Goal: Task Accomplishment & Management: Manage account settings

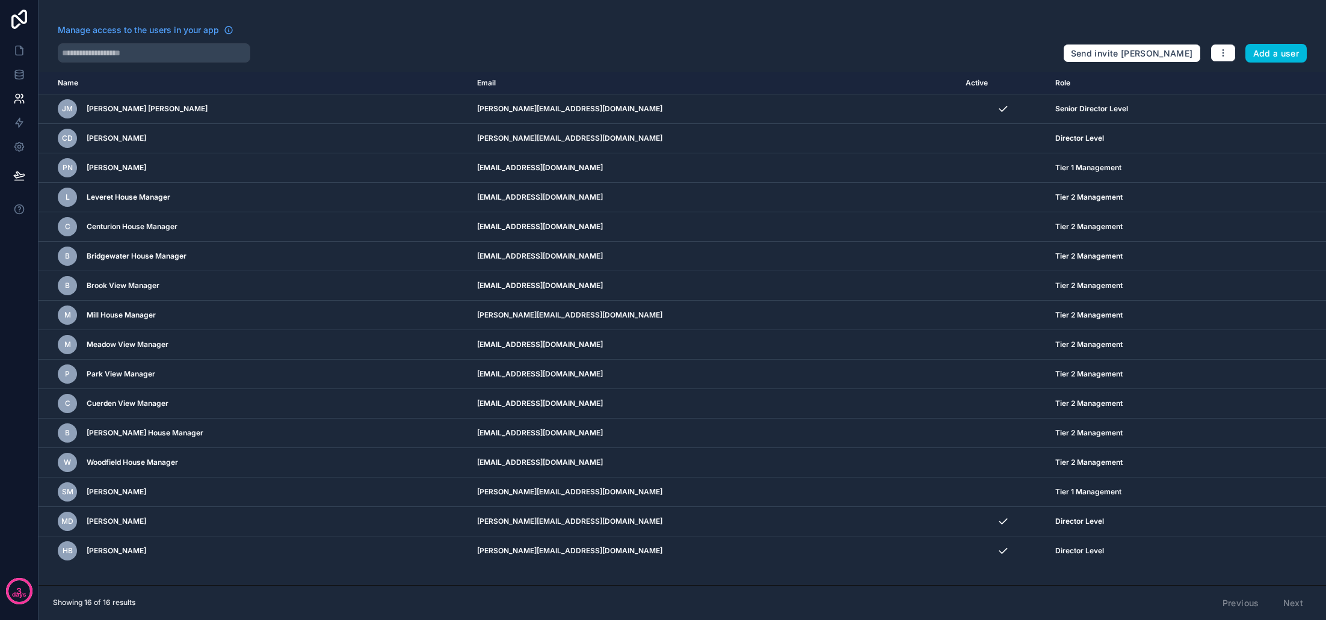
drag, startPoint x: 720, startPoint y: 49, endPoint x: 668, endPoint y: 57, distance: 52.3
click at [720, 49] on div at bounding box center [555, 52] width 995 height 19
click at [26, 95] on link at bounding box center [19, 99] width 38 height 24
click at [24, 73] on icon at bounding box center [19, 75] width 12 height 12
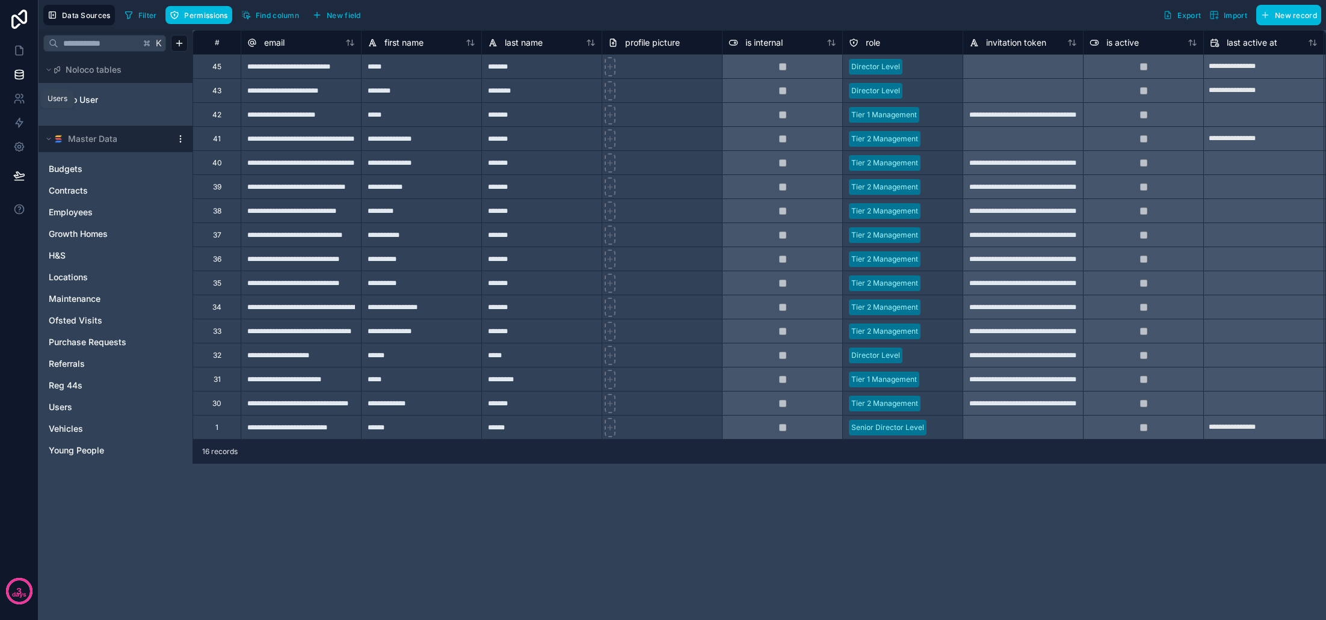
click at [20, 101] on icon at bounding box center [17, 101] width 6 height 3
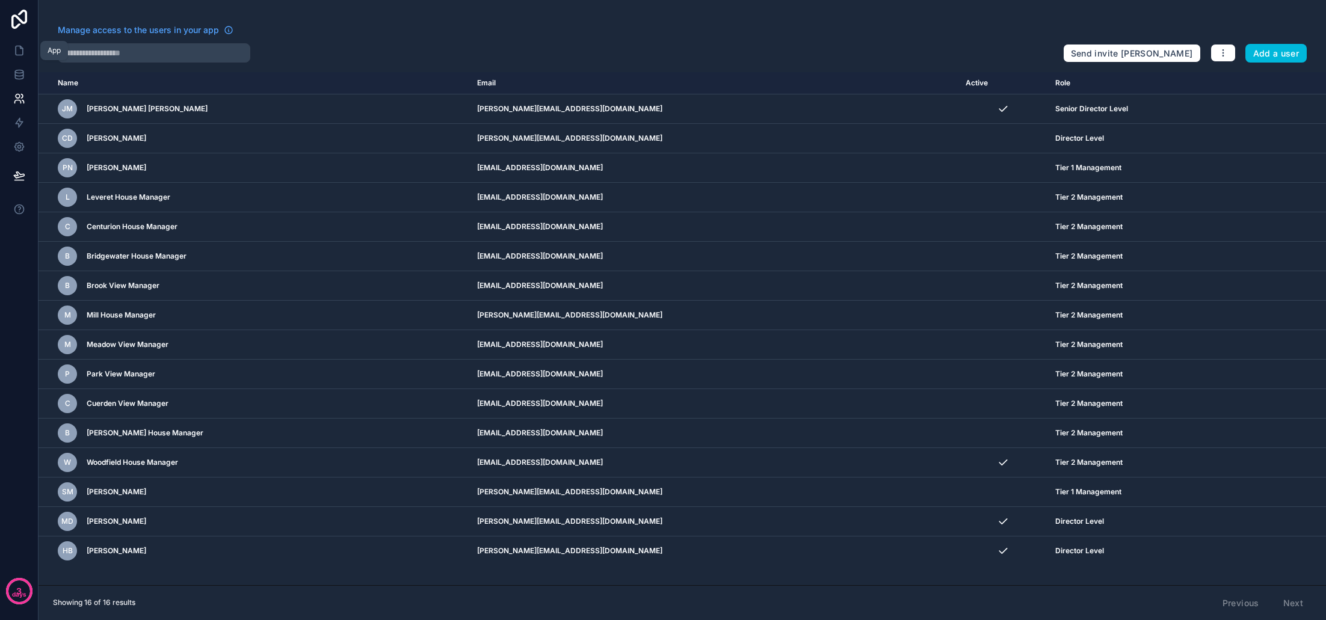
click at [23, 52] on icon at bounding box center [19, 50] width 7 height 9
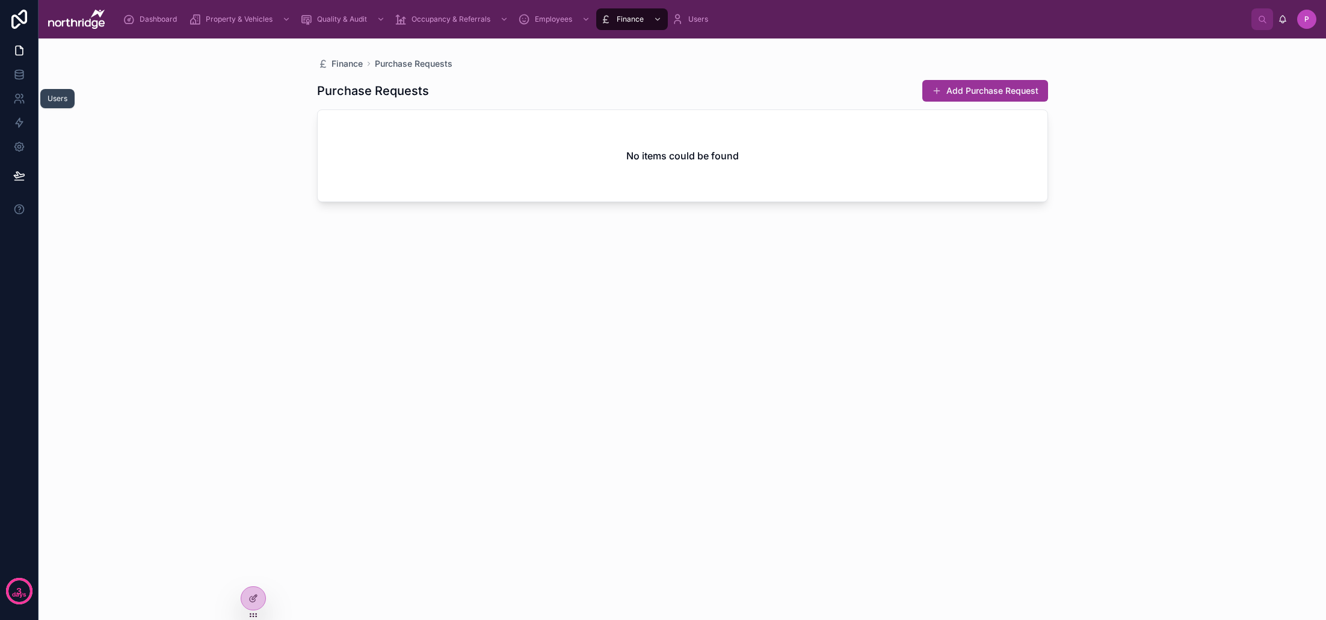
click at [21, 100] on icon at bounding box center [19, 99] width 12 height 12
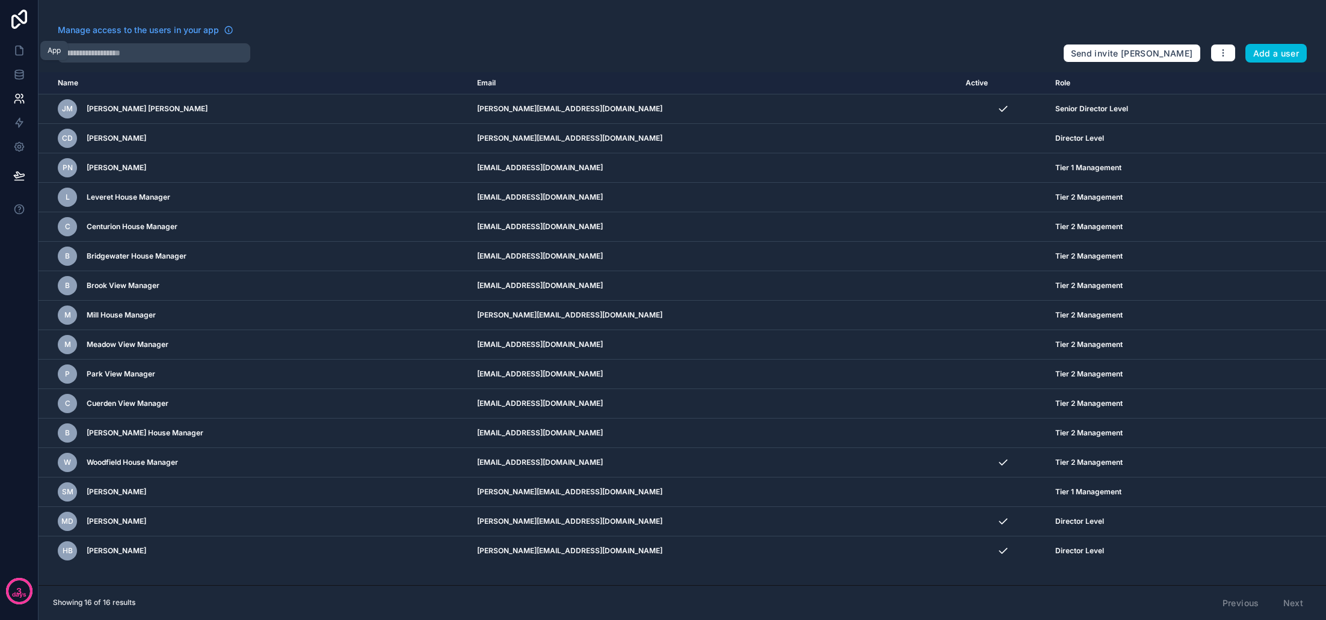
click at [18, 48] on icon at bounding box center [19, 51] width 12 height 12
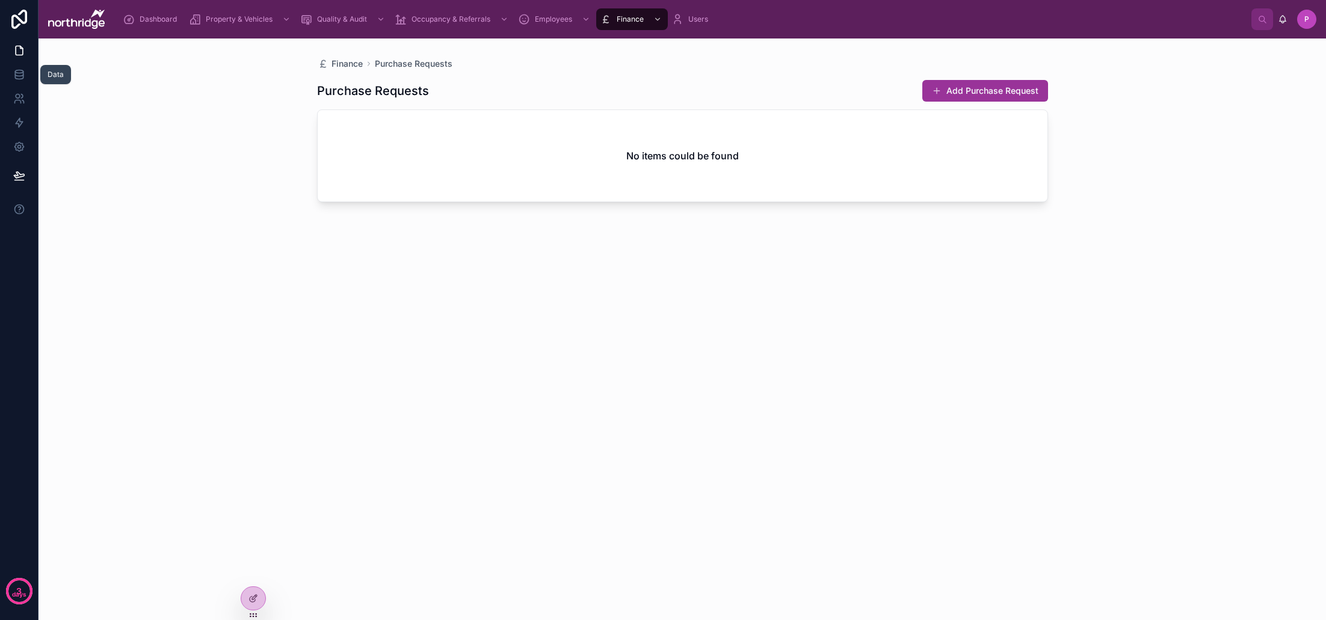
click at [19, 72] on icon at bounding box center [19, 75] width 12 height 12
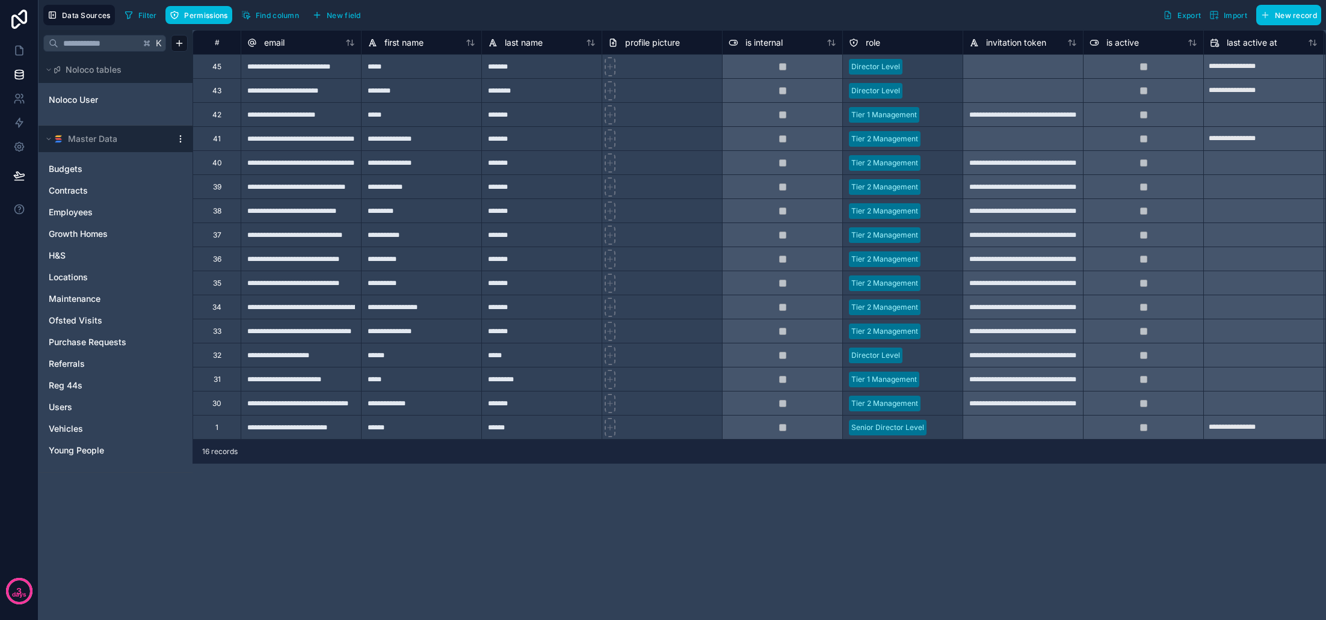
click at [109, 105] on link "Noloco User" at bounding box center [97, 100] width 97 height 12
click at [97, 99] on span "Noloco User" at bounding box center [73, 100] width 49 height 12
click at [198, 14] on span "Permissions" at bounding box center [205, 15] width 43 height 9
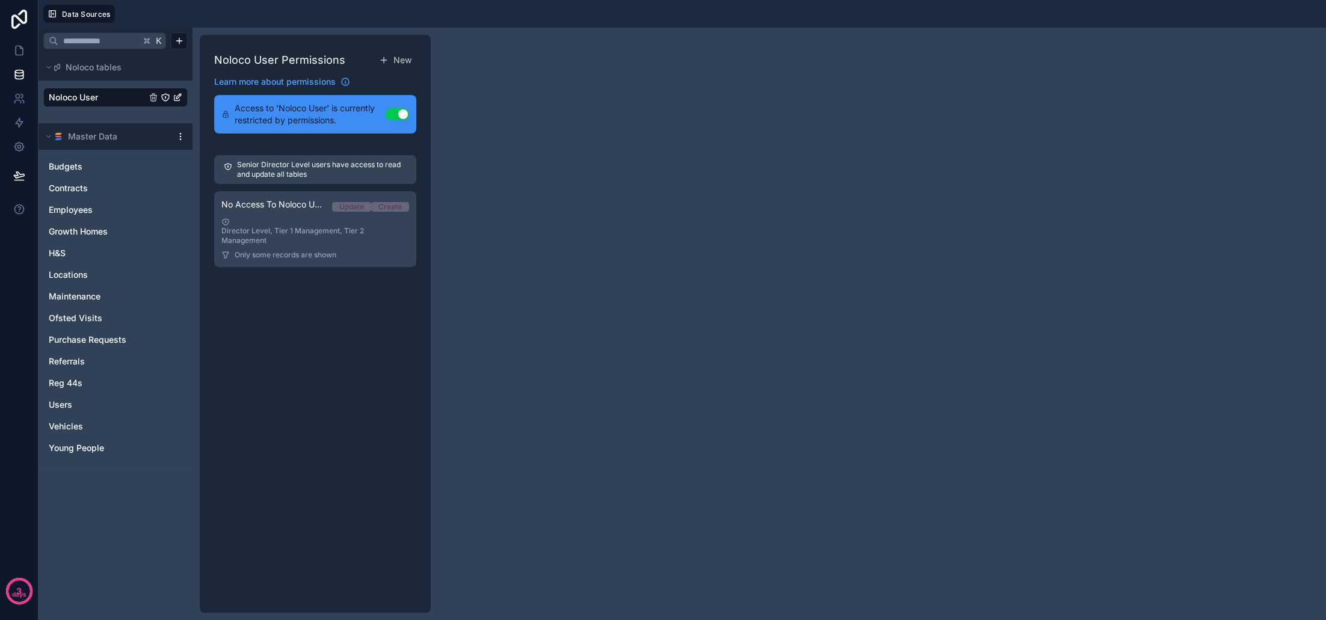
click at [312, 236] on div "Director Level, Tier 1 Management, Tier 2 Management" at bounding box center [315, 232] width 188 height 28
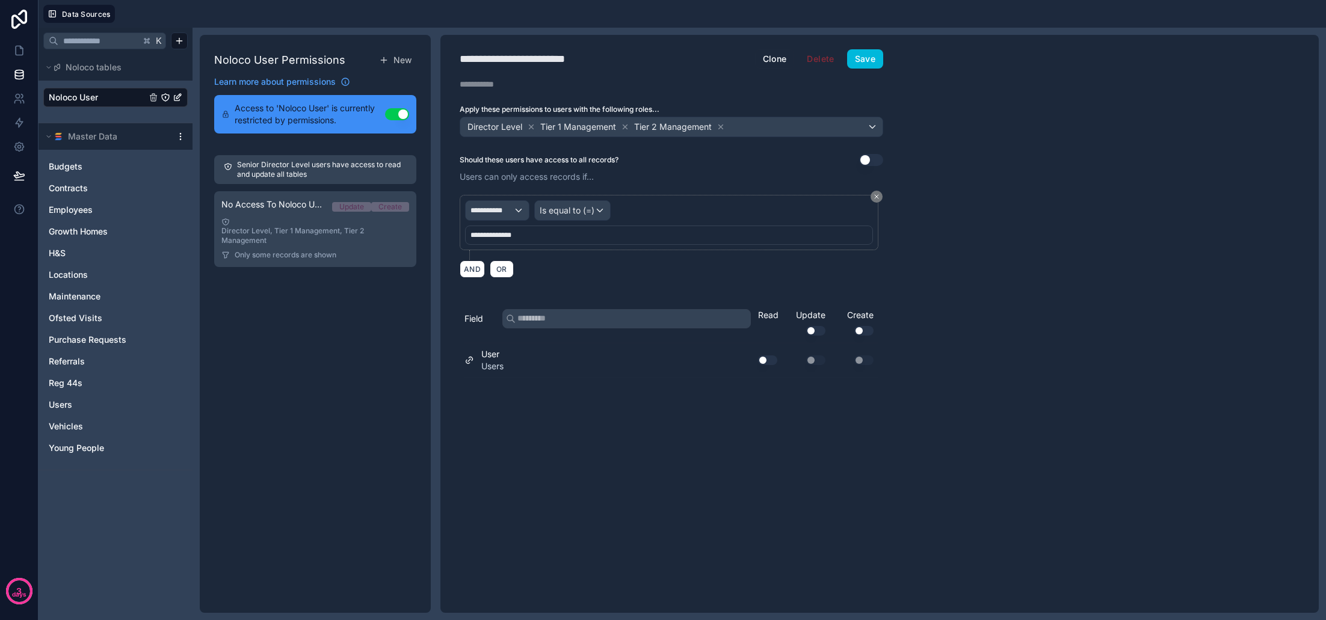
click at [766, 363] on button "Use setting" at bounding box center [767, 360] width 19 height 10
click at [863, 66] on button "Save" at bounding box center [865, 58] width 36 height 19
click at [16, 51] on icon at bounding box center [19, 50] width 7 height 9
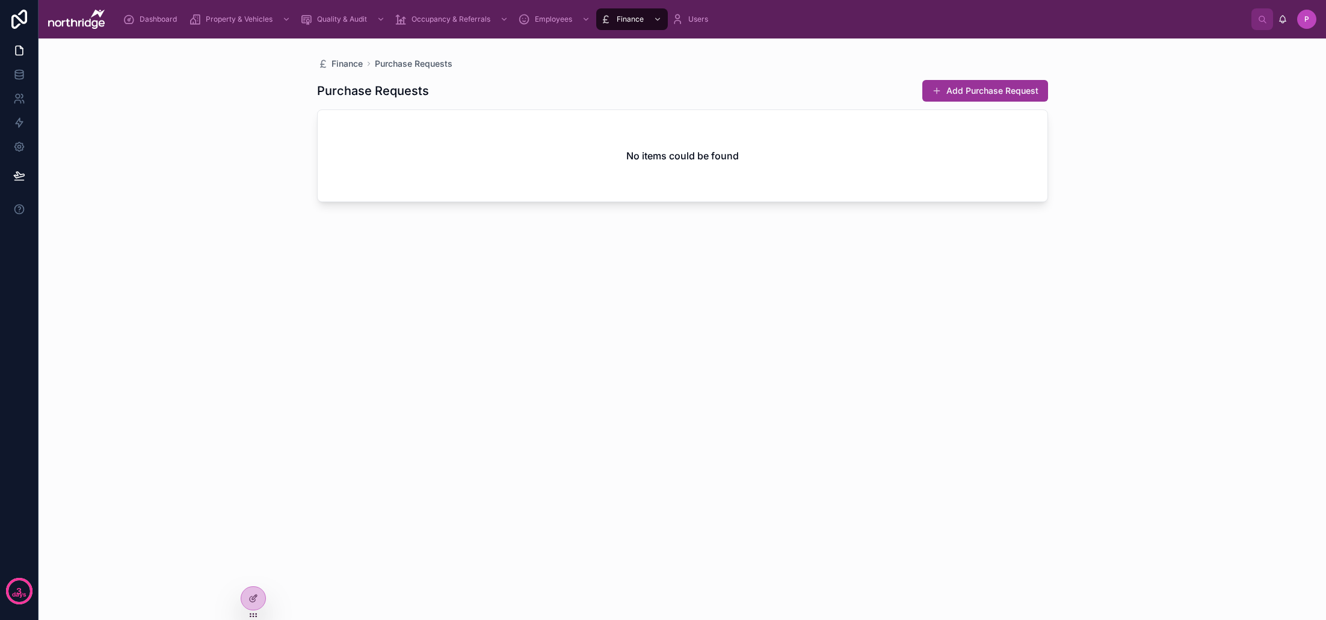
click at [0, 0] on icon at bounding box center [0, 0] width 0 height 0
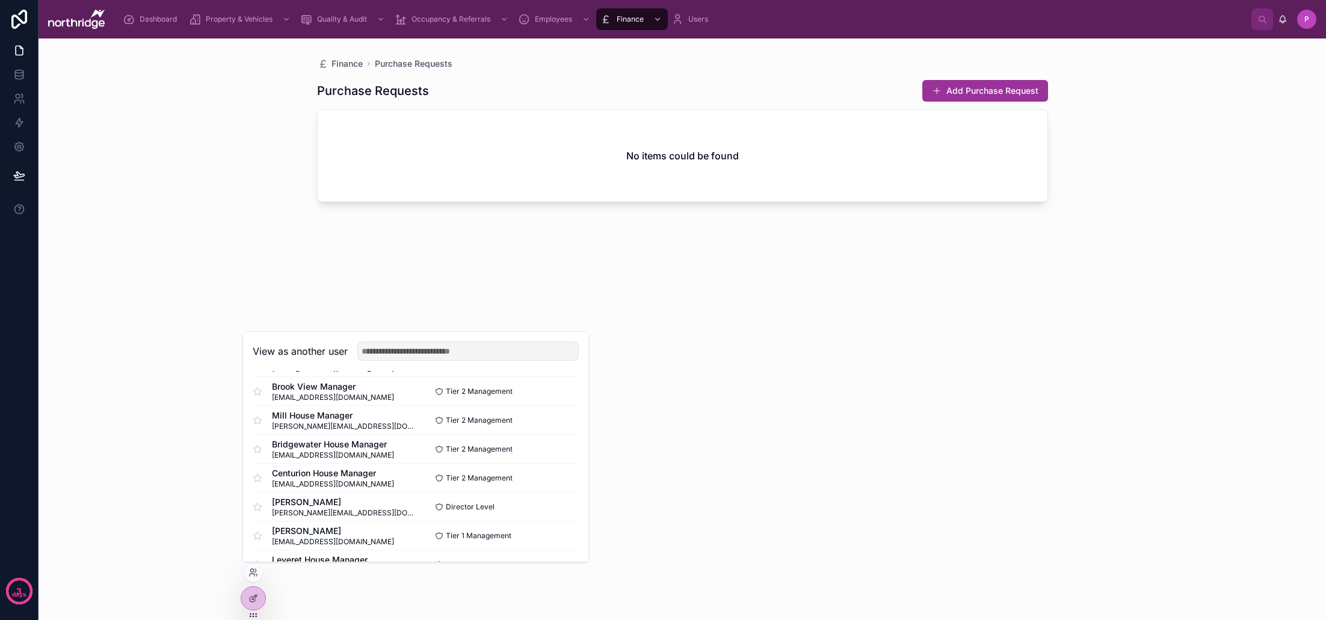
scroll to position [279, 0]
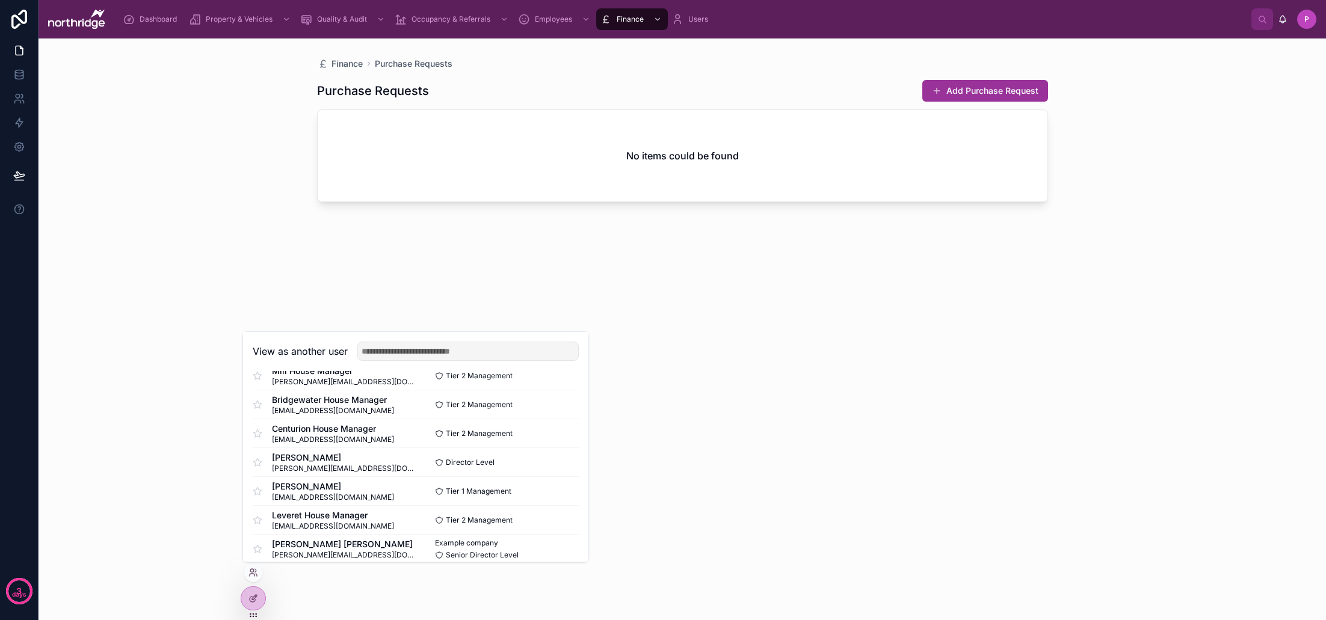
click at [0, 0] on button "Select" at bounding box center [0, 0] width 0 height 0
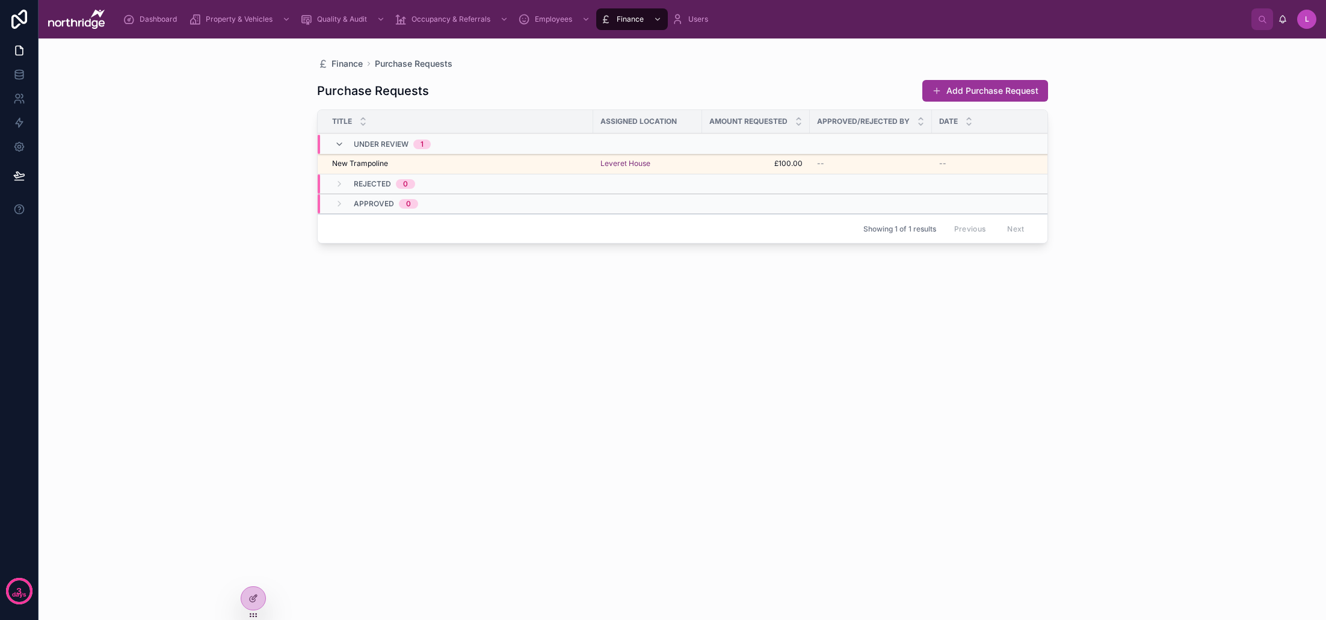
click at [484, 163] on div "New Trampoline New Trampoline" at bounding box center [459, 164] width 254 height 10
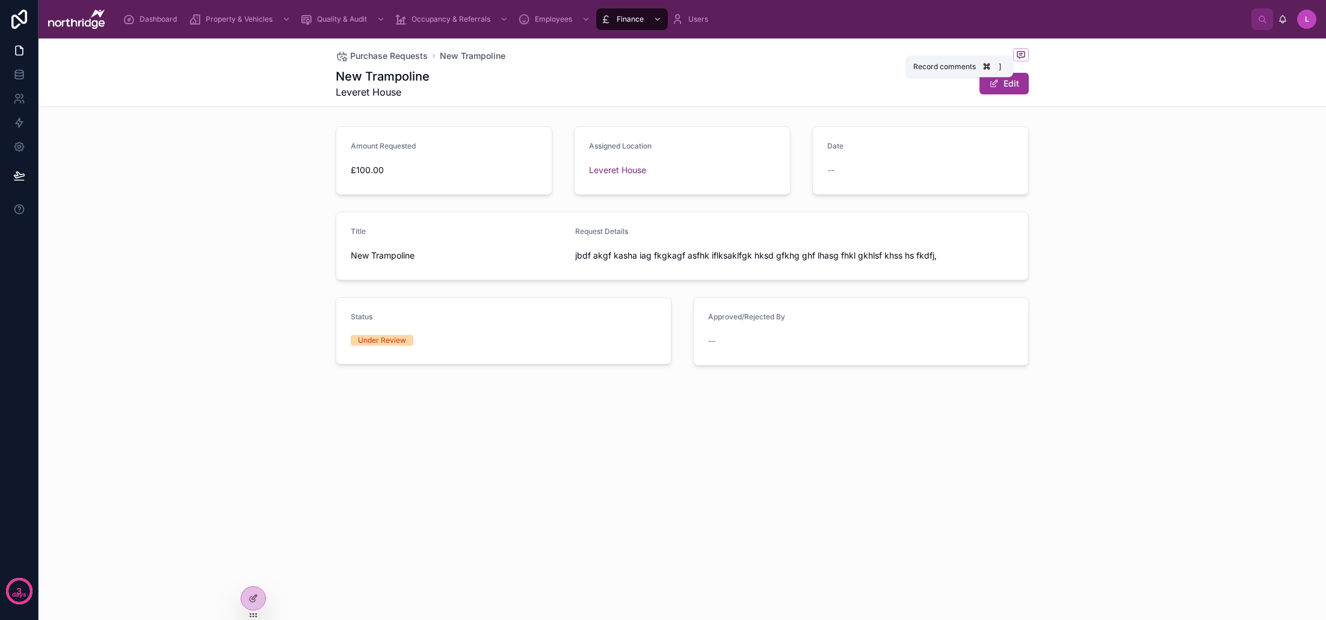
click at [1017, 57] on icon at bounding box center [1021, 55] width 10 height 10
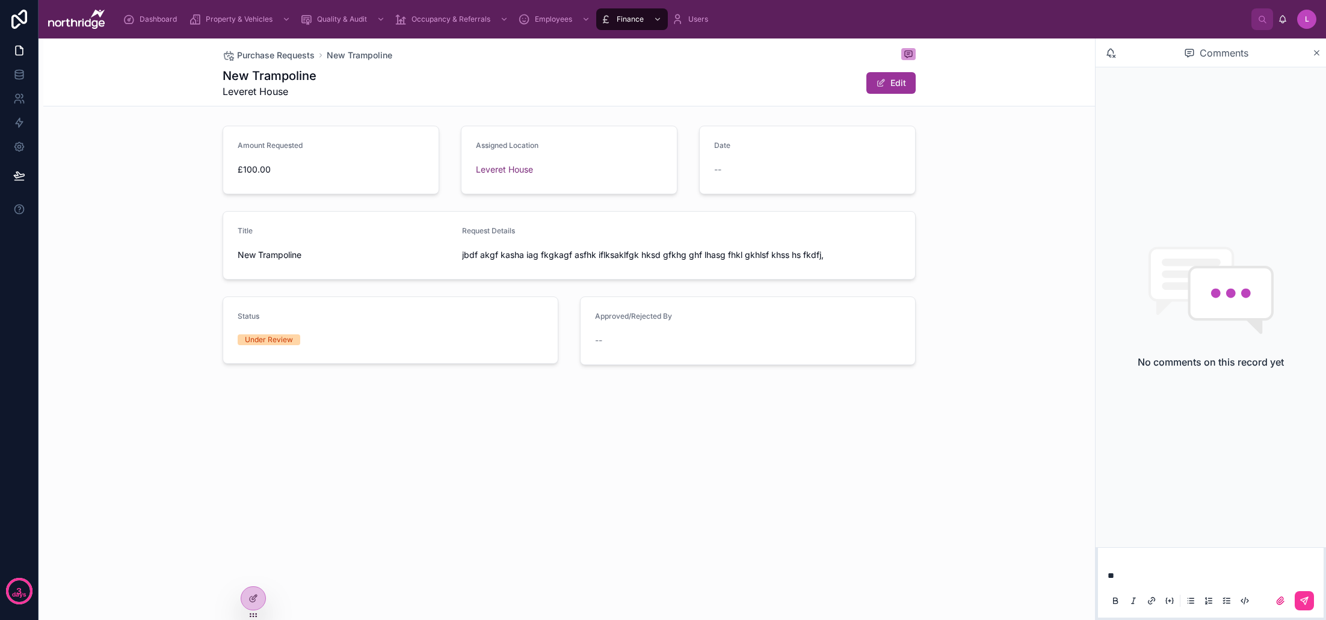
click at [1133, 580] on p "*" at bounding box center [1212, 576] width 211 height 12
click at [1318, 52] on icon at bounding box center [1316, 53] width 9 height 10
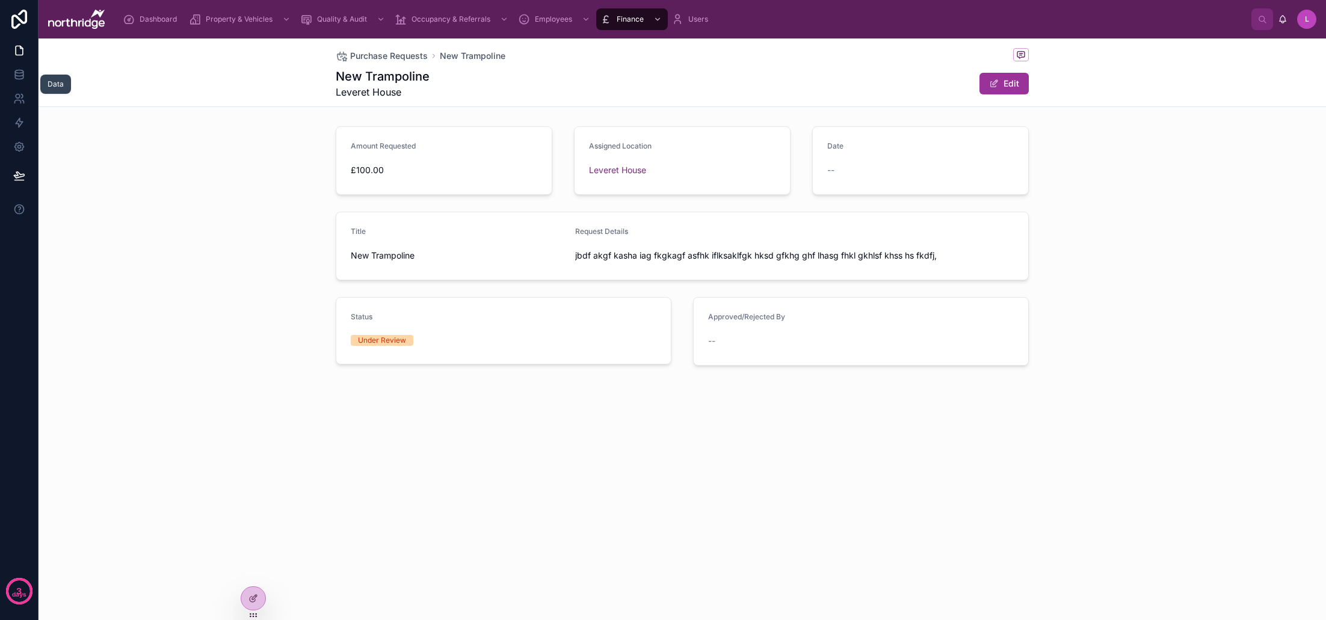
click at [25, 78] on icon at bounding box center [19, 75] width 12 height 12
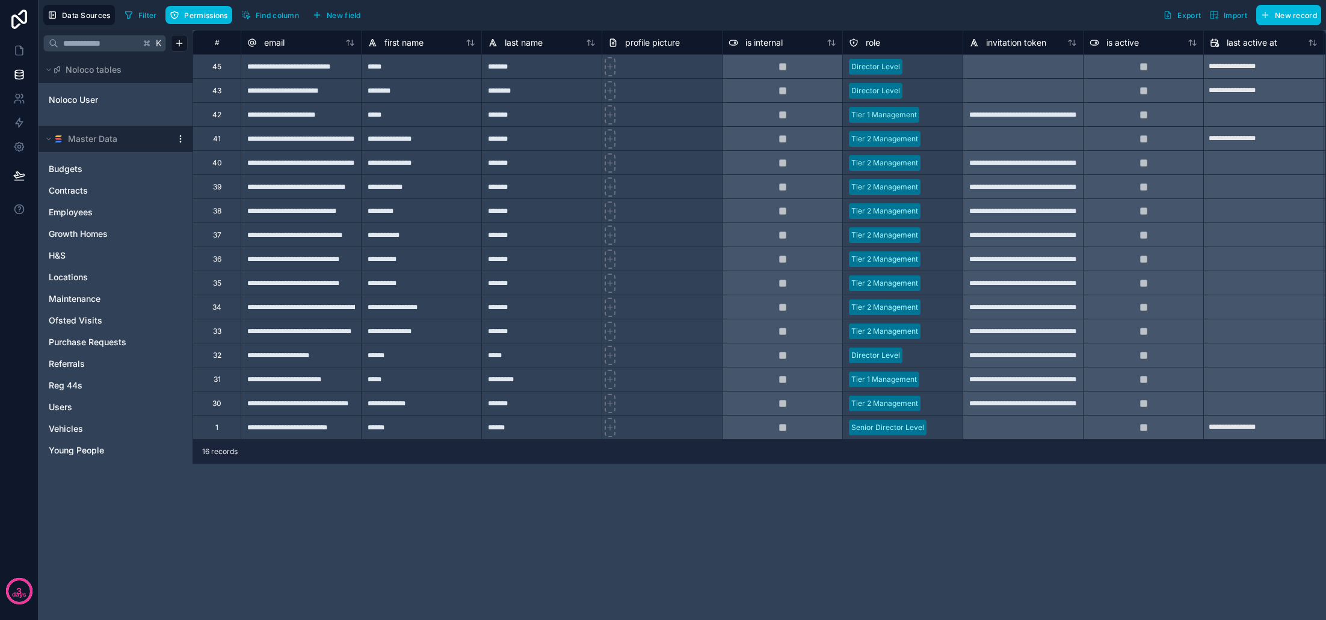
click at [96, 100] on span "Noloco User" at bounding box center [73, 100] width 49 height 12
click at [81, 406] on link "Users" at bounding box center [103, 407] width 109 height 12
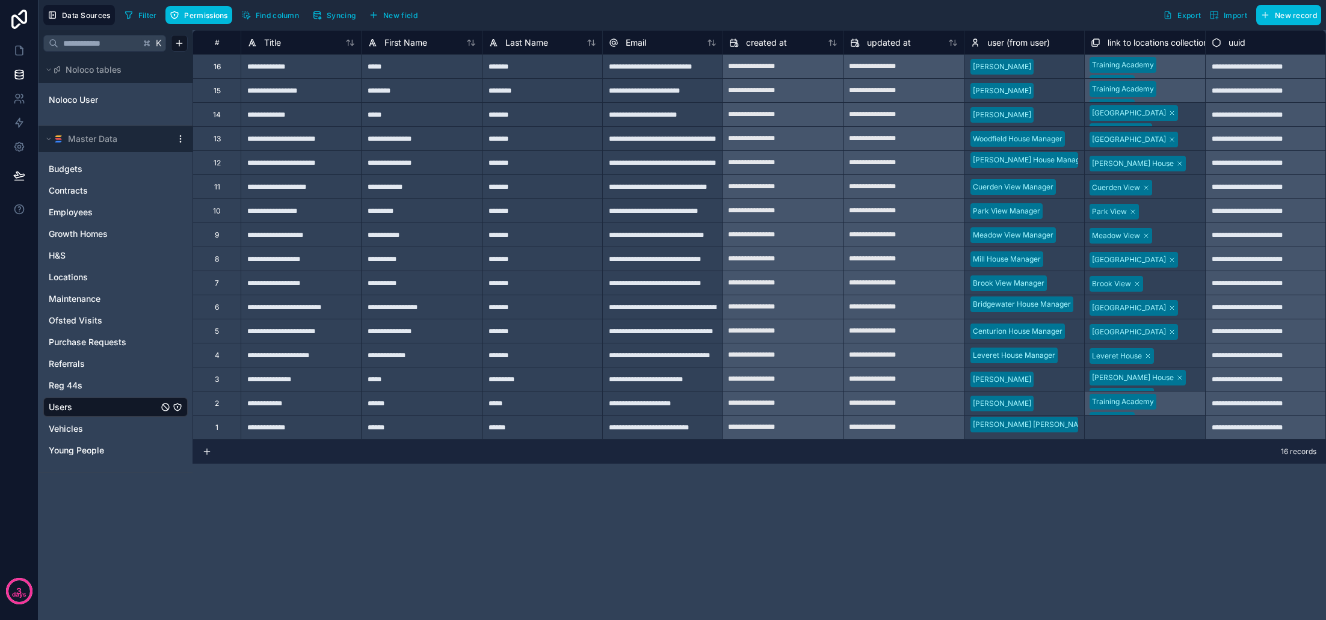
click at [217, 17] on span "Permissions" at bounding box center [205, 15] width 43 height 9
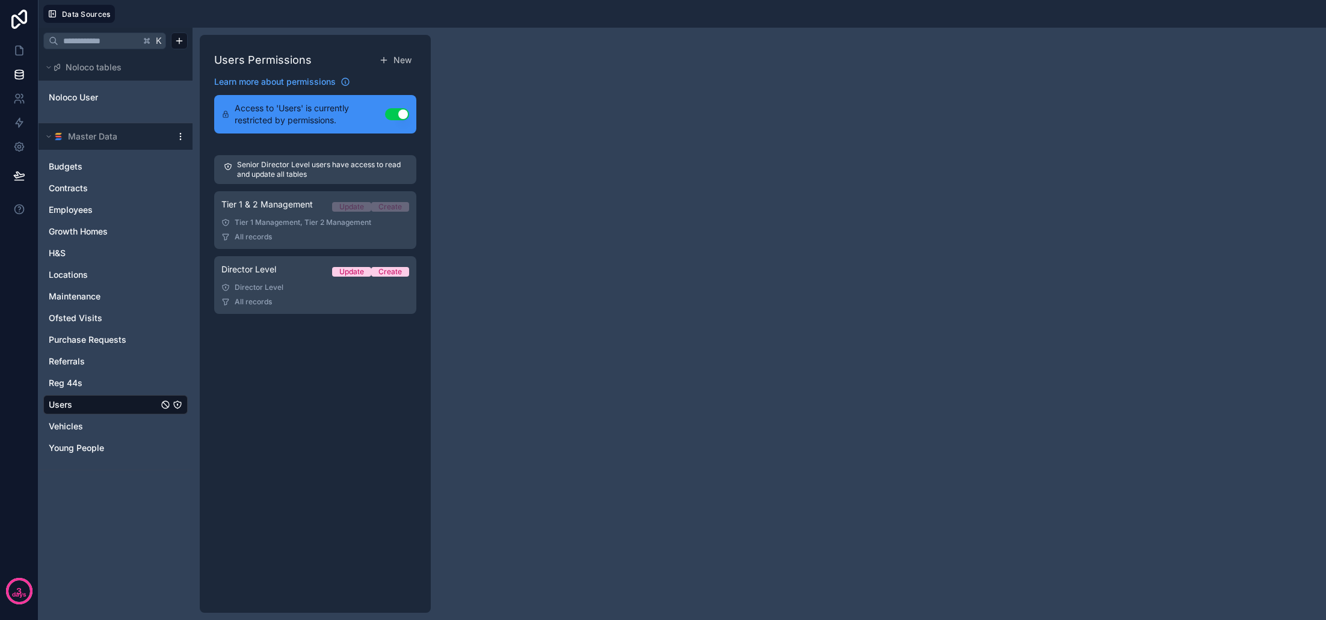
click at [286, 233] on div "All records" at bounding box center [315, 237] width 188 height 10
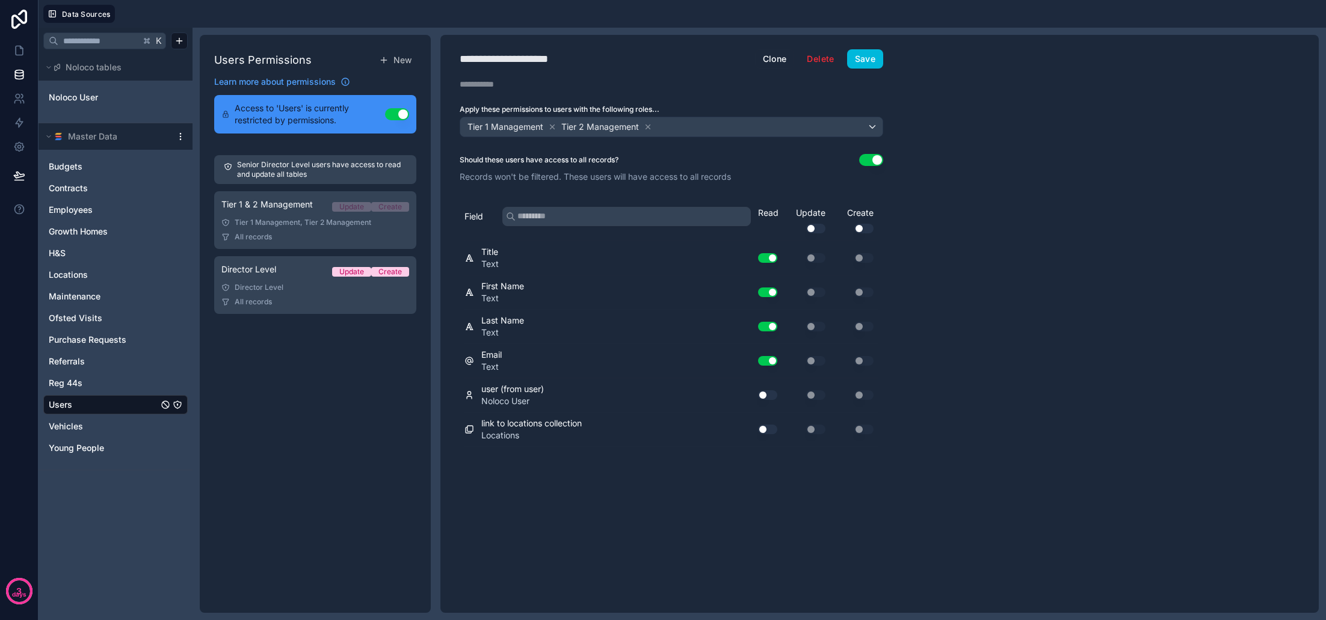
click at [767, 398] on button "Use setting" at bounding box center [767, 395] width 19 height 10
click at [264, 276] on div "Director Level Update Create" at bounding box center [315, 271] width 188 height 17
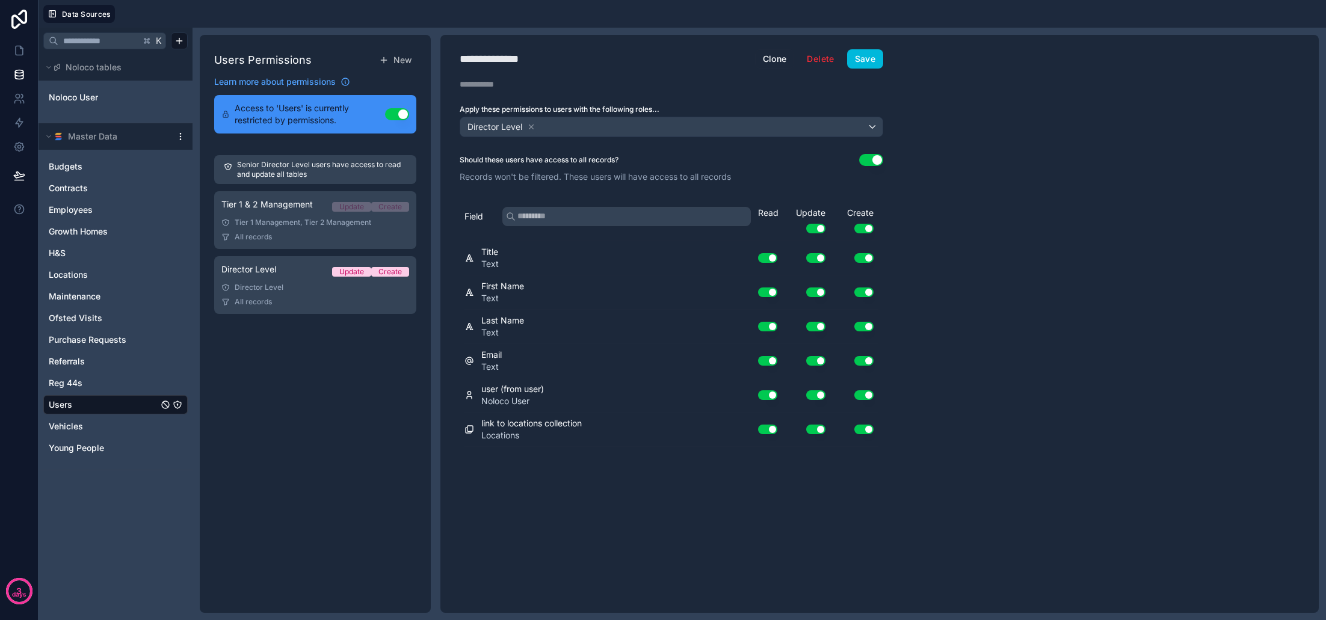
click at [286, 218] on div "Tier 1 Management, Tier 2 Management" at bounding box center [315, 223] width 188 height 10
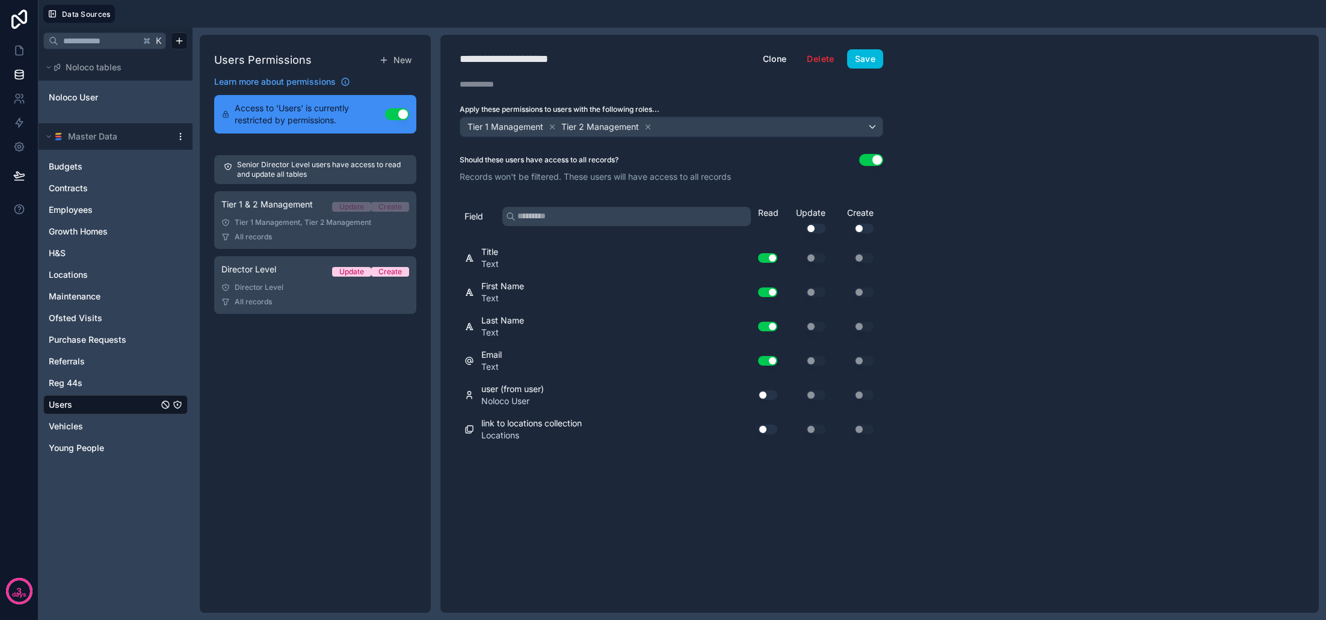
click at [875, 62] on button "Save" at bounding box center [865, 58] width 36 height 19
click at [85, 99] on span "Noloco User" at bounding box center [73, 97] width 49 height 12
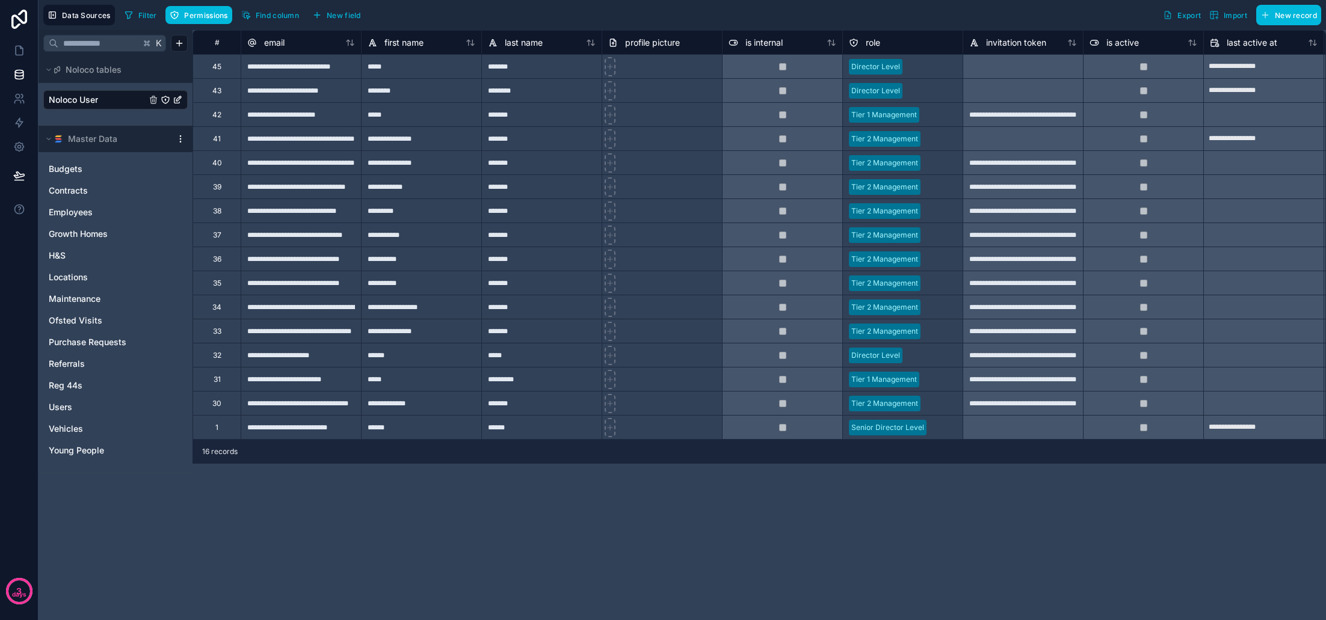
click at [194, 19] on span "Permissions" at bounding box center [205, 15] width 43 height 9
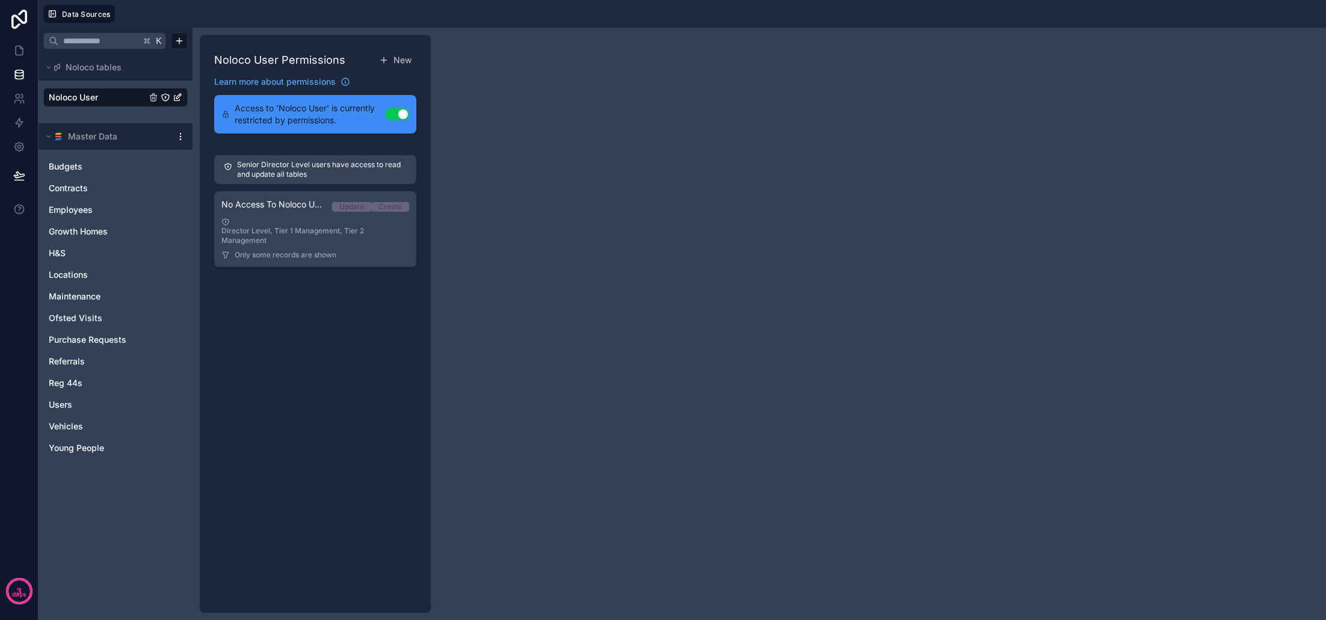
click at [324, 237] on div "Director Level, Tier 1 Management, Tier 2 Management" at bounding box center [315, 232] width 188 height 28
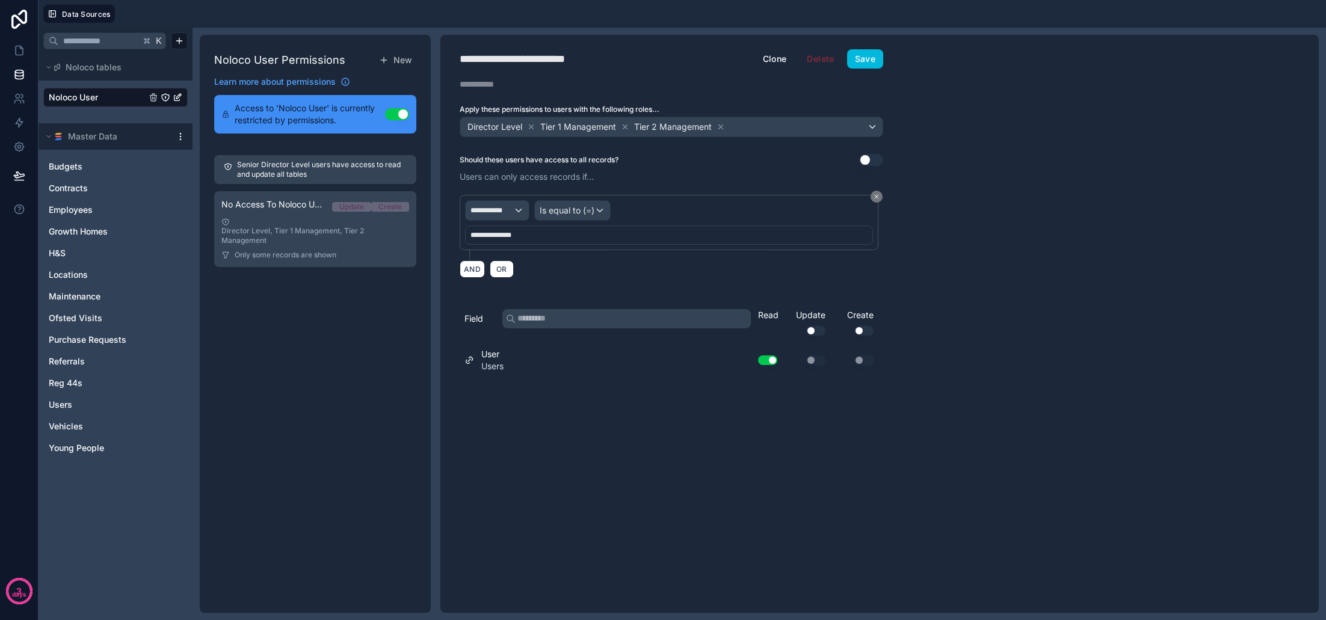
click at [773, 360] on button "Use setting" at bounding box center [767, 360] width 19 height 10
click at [766, 361] on button "Use setting" at bounding box center [767, 360] width 19 height 10
click at [867, 55] on button "Save" at bounding box center [865, 58] width 36 height 19
click at [20, 54] on icon at bounding box center [19, 51] width 12 height 12
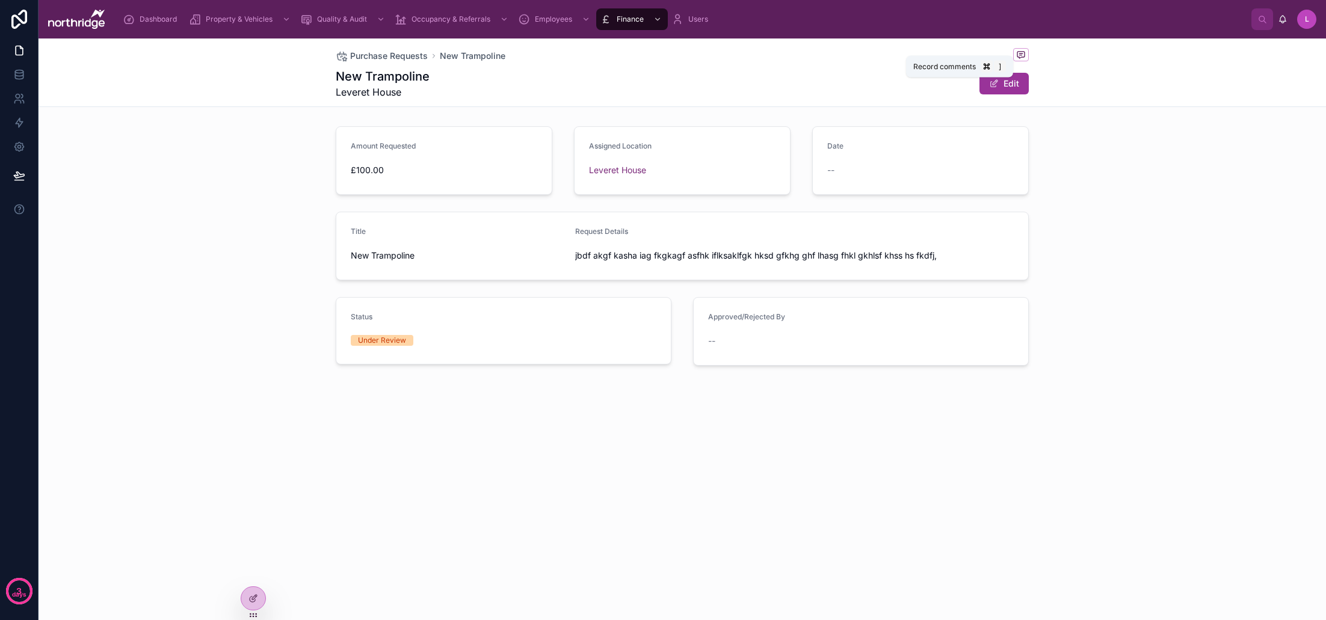
click at [1021, 57] on icon at bounding box center [1021, 55] width 10 height 10
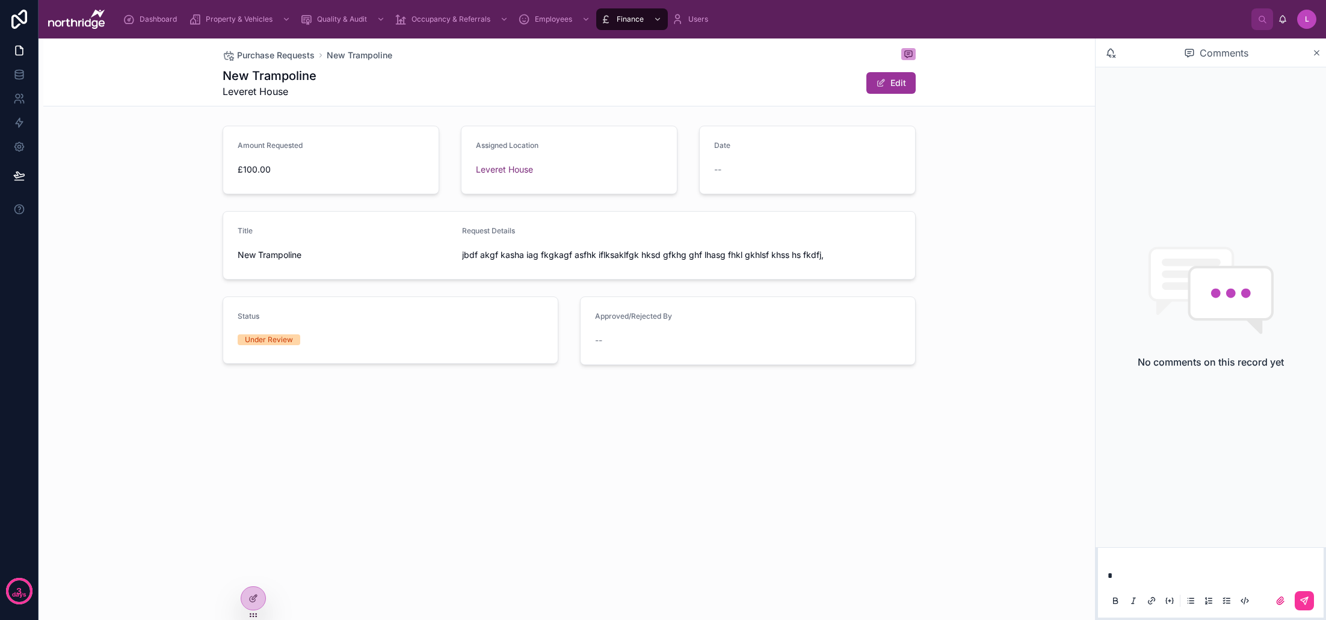
click at [1043, 549] on div "Purchase Requests New Trampoline New Trampoline Leveret House Edit Amount Reque…" at bounding box center [566, 329] width 1056 height 582
click at [1317, 52] on icon at bounding box center [1316, 53] width 5 height 5
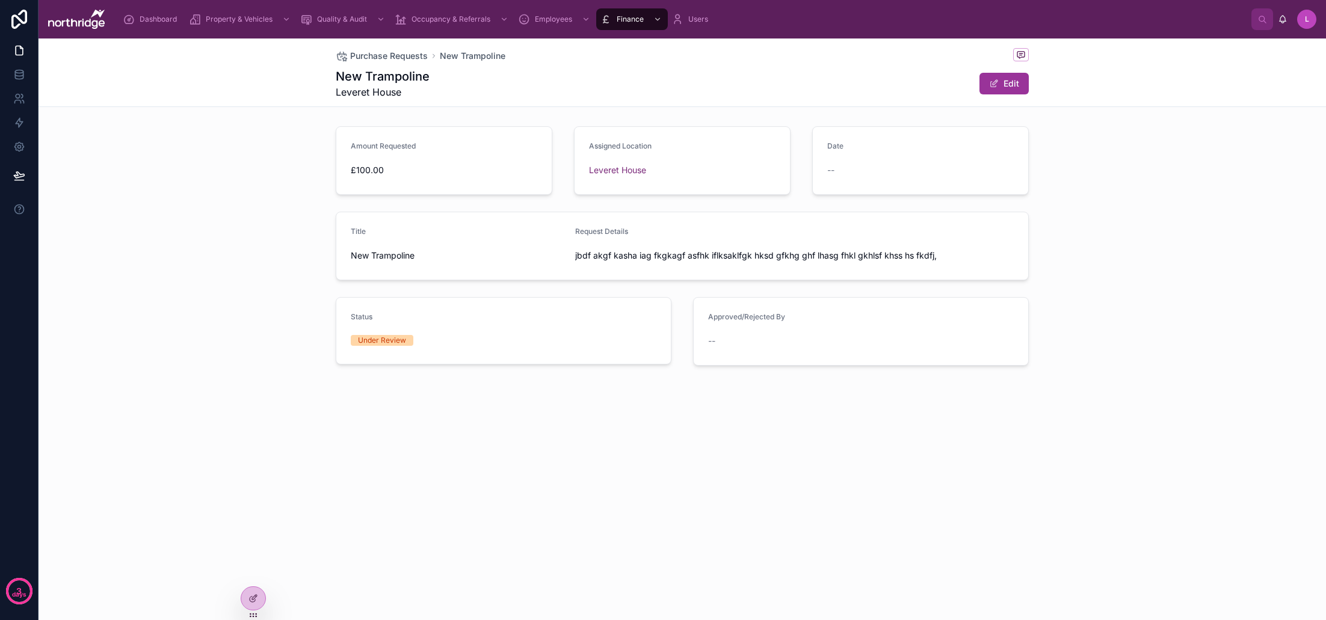
click at [676, 21] on icon "scrollable content" at bounding box center [677, 19] width 12 height 12
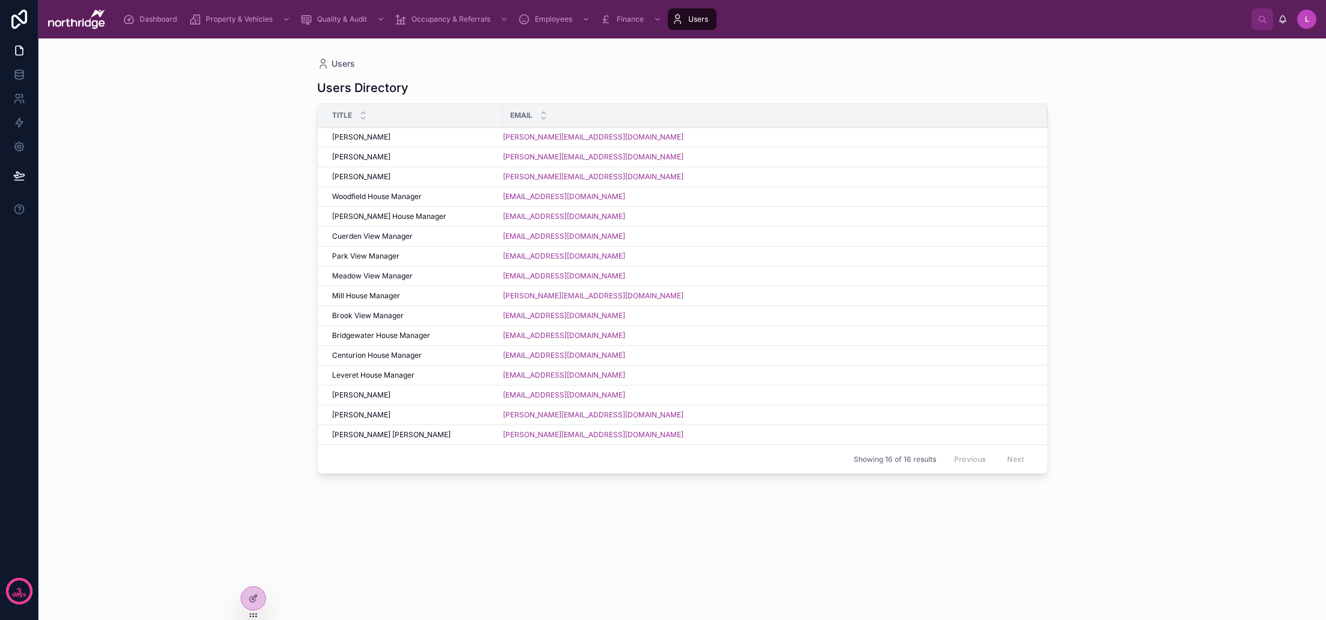
click at [711, 141] on div "[PERSON_NAME][EMAIL_ADDRESS][DOMAIN_NAME]" at bounding box center [768, 137] width 530 height 10
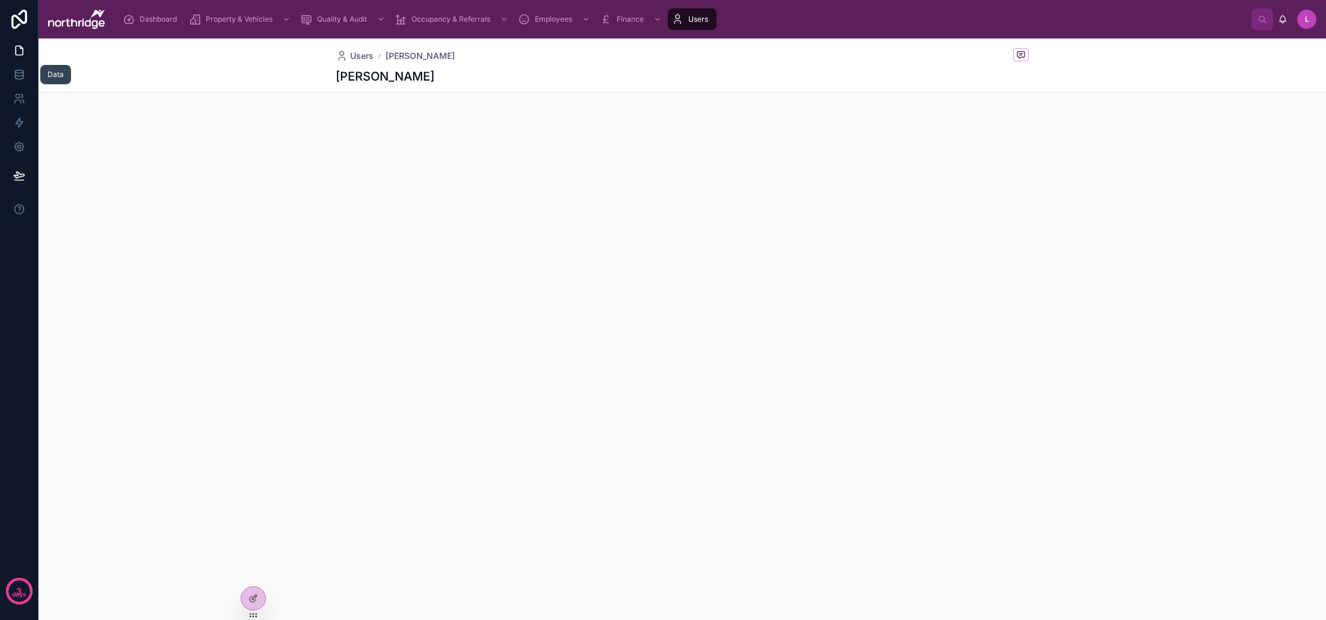
click at [19, 79] on icon at bounding box center [19, 77] width 8 height 5
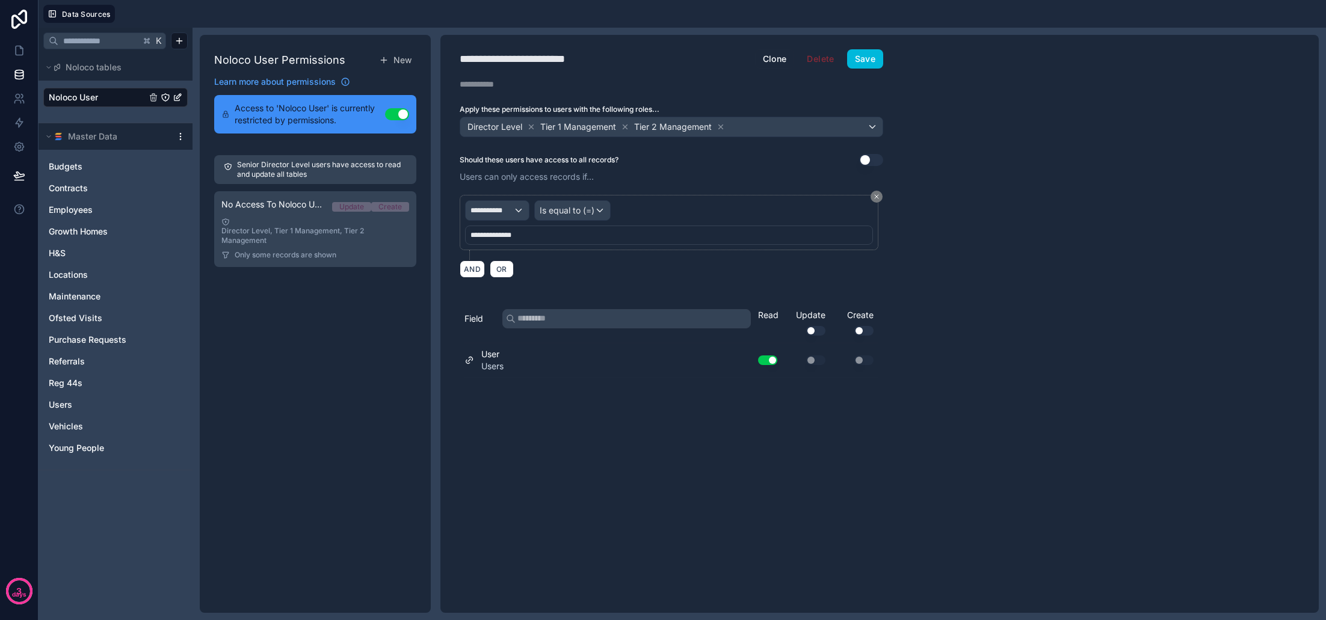
click at [88, 405] on link "Users" at bounding box center [103, 405] width 109 height 12
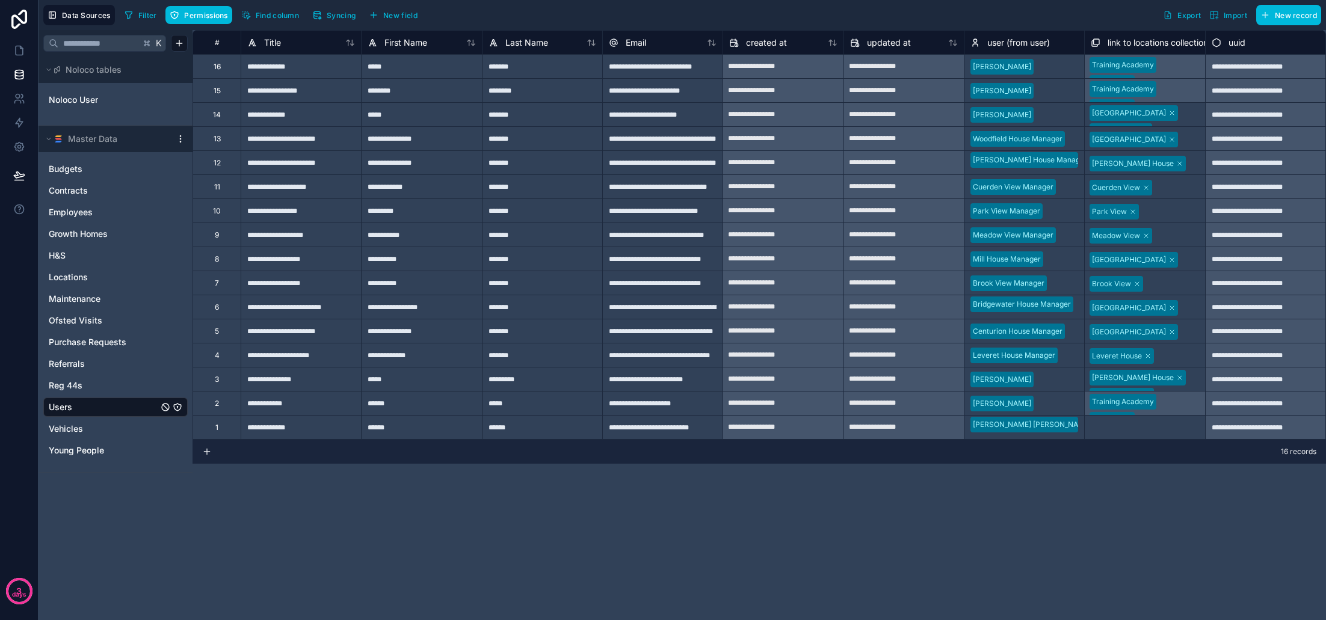
click at [207, 20] on button "Permissions" at bounding box center [198, 15] width 66 height 18
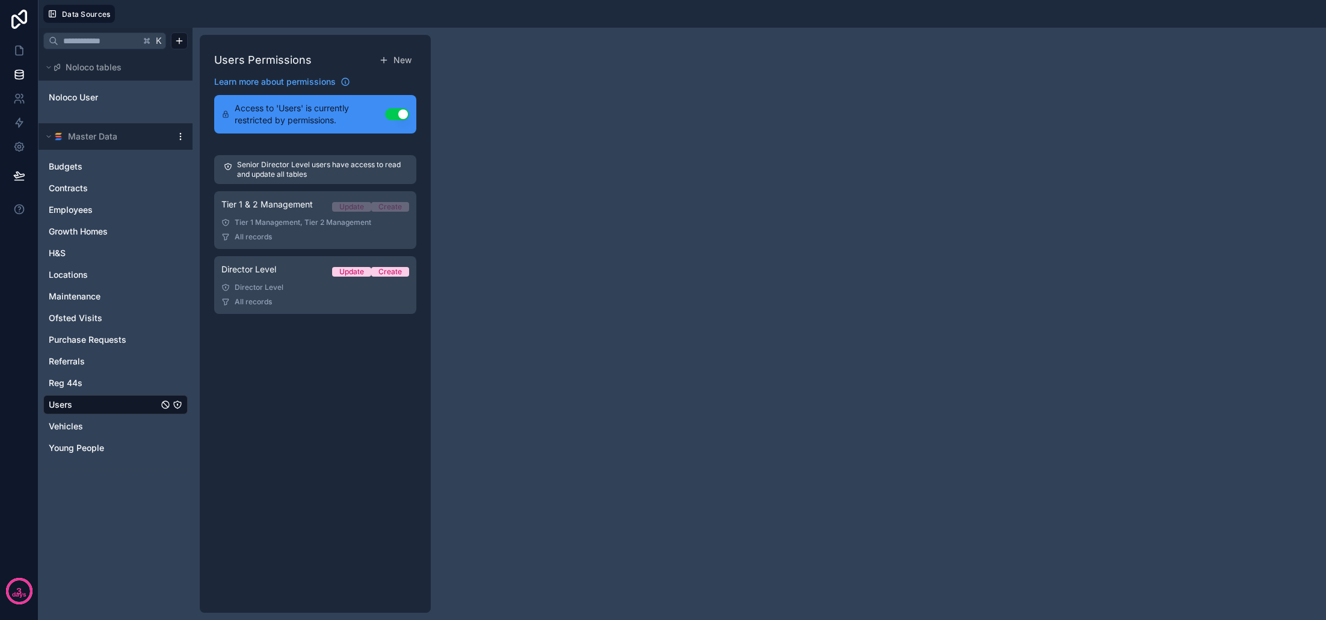
click at [289, 212] on div "Tier 1 & 2 Management Update Create" at bounding box center [315, 206] width 188 height 17
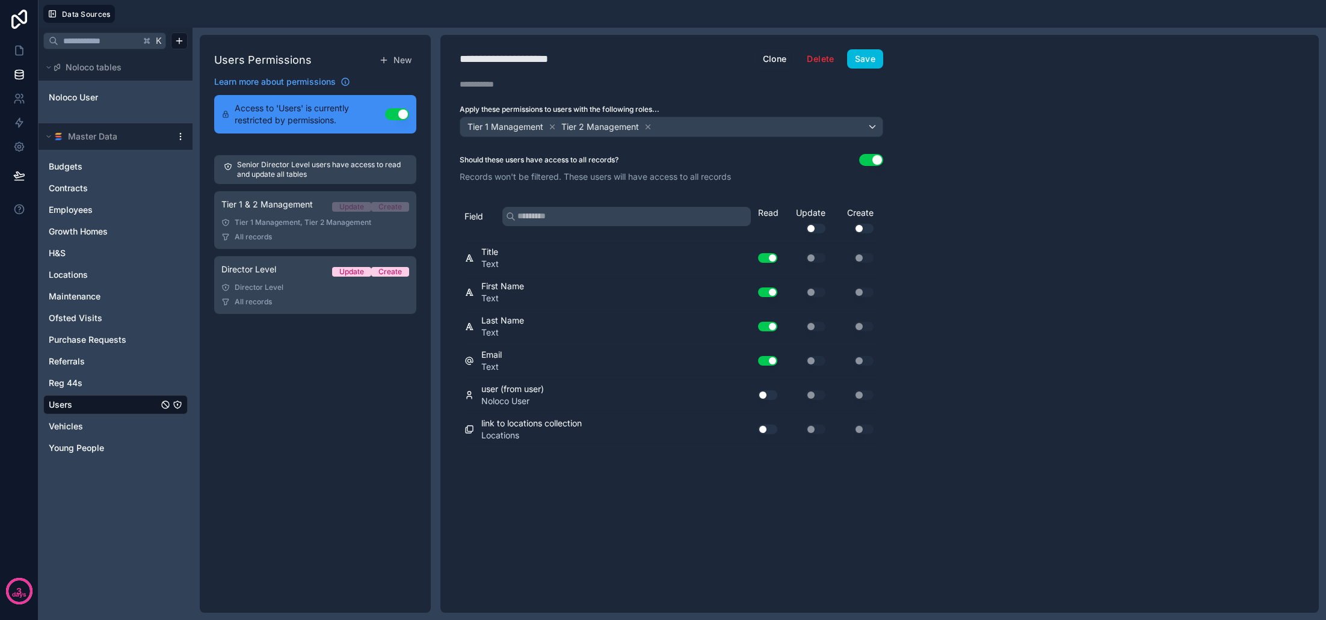
click at [764, 397] on button "Use setting" at bounding box center [767, 395] width 19 height 10
click at [864, 59] on button "Save" at bounding box center [865, 58] width 36 height 19
click at [83, 108] on div "Noloco User" at bounding box center [115, 97] width 144 height 28
click at [84, 98] on span "Noloco User" at bounding box center [73, 97] width 49 height 12
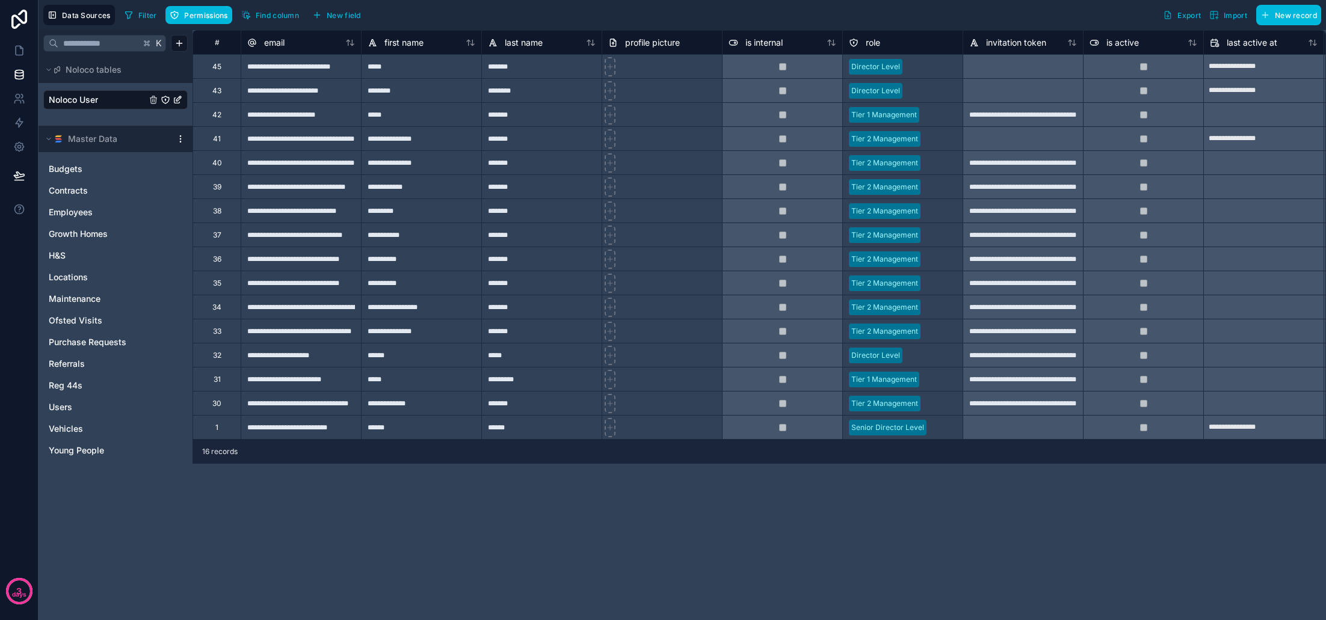
click at [203, 12] on span "Permissions" at bounding box center [205, 15] width 43 height 9
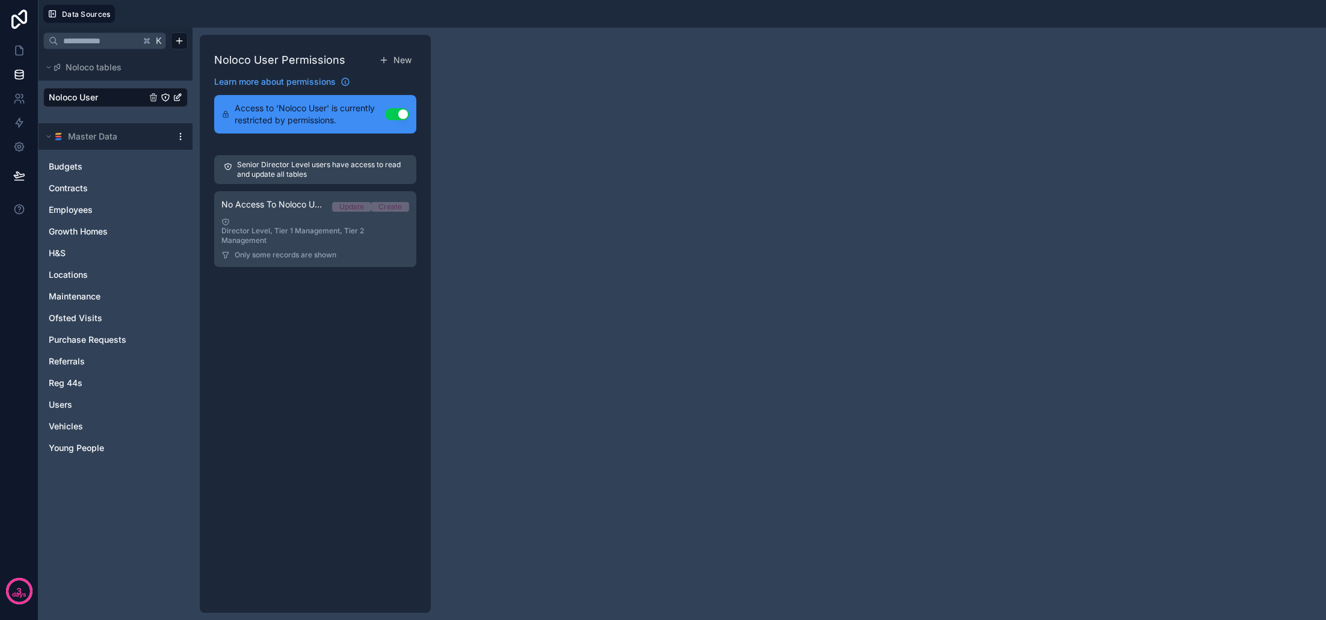
click at [311, 242] on div "Director Level, Tier 1 Management, Tier 2 Management" at bounding box center [315, 232] width 188 height 28
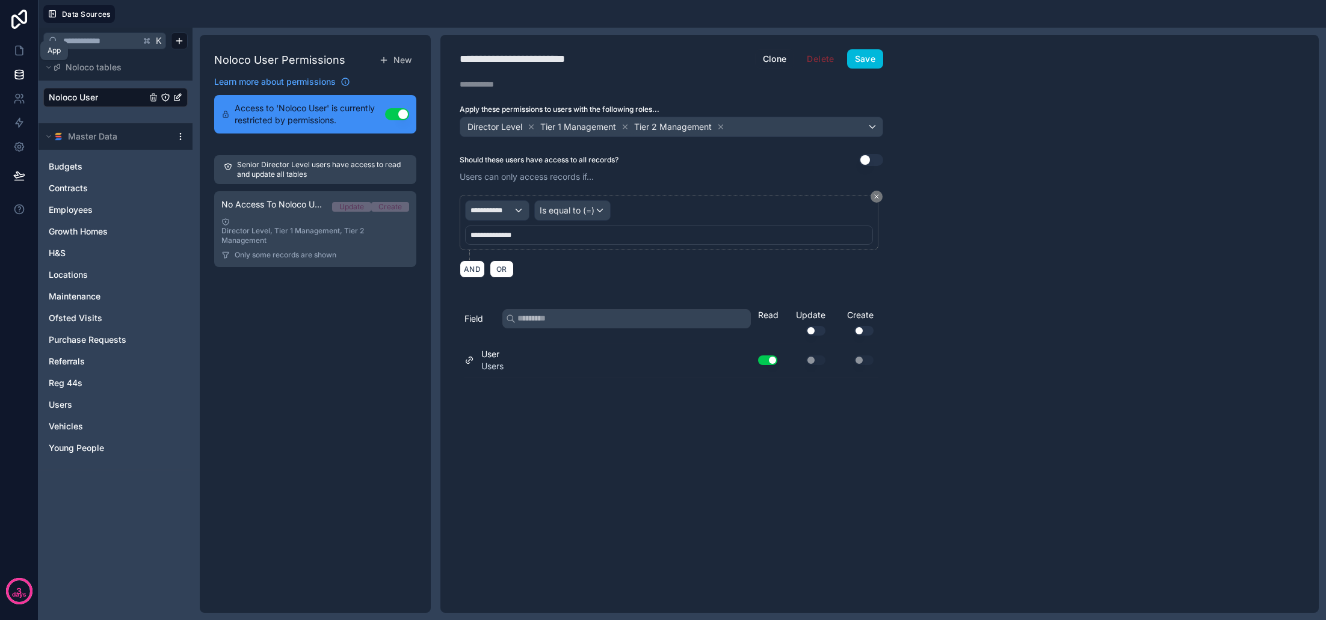
click at [24, 56] on icon at bounding box center [19, 51] width 12 height 12
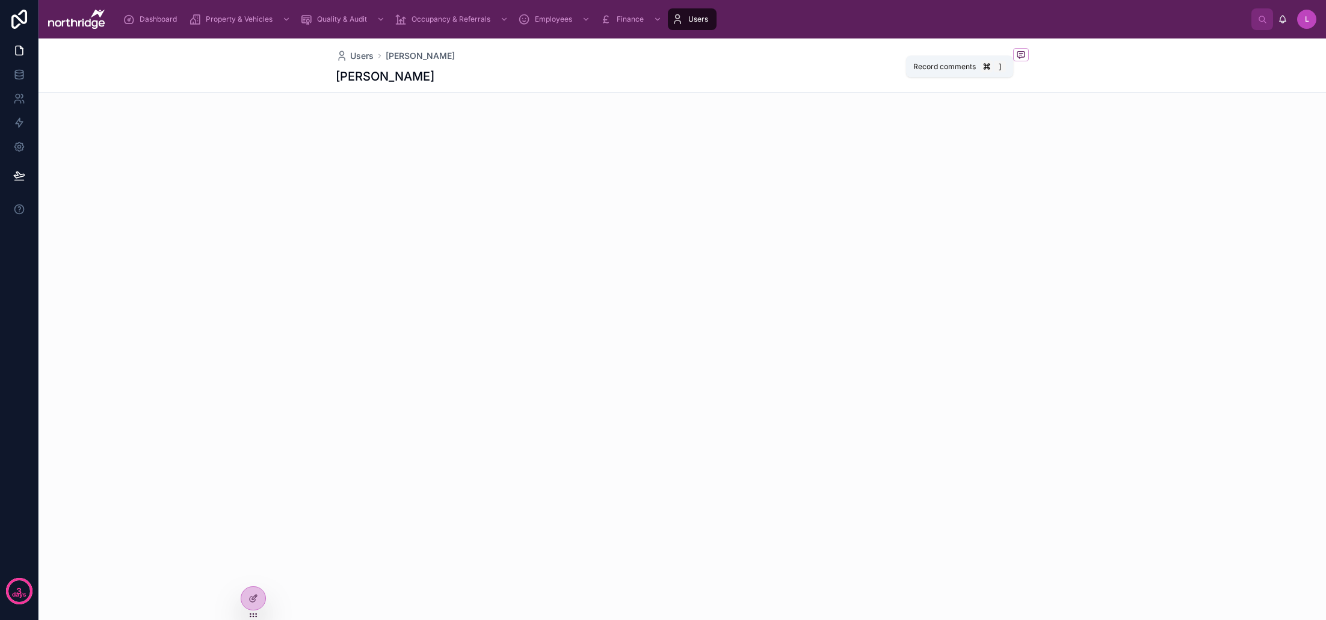
click at [1020, 53] on icon at bounding box center [1021, 55] width 10 height 10
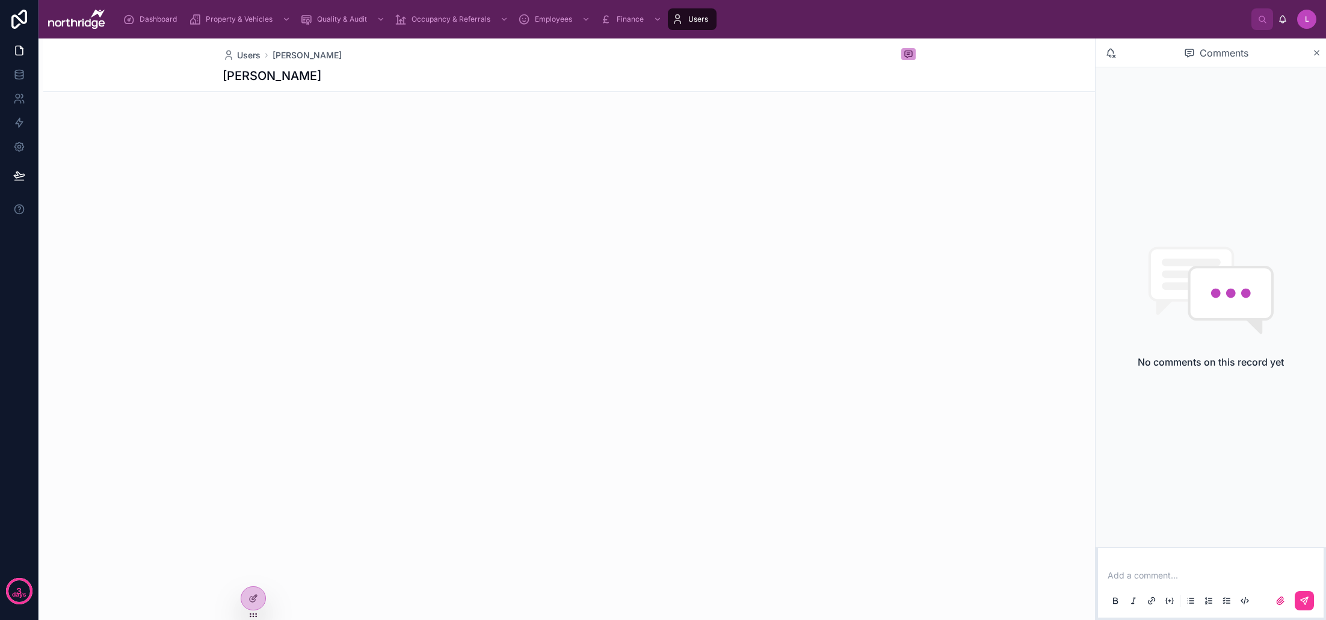
click at [1317, 52] on icon at bounding box center [1316, 53] width 9 height 10
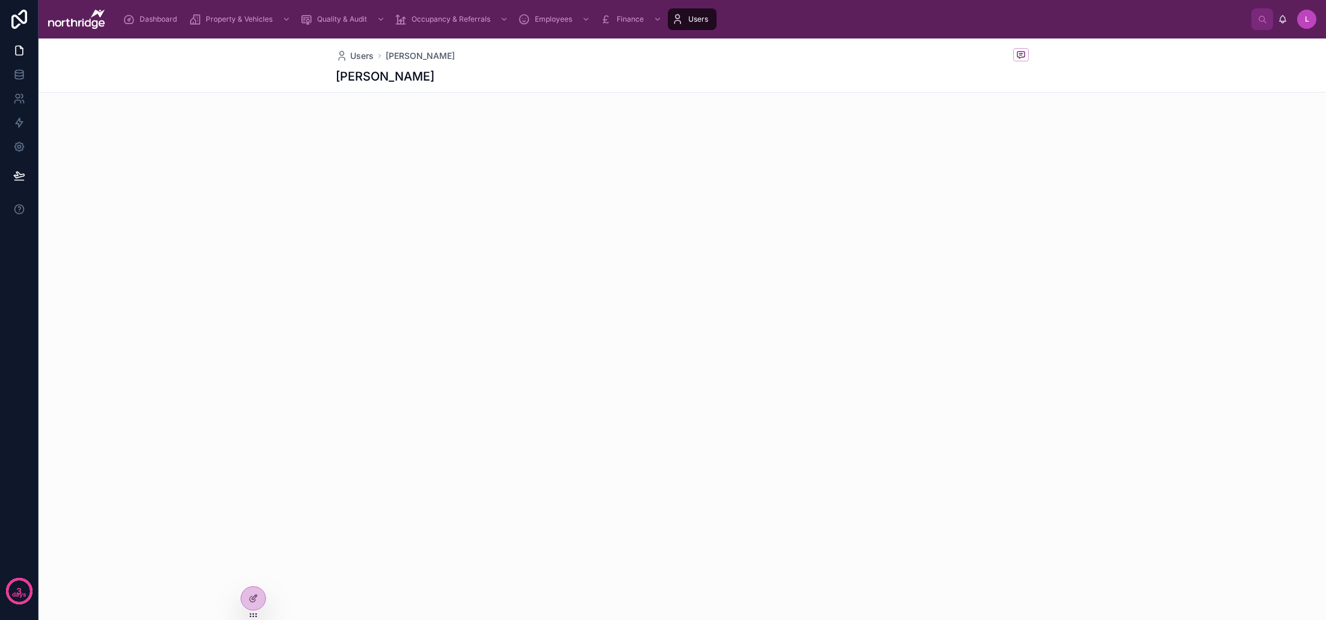
click at [144, 19] on span "Dashboard" at bounding box center [158, 19] width 37 height 10
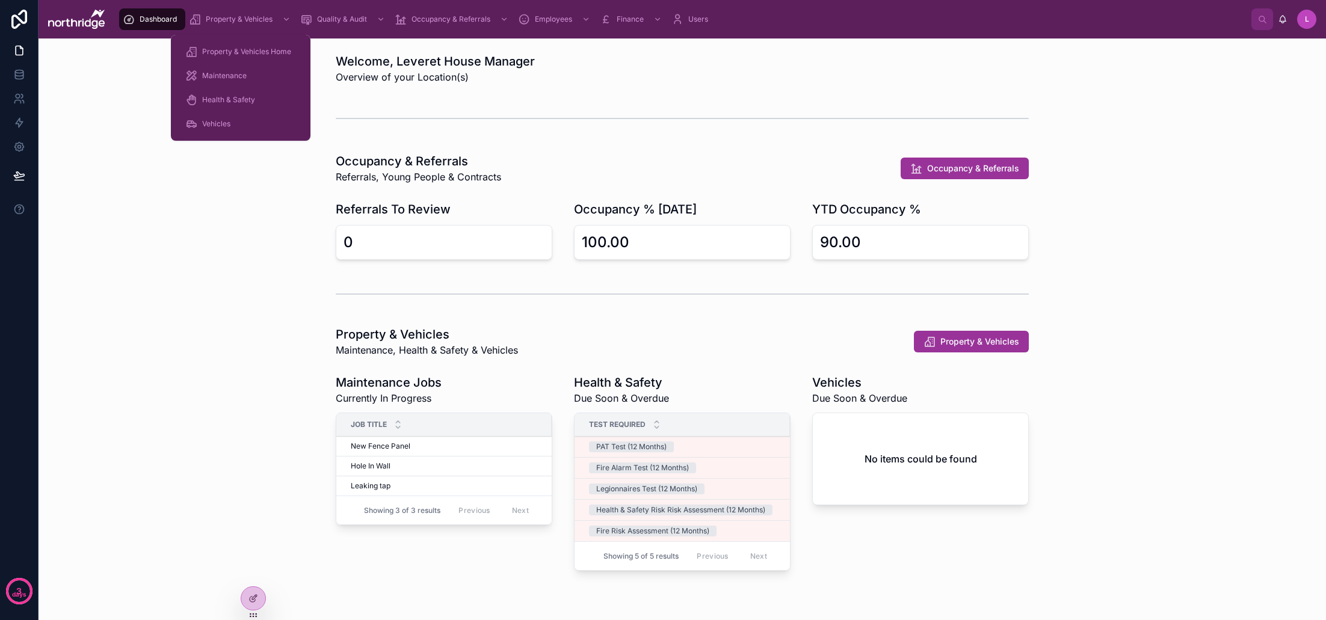
click at [259, 20] on span "Property & Vehicles" at bounding box center [239, 19] width 67 height 10
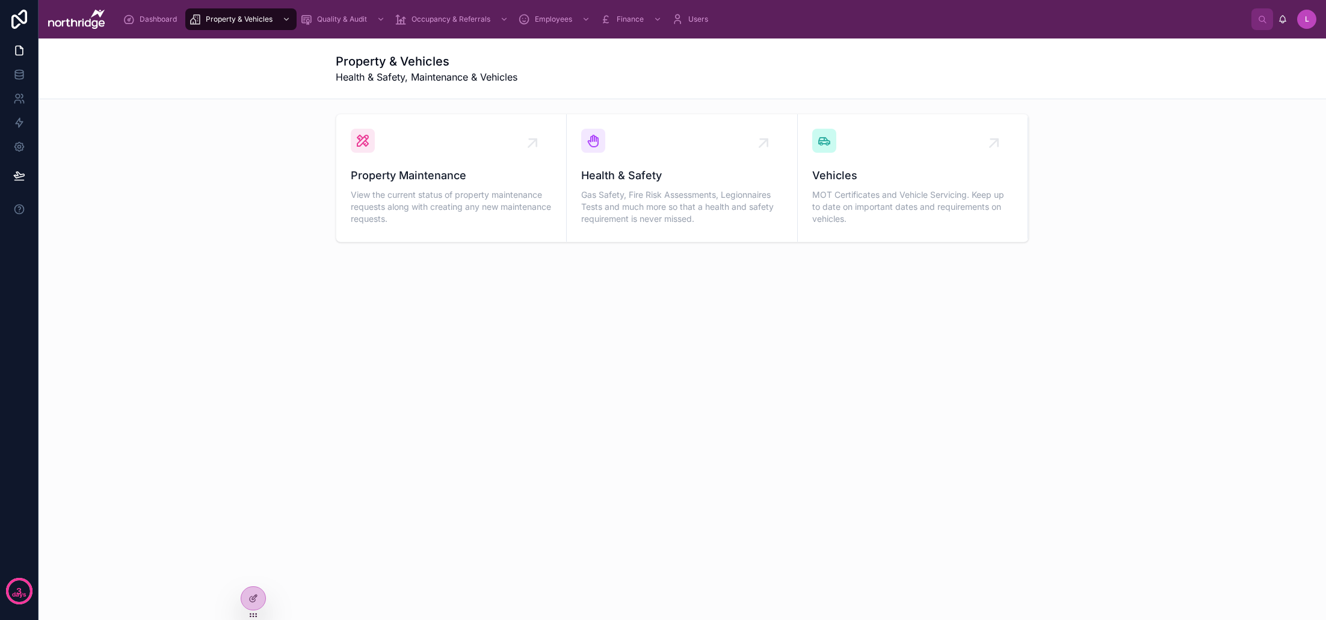
click at [502, 141] on div "Property Maintenance View the current status of property maintenance requests a…" at bounding box center [451, 178] width 201 height 99
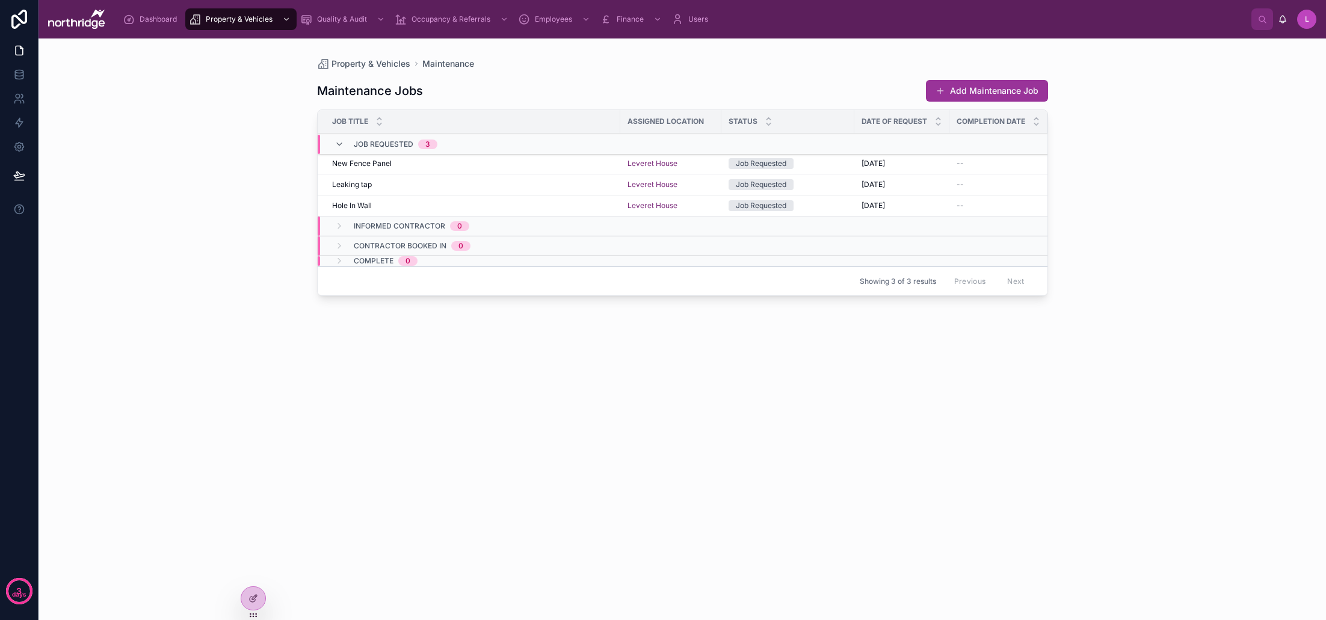
click at [509, 168] on td "New Fence Panel New Fence Panel" at bounding box center [469, 163] width 303 height 21
click at [512, 161] on div "New Fence Panel New Fence Panel" at bounding box center [472, 164] width 281 height 10
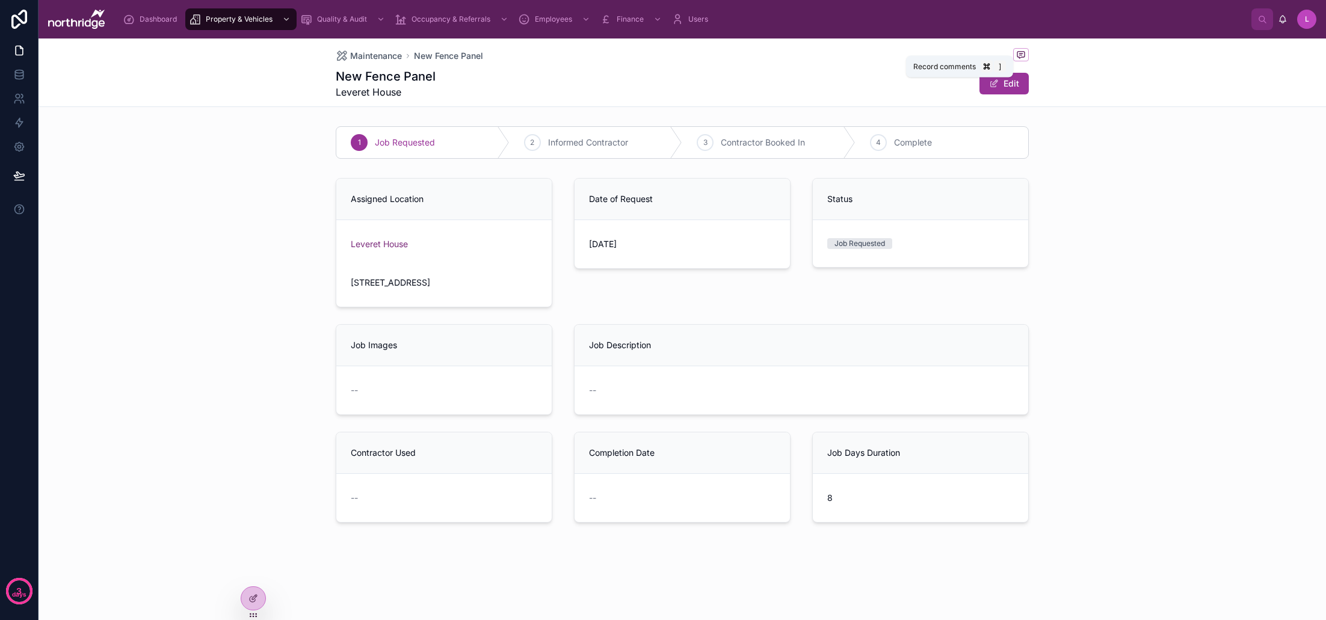
click at [1015, 53] on span at bounding box center [1021, 54] width 16 height 13
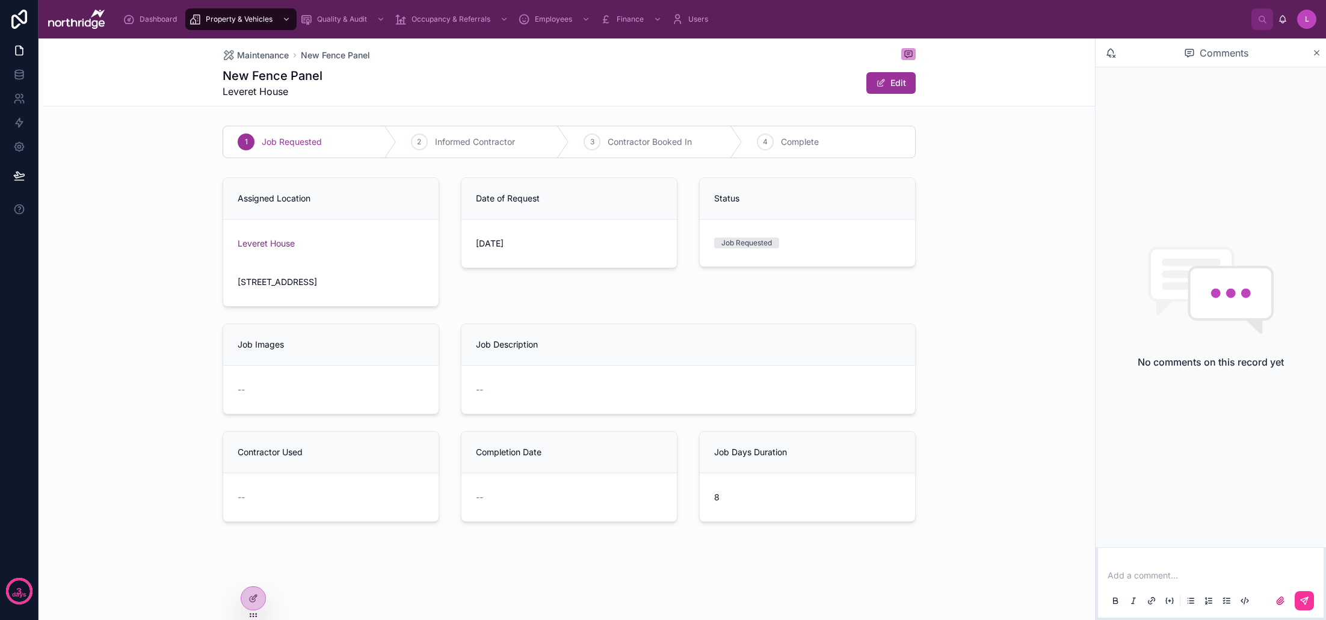
click at [1014, 454] on div "Assigned Location Leveret House 200 Dunkirk Lane, Leyland, Lancashire, PR26 7SP…" at bounding box center [568, 350] width 1051 height 354
click at [1317, 52] on icon at bounding box center [1316, 53] width 5 height 5
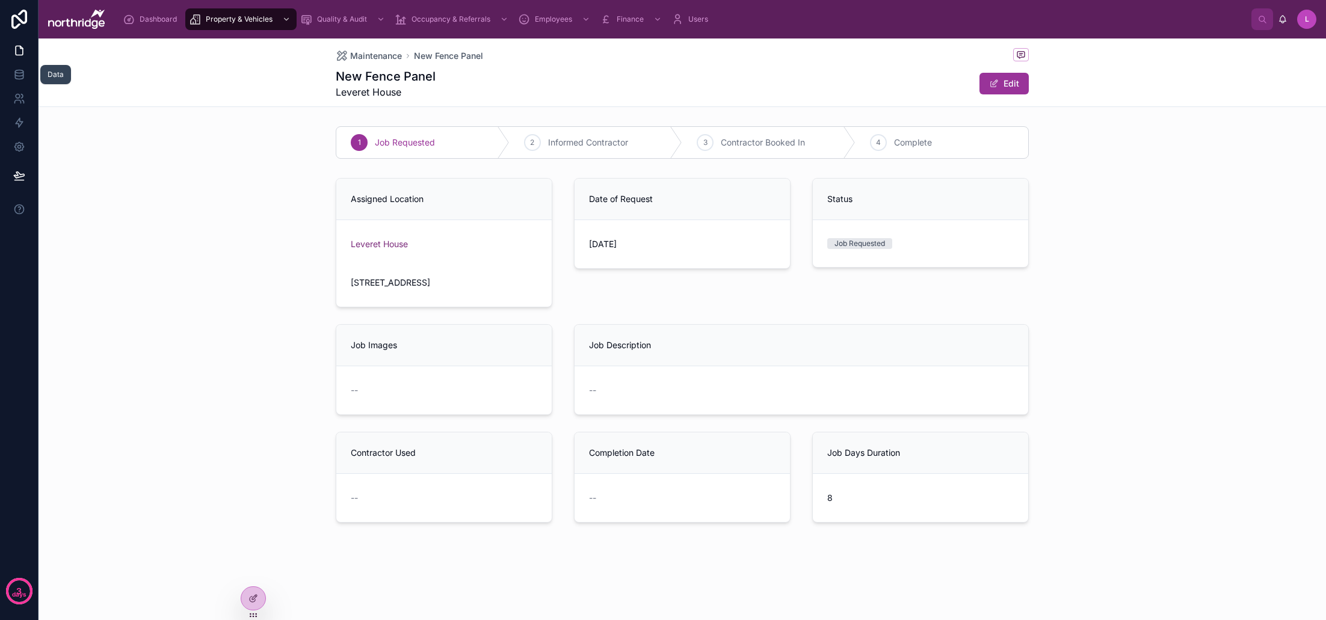
click at [21, 79] on icon at bounding box center [19, 77] width 8 height 5
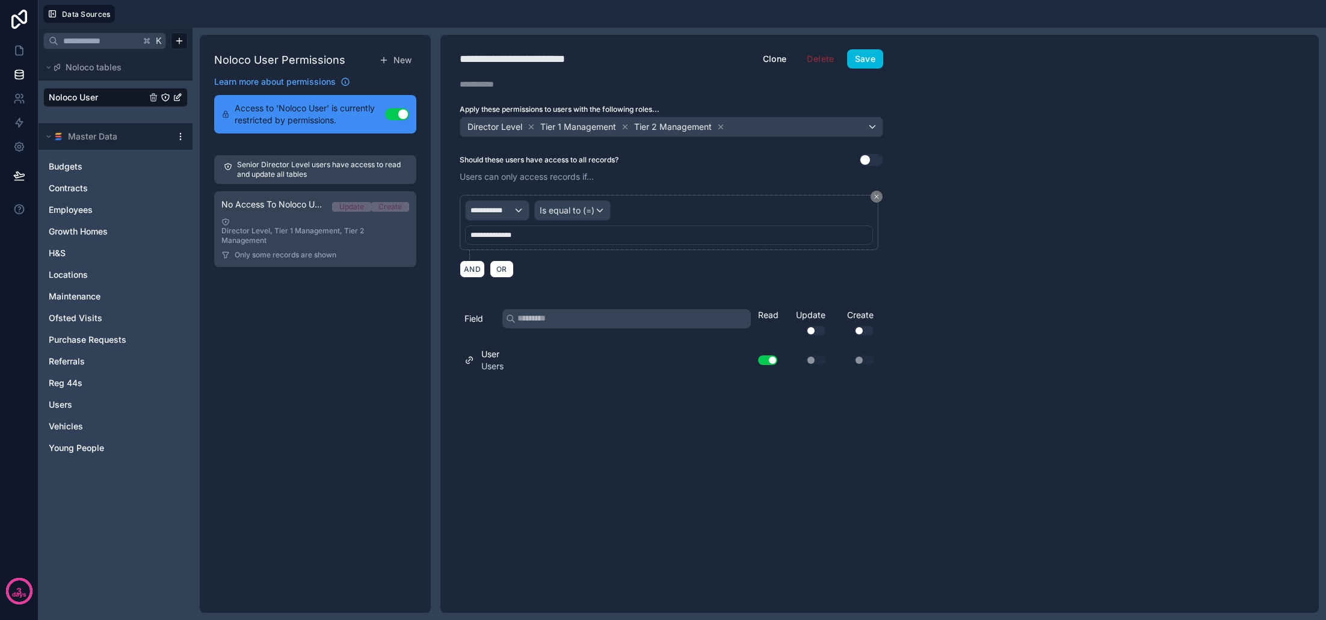
click at [872, 161] on button "Use setting" at bounding box center [871, 160] width 24 height 12
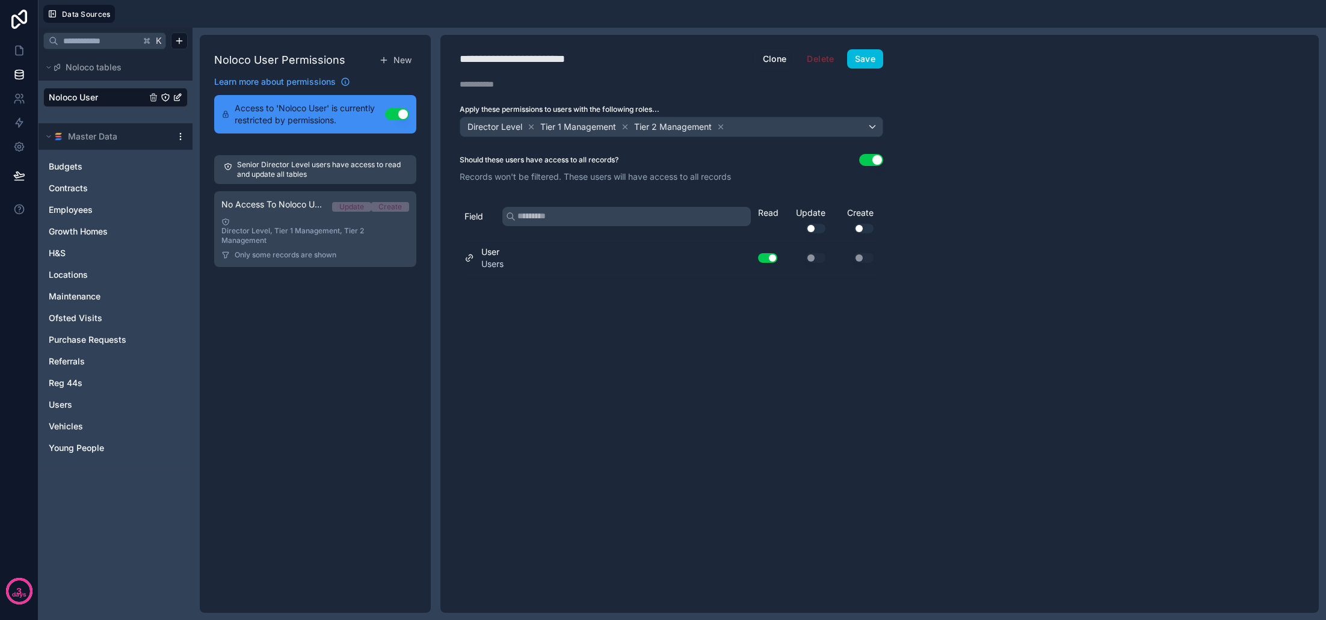
click at [869, 57] on button "Save" at bounding box center [865, 58] width 36 height 19
click at [84, 407] on link "Users" at bounding box center [103, 405] width 109 height 12
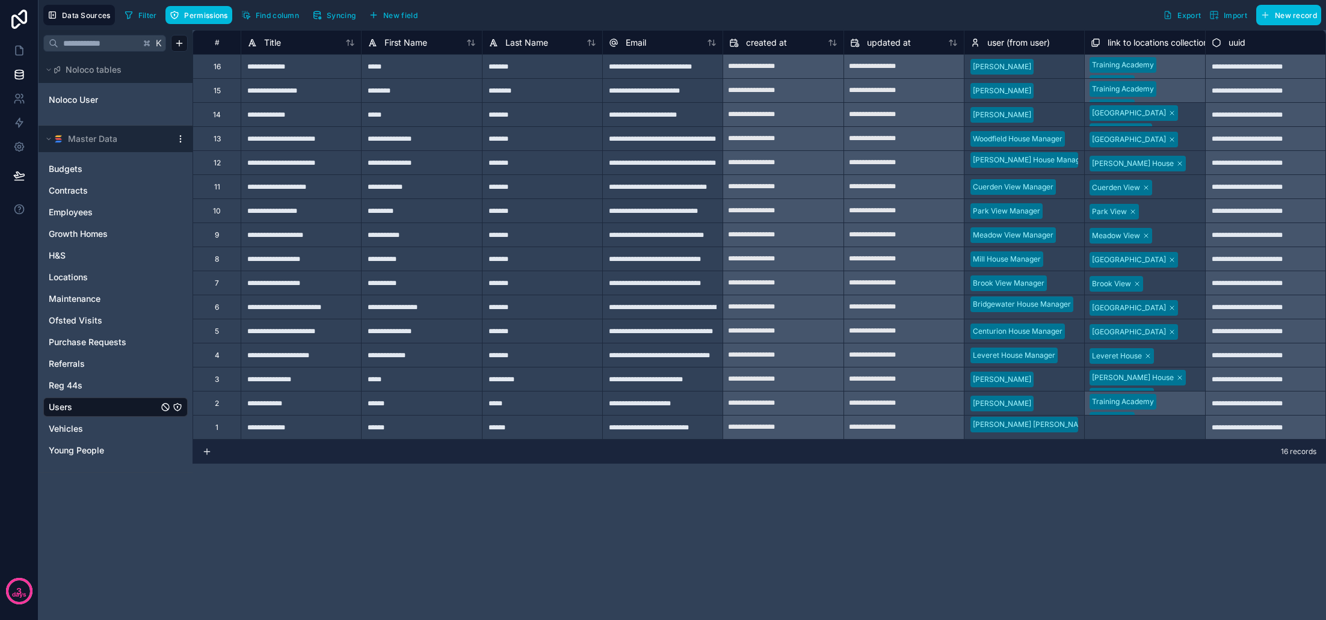
click at [187, 16] on span "Permissions" at bounding box center [205, 15] width 43 height 9
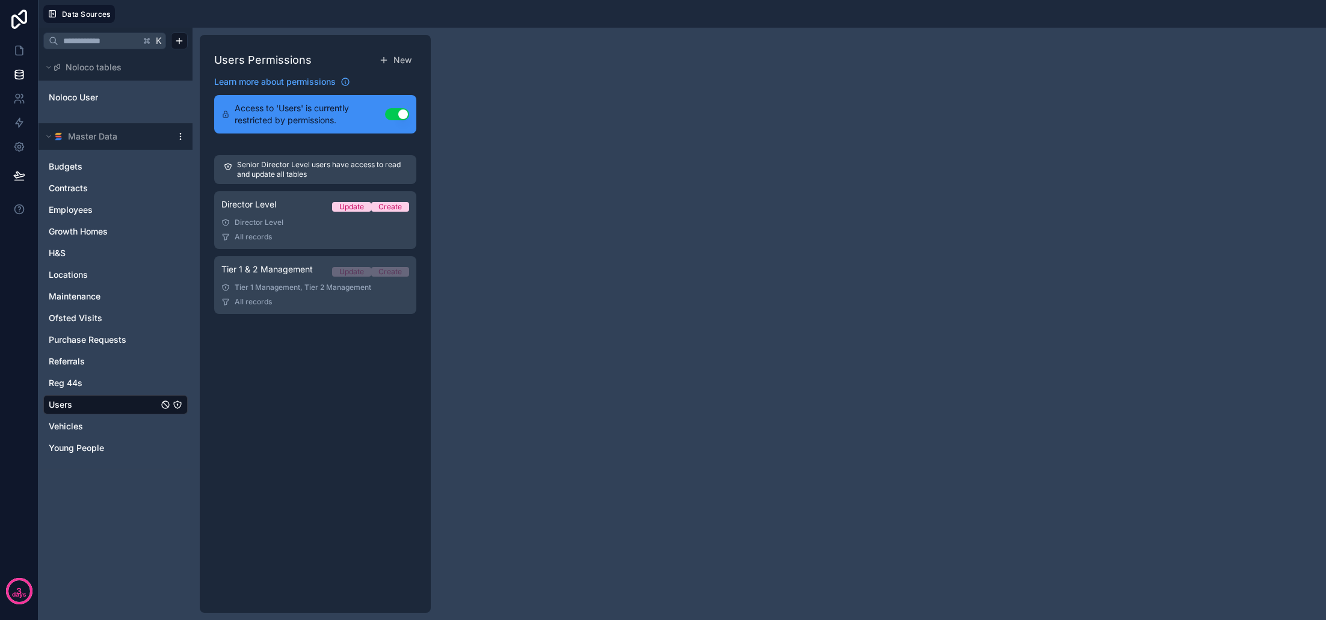
click at [304, 223] on div "Director Level" at bounding box center [315, 223] width 188 height 10
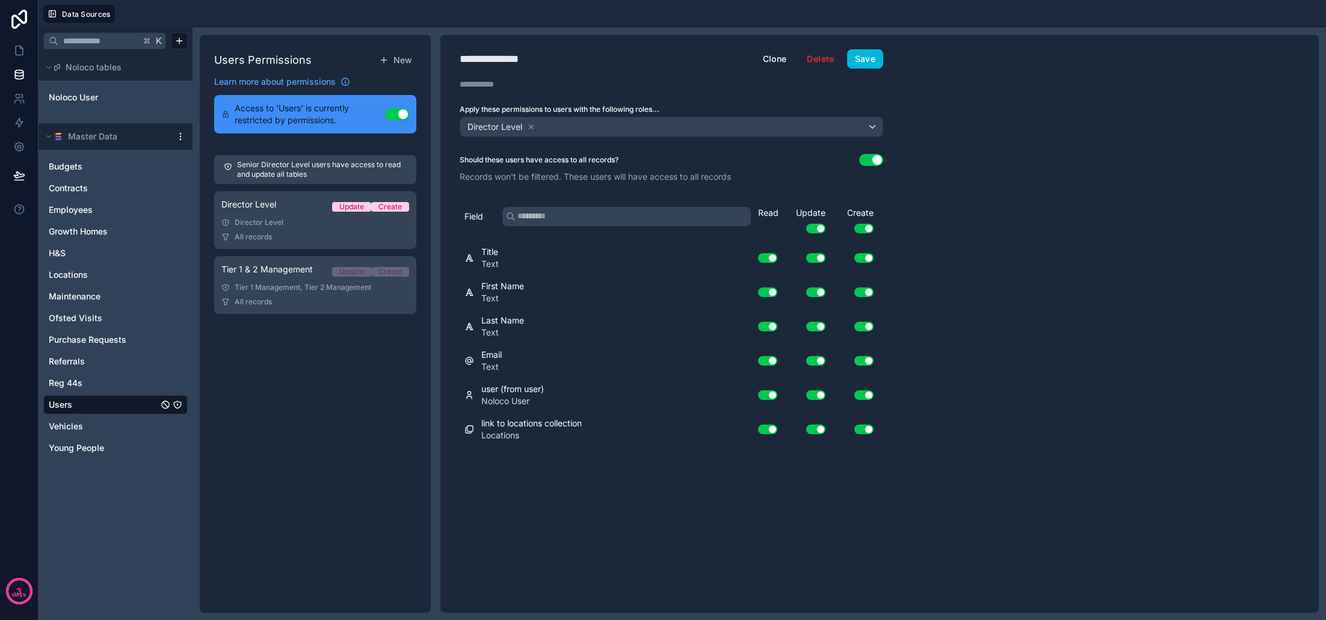
click at [294, 293] on link "Tier 1 & 2 Management Update Create Tier 1 Management, Tier 2 Management All re…" at bounding box center [315, 285] width 202 height 58
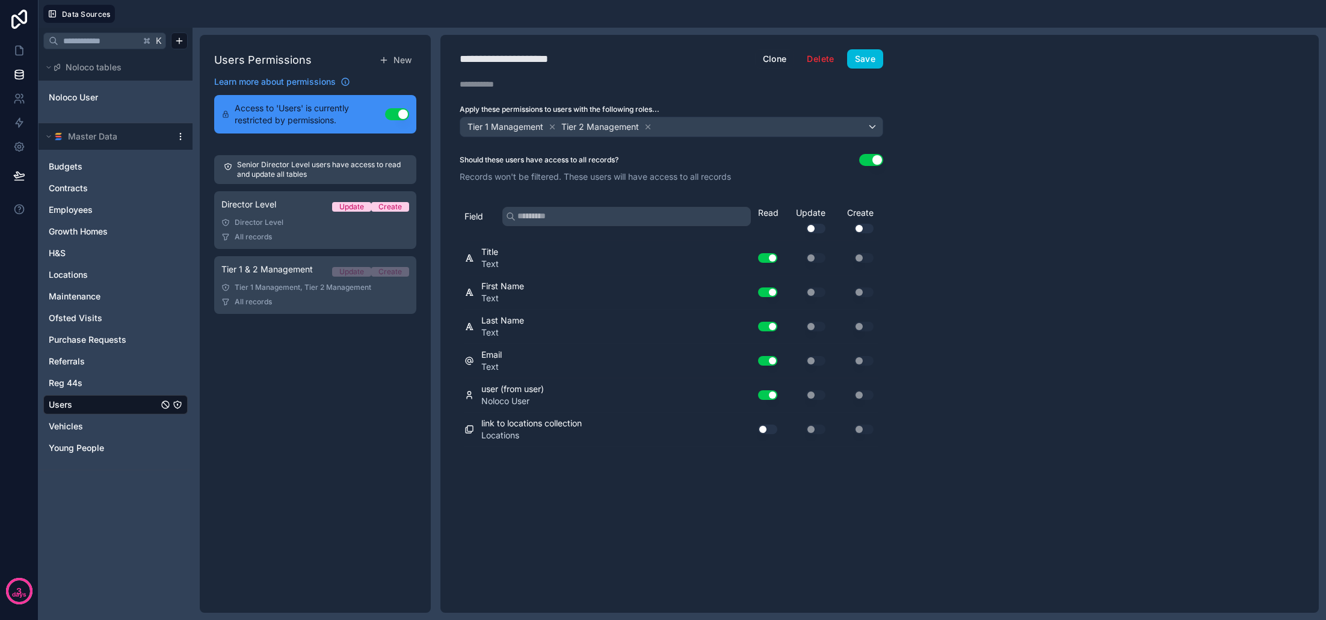
click at [286, 237] on div "All records" at bounding box center [315, 237] width 188 height 10
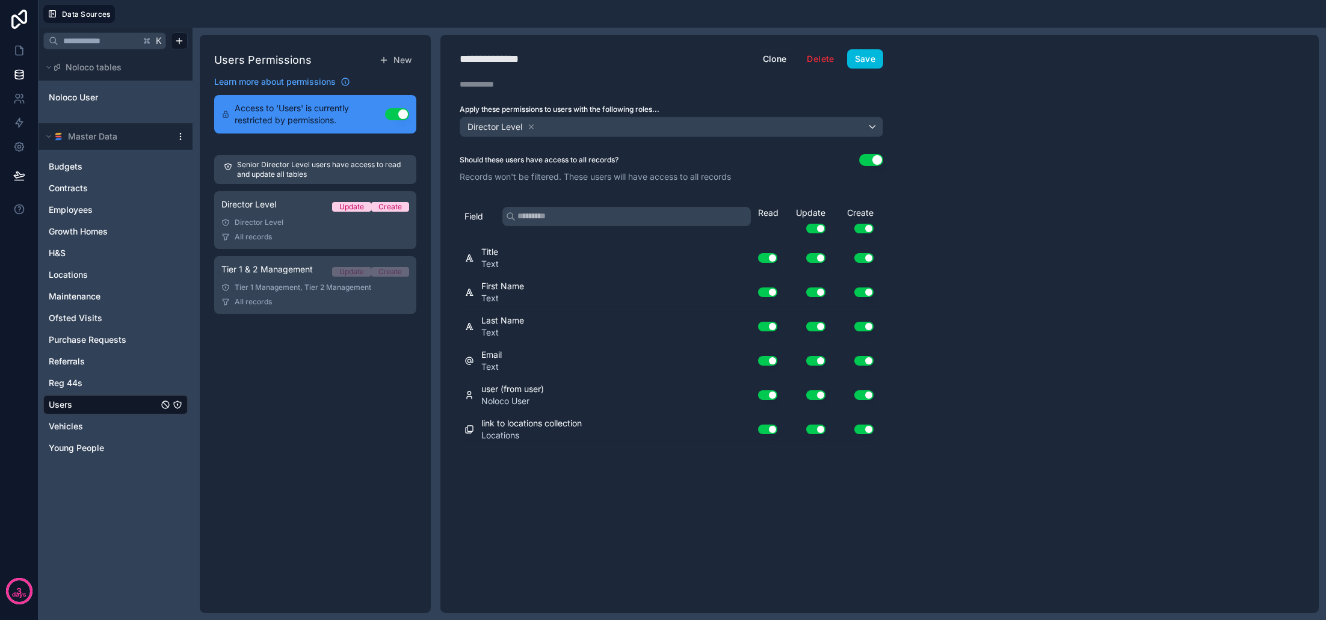
click at [861, 227] on button "Use setting" at bounding box center [863, 229] width 19 height 10
click at [863, 67] on button "Save" at bounding box center [865, 58] width 36 height 19
click at [256, 276] on div "Tier 1 & 2 Management Update Create" at bounding box center [315, 271] width 188 height 17
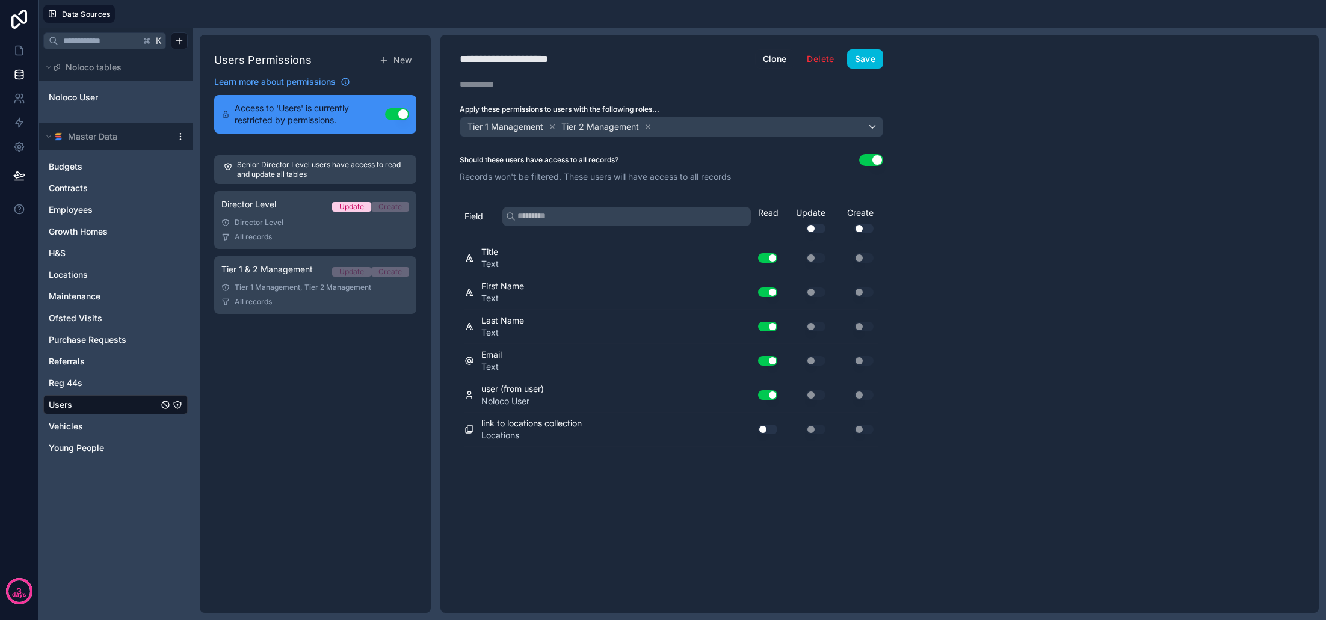
click at [863, 68] on div "**********" at bounding box center [671, 324] width 462 height 578
click at [864, 59] on button "Save" at bounding box center [865, 58] width 36 height 19
click at [19, 52] on icon at bounding box center [19, 51] width 12 height 12
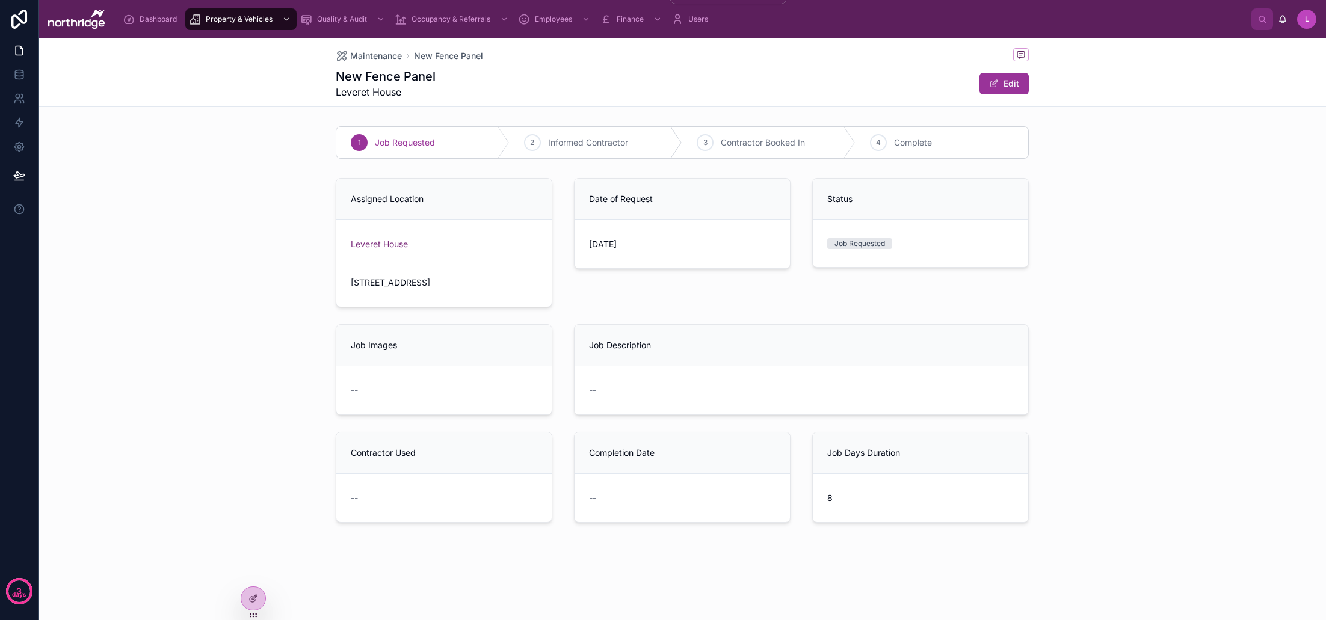
click at [633, 23] on span "Finance" at bounding box center [630, 19] width 27 height 10
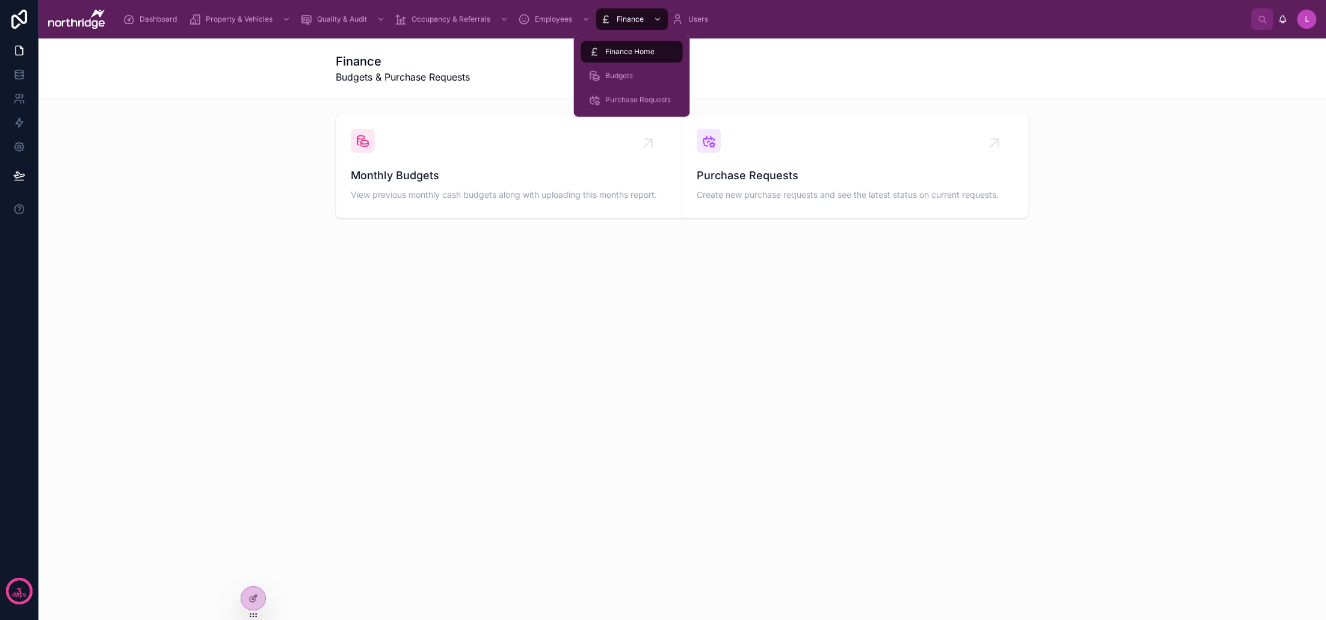
click at [647, 98] on span "Purchase Requests" at bounding box center [638, 100] width 66 height 10
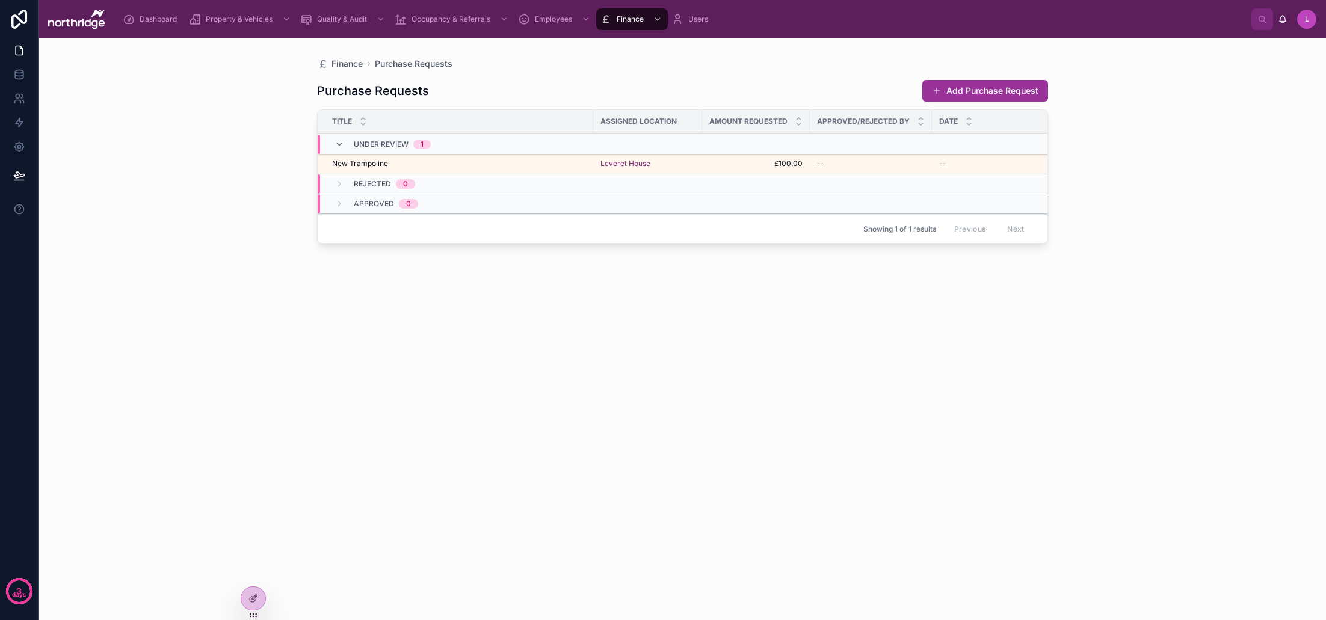
click at [506, 163] on div "New Trampoline New Trampoline" at bounding box center [459, 164] width 254 height 10
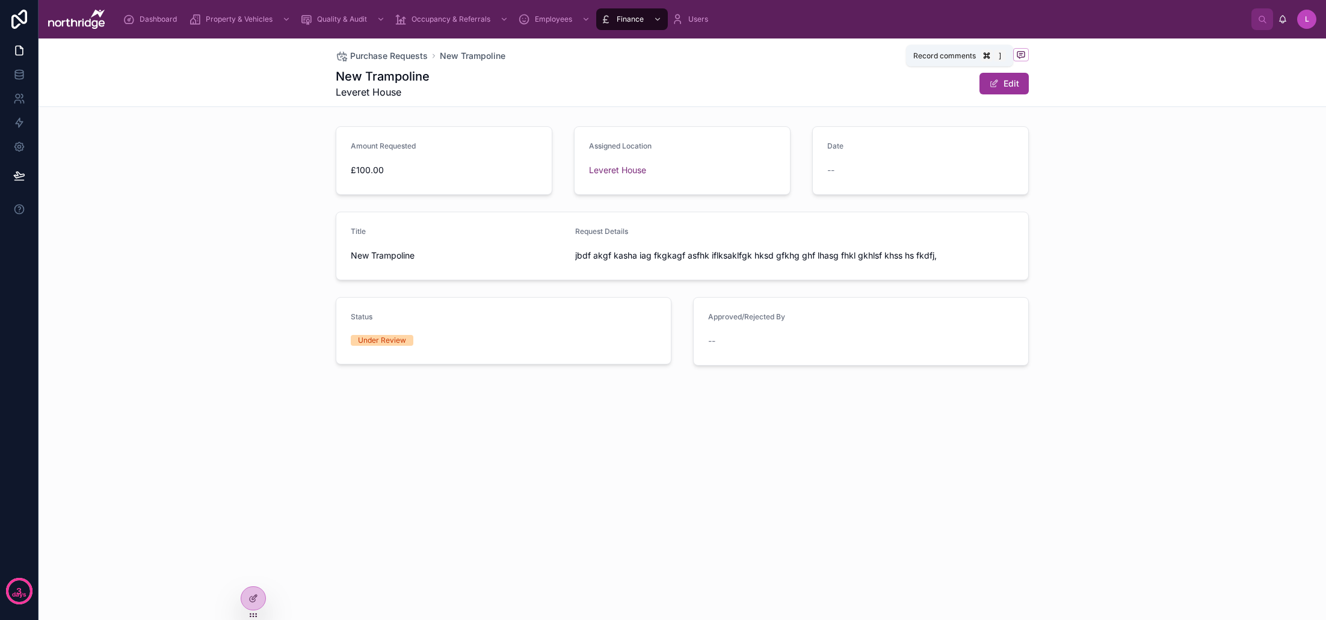
click at [1026, 48] on span at bounding box center [1021, 54] width 16 height 13
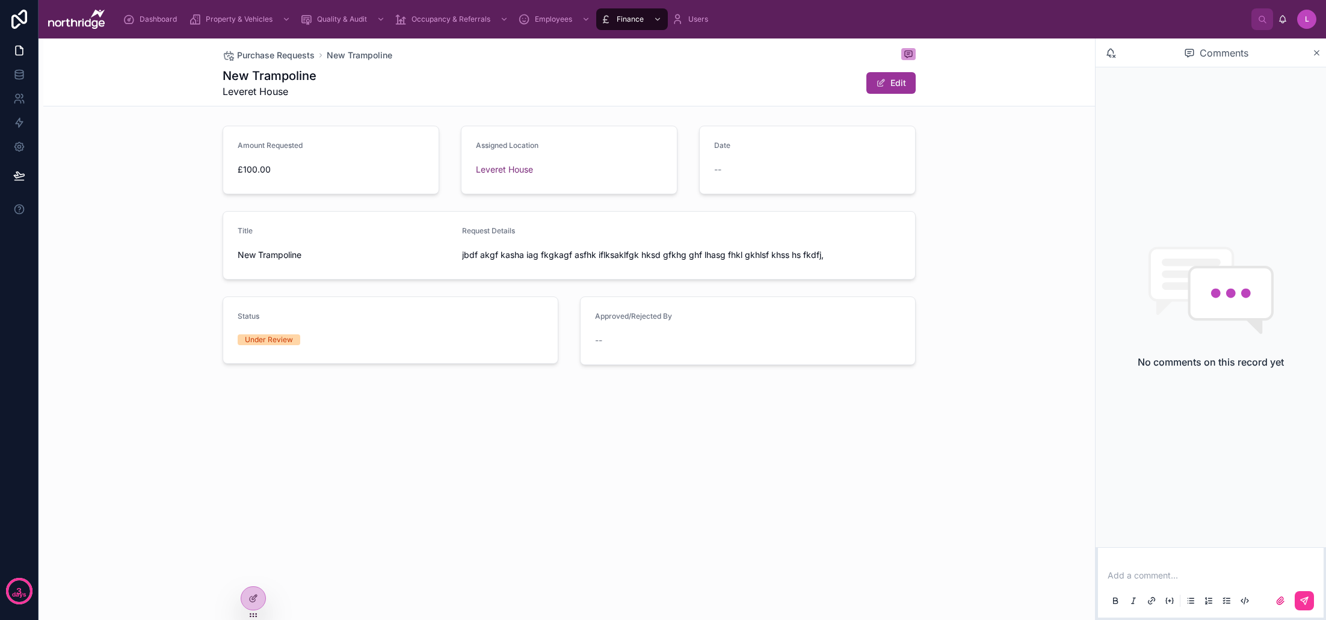
click at [1163, 353] on div "No comments on this record yet" at bounding box center [1210, 307] width 230 height 480
click at [1168, 576] on p at bounding box center [1212, 576] width 211 height 12
click at [1112, 573] on span "*" at bounding box center [1109, 575] width 5 height 8
click at [802, 495] on div "Purchase Requests New Trampoline New Trampoline Leveret House Edit Amount Reque…" at bounding box center [566, 329] width 1056 height 582
click at [0, 0] on icon at bounding box center [0, 0] width 0 height 0
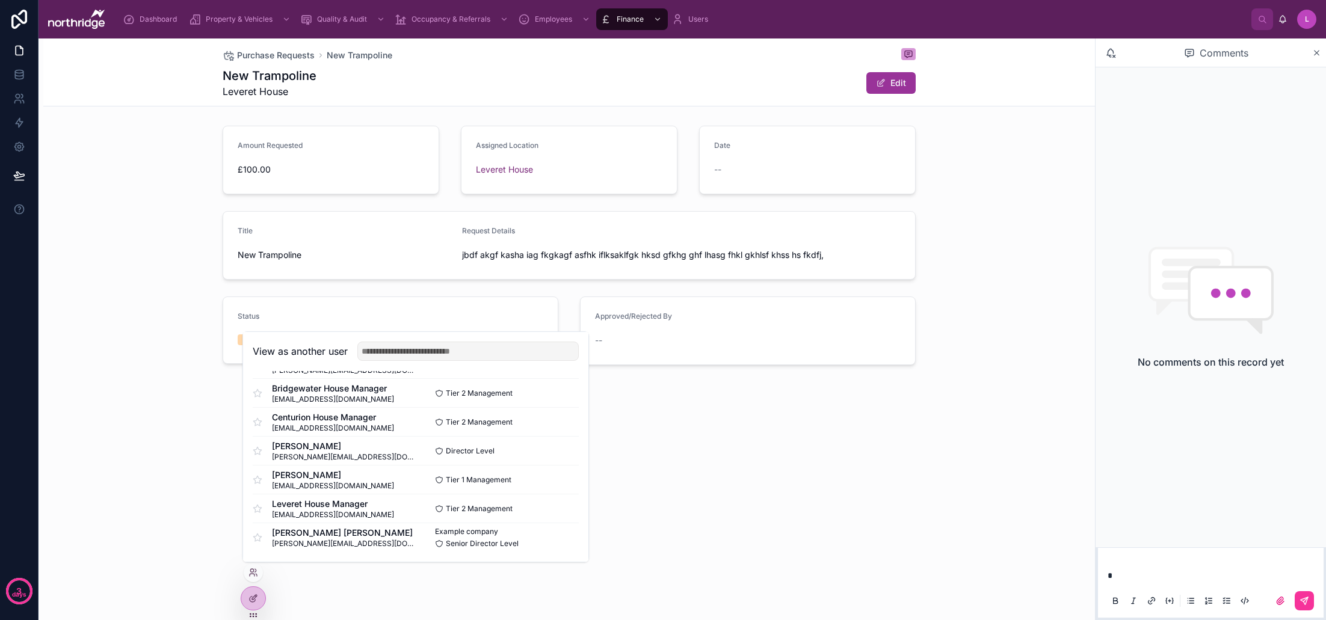
scroll to position [291, 0]
click at [0, 0] on button "Select" at bounding box center [0, 0] width 0 height 0
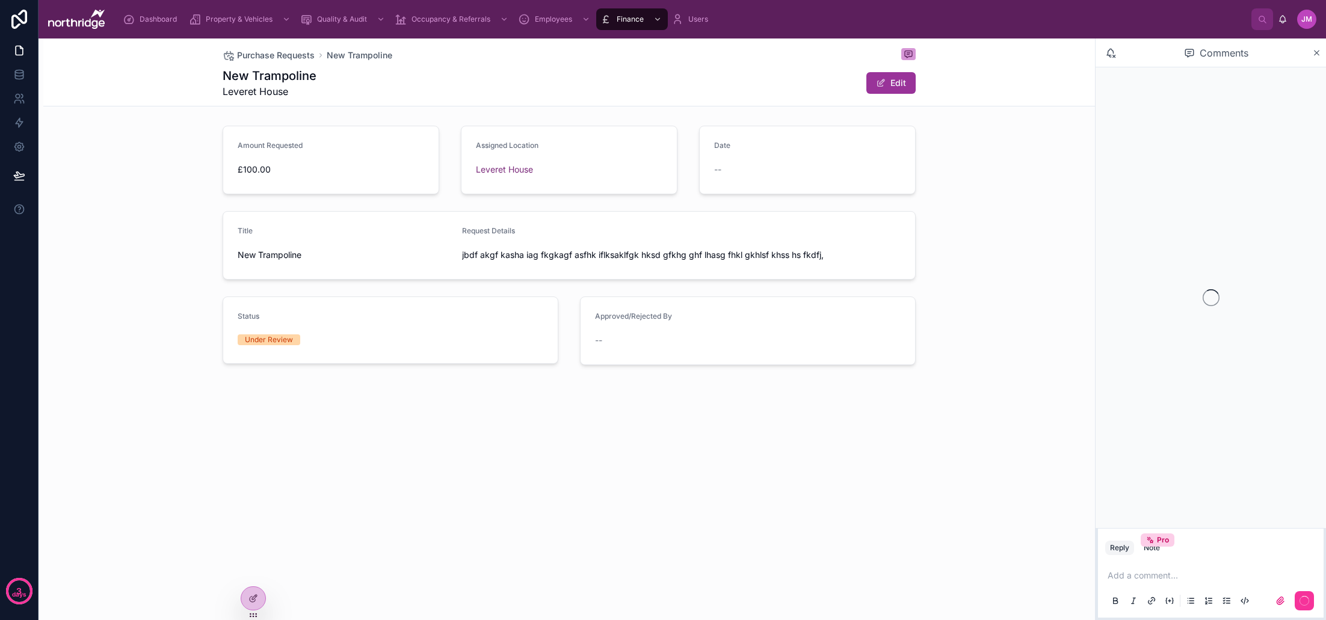
click at [407, 389] on div "Purchase Requests New Trampoline New Trampoline Leveret House Edit Amount Reque…" at bounding box center [568, 242] width 1051 height 408
click at [644, 20] on div "Finance" at bounding box center [632, 19] width 64 height 19
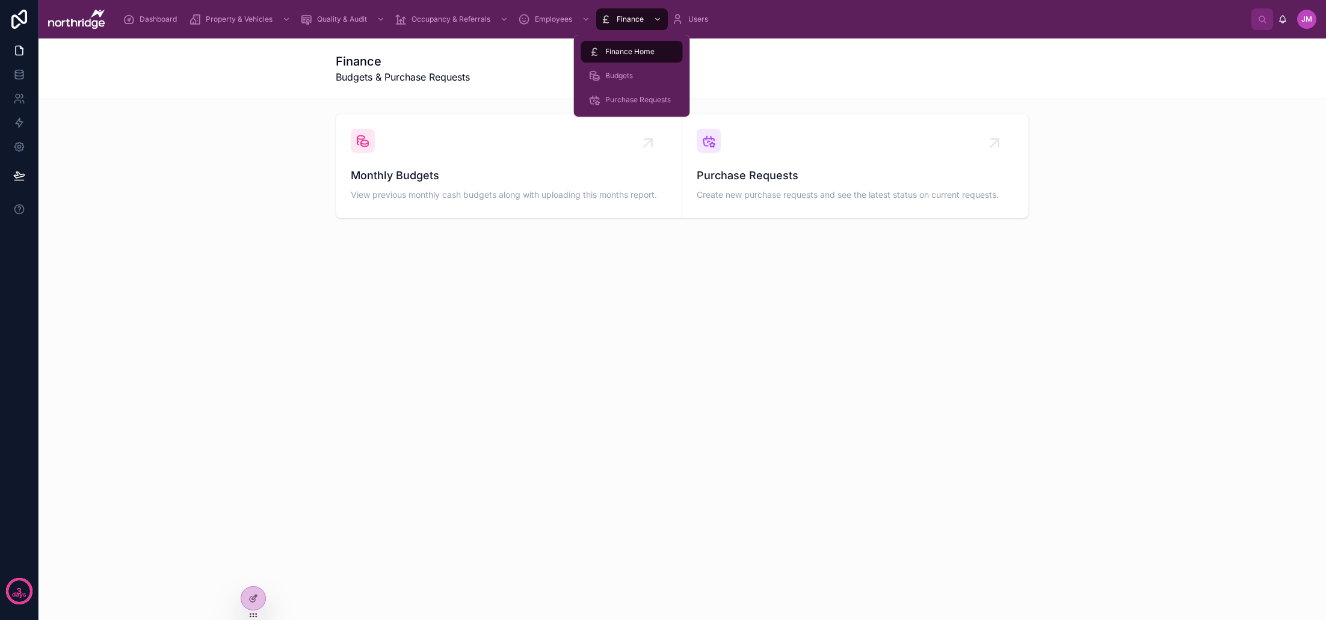
click at [634, 100] on span "Purchase Requests" at bounding box center [638, 100] width 66 height 10
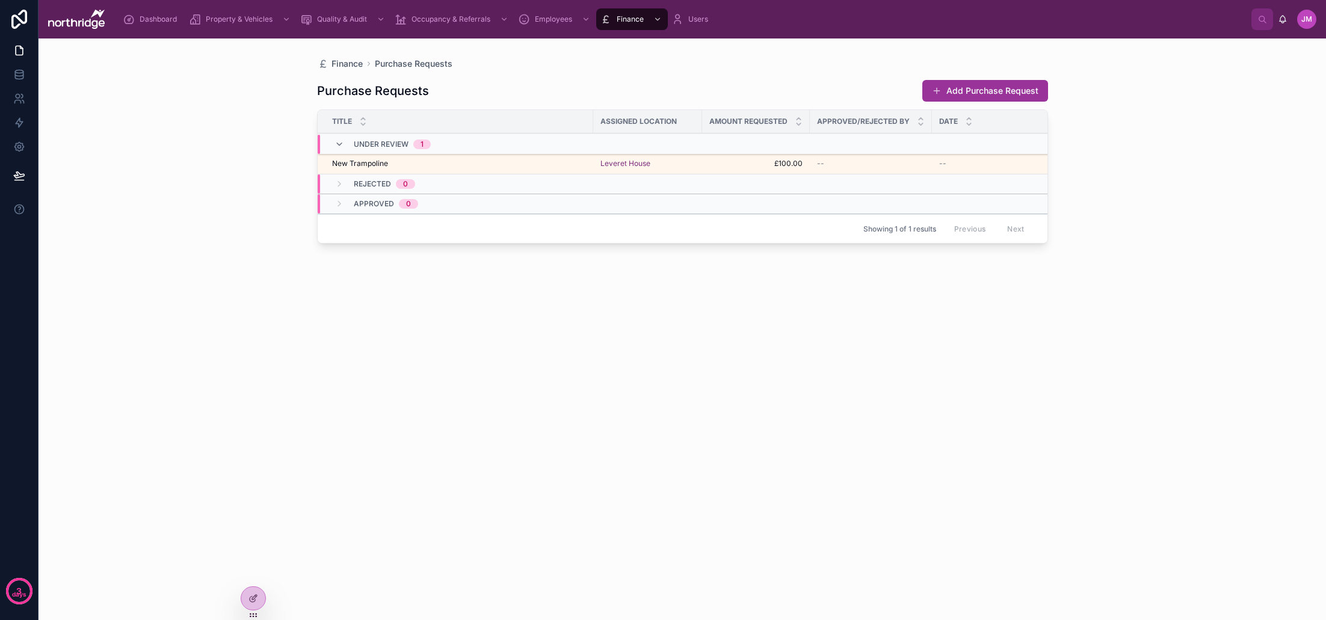
click at [665, 381] on div "Purchase Requests Add Purchase Request Title Assigned Location Amount Requested…" at bounding box center [682, 338] width 731 height 536
click at [971, 97] on button "Add Purchase Request" at bounding box center [985, 91] width 126 height 22
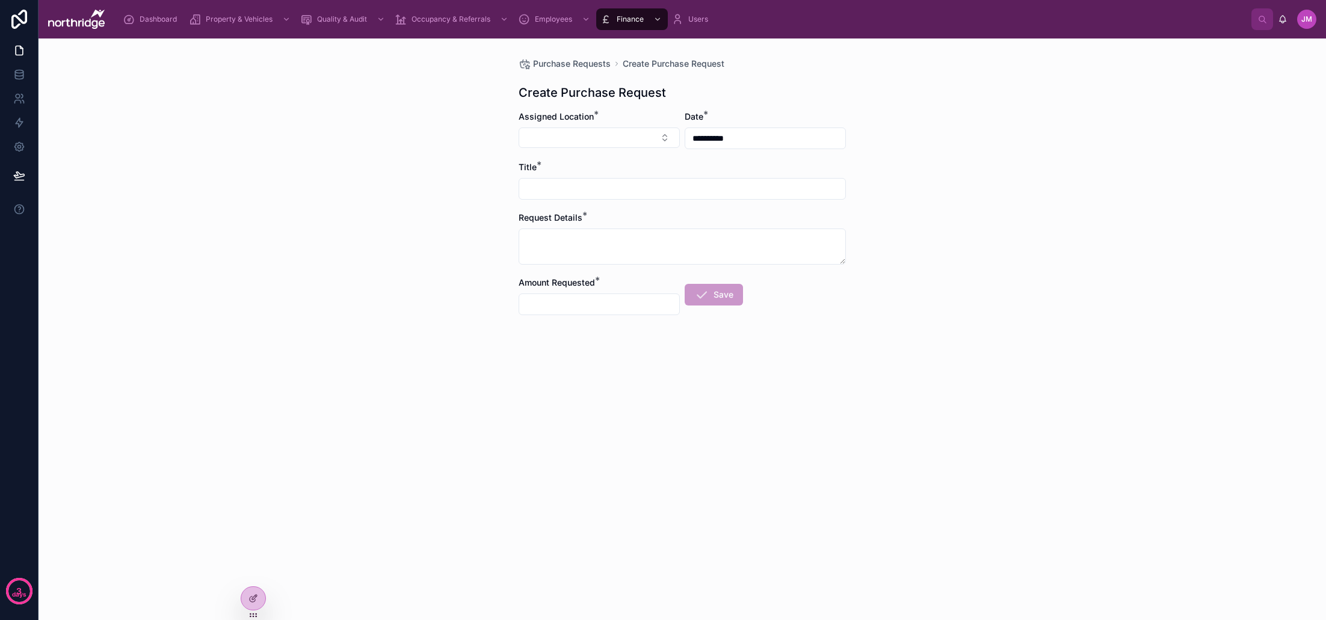
click at [620, 143] on button "Select Button" at bounding box center [598, 138] width 161 height 20
click at [570, 202] on div "Head Office" at bounding box center [598, 204] width 167 height 19
click at [566, 191] on input "text" at bounding box center [682, 190] width 326 height 17
click at [0, 0] on icon at bounding box center [0, 0] width 0 height 0
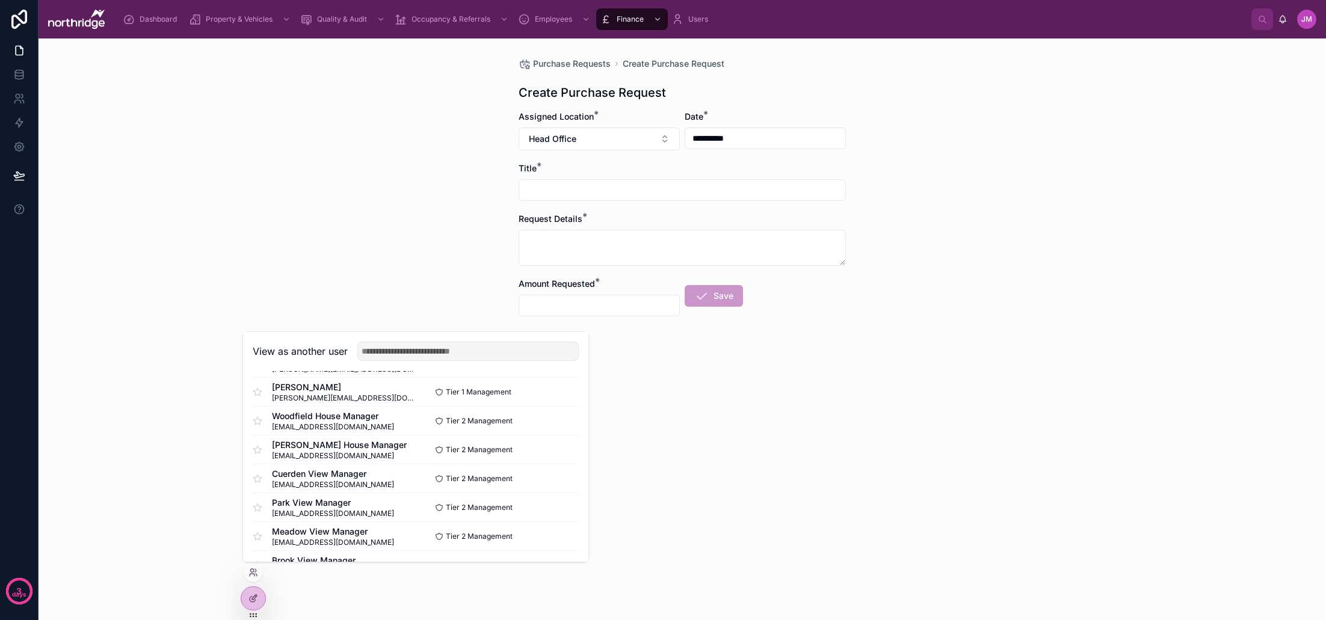
scroll to position [61, 0]
click at [0, 0] on button "Select" at bounding box center [0, 0] width 0 height 0
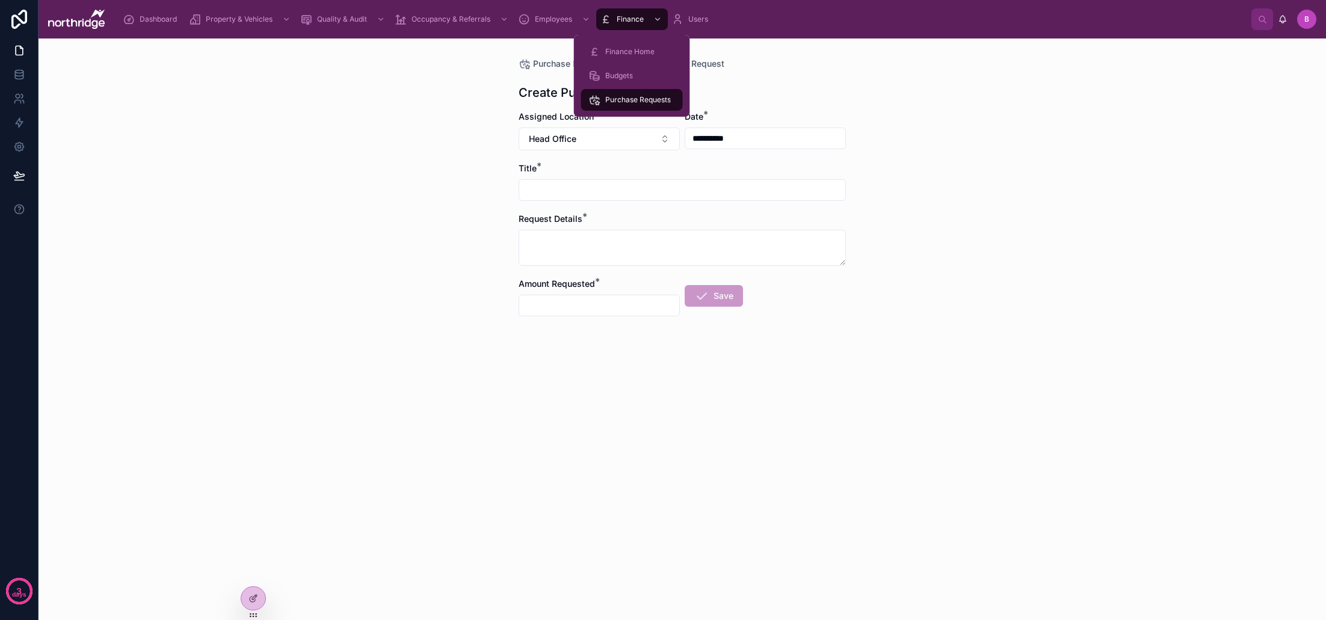
click at [627, 19] on span "Finance" at bounding box center [630, 19] width 27 height 10
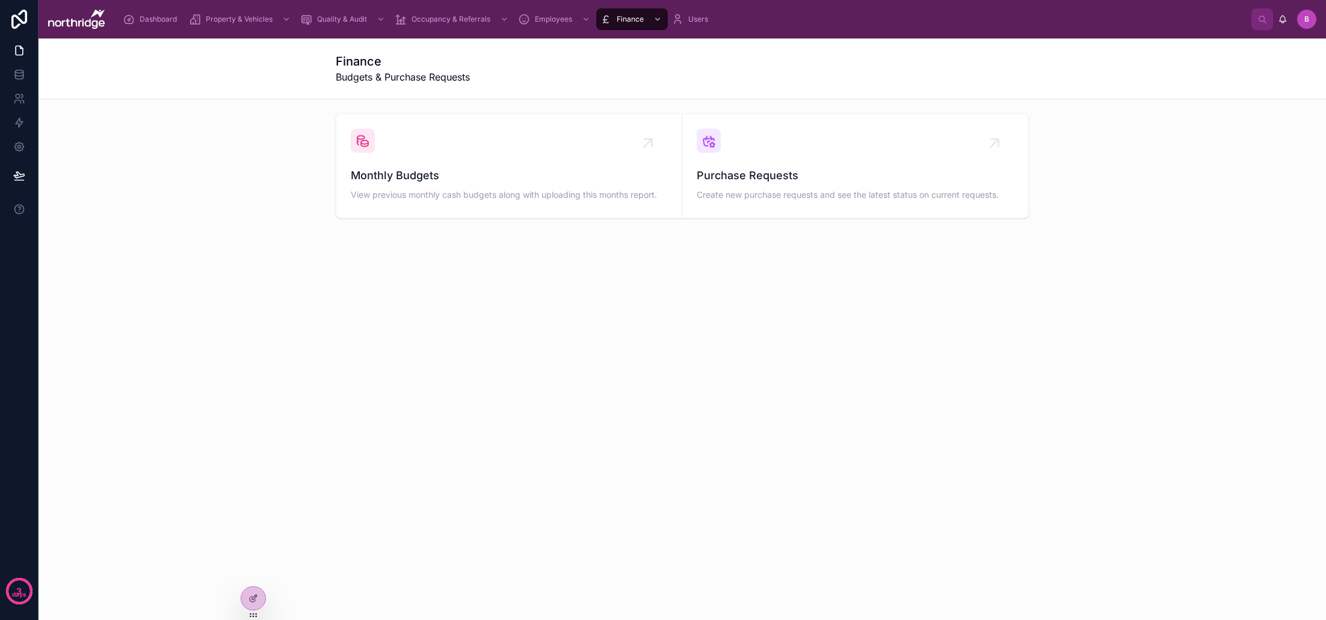
click at [774, 176] on span "Purchase Requests" at bounding box center [855, 175] width 317 height 17
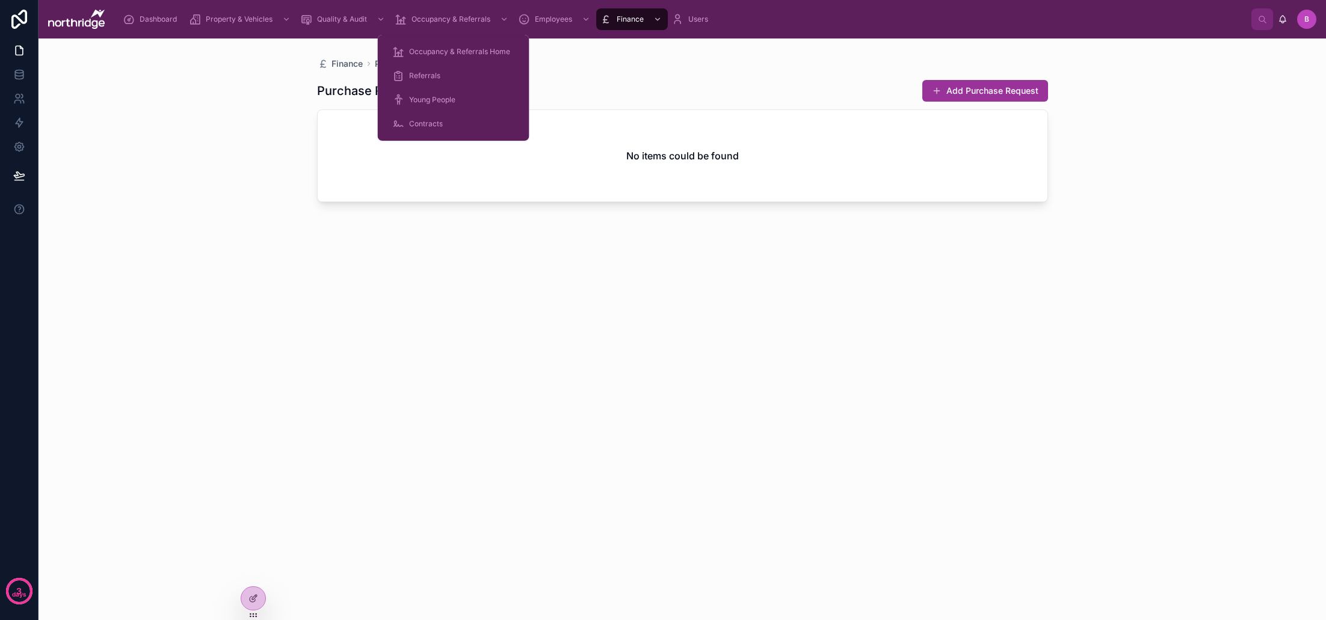
click at [437, 19] on span "Occupancy & Referrals" at bounding box center [450, 19] width 79 height 10
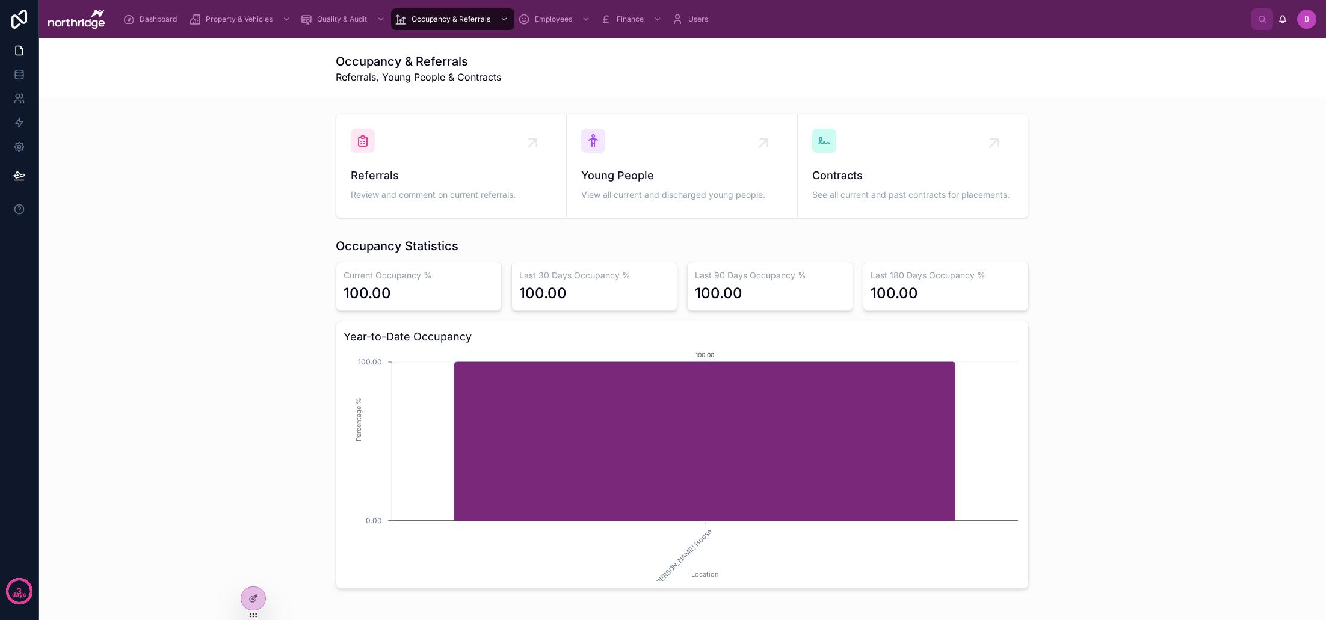
click at [615, 161] on div "Young People View all current and discharged young people." at bounding box center [681, 166] width 201 height 75
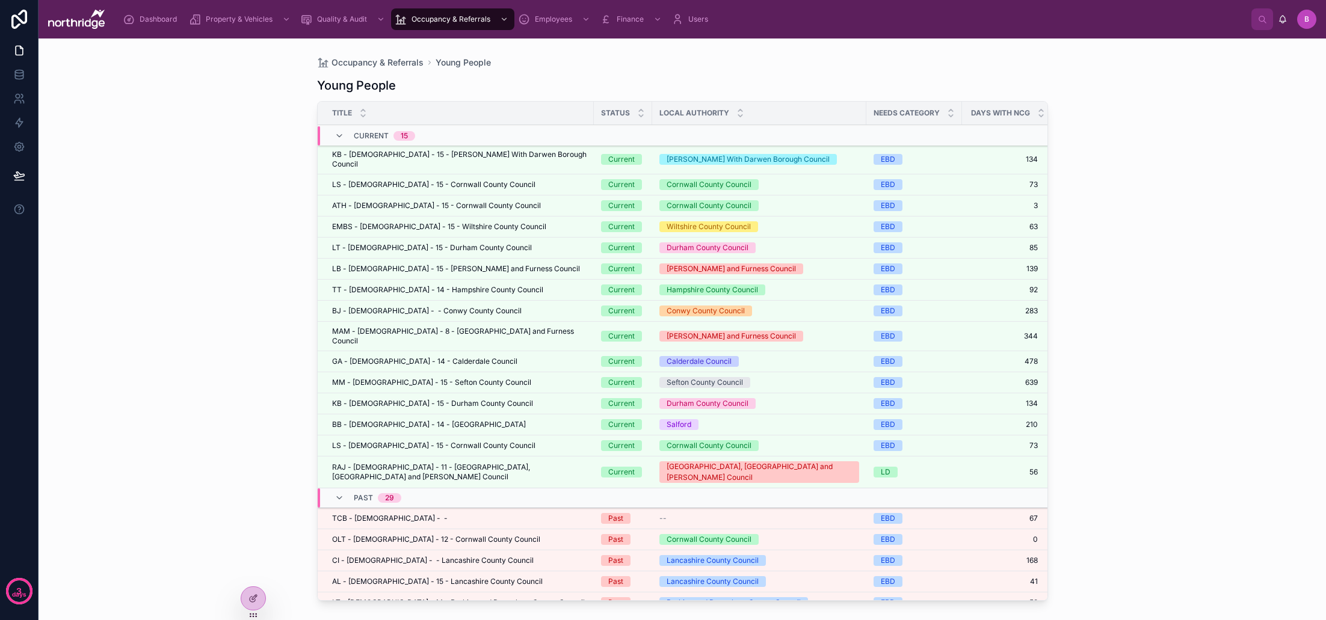
click at [846, 162] on td "[PERSON_NAME] With Darwen Borough Council" at bounding box center [759, 159] width 214 height 29
click at [830, 159] on div "[PERSON_NAME] With Darwen Borough Council" at bounding box center [759, 159] width 200 height 11
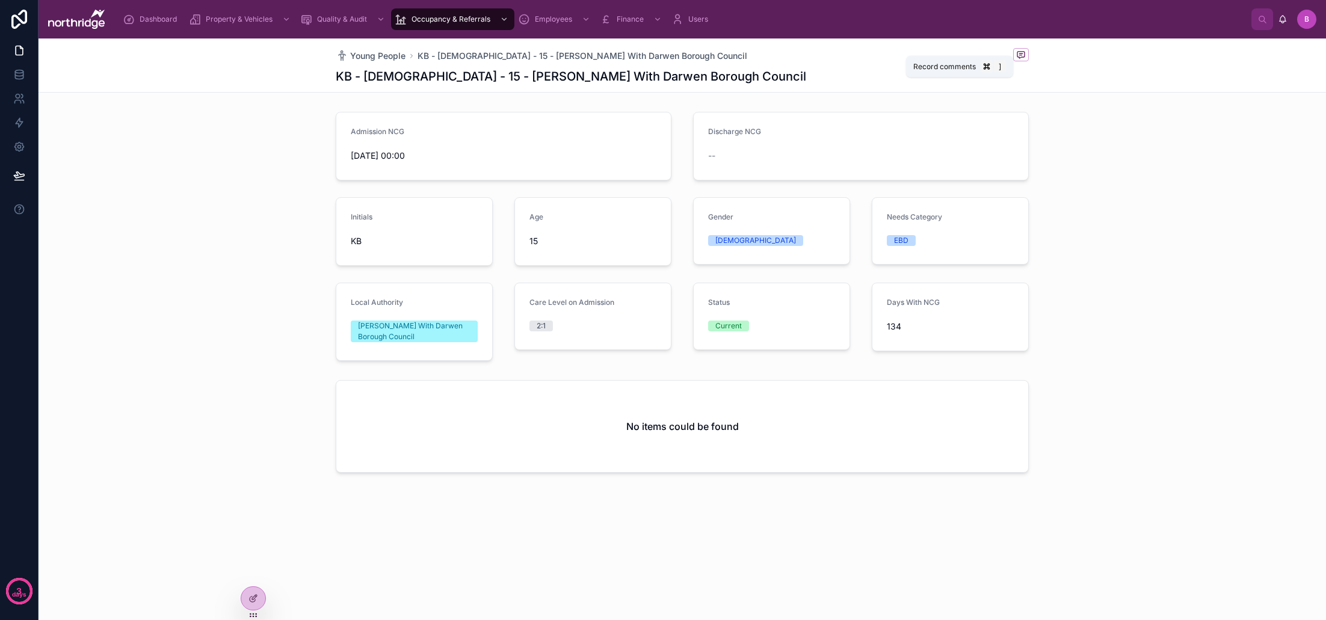
click at [1020, 49] on span at bounding box center [1021, 54] width 16 height 13
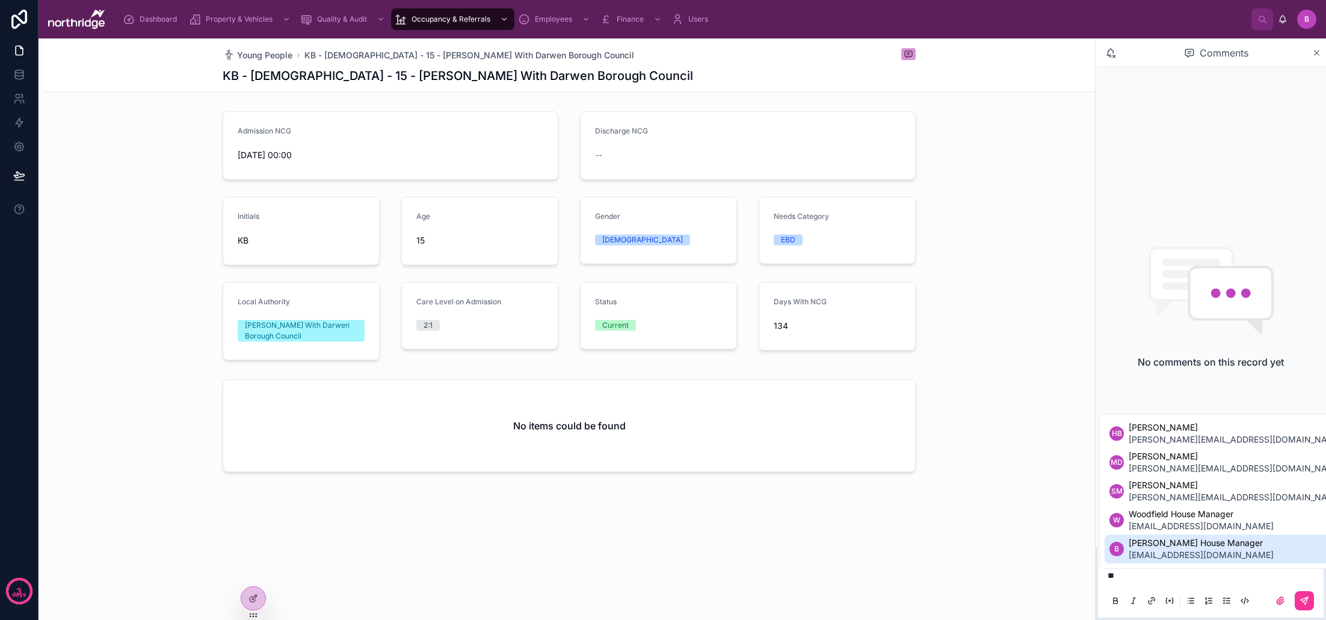
click at [1127, 579] on p "**" at bounding box center [1212, 576] width 211 height 12
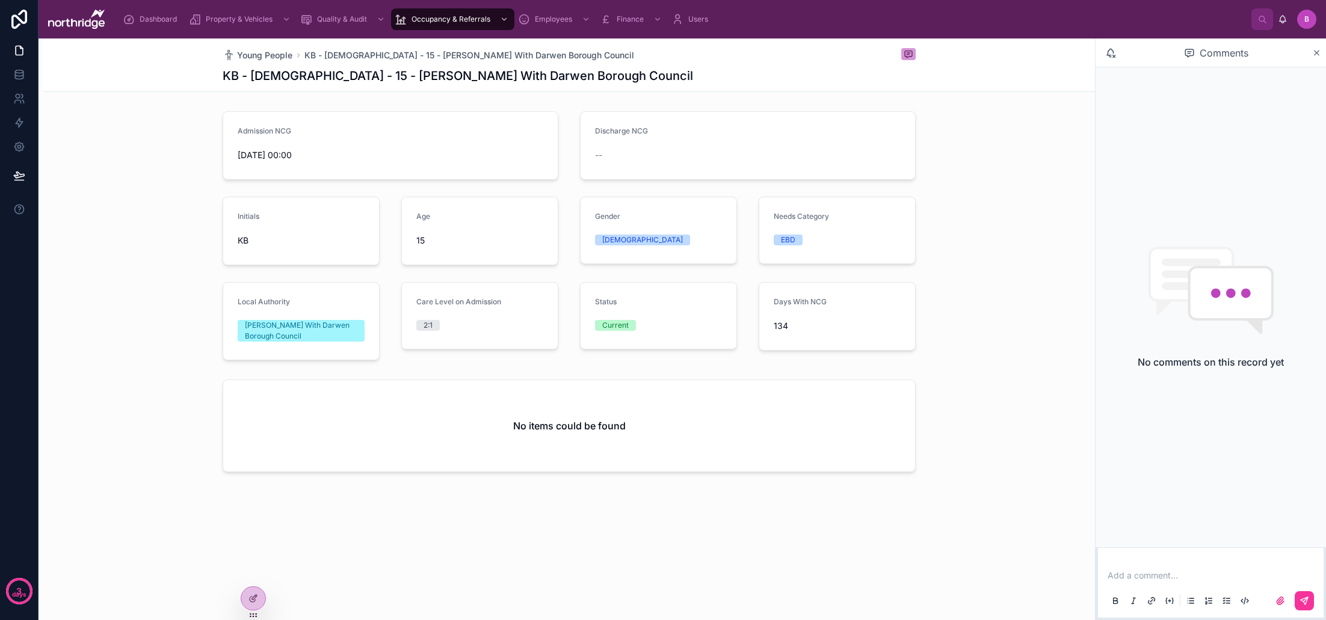
click at [970, 500] on div "Young People KB - Male - 15 - Blackburn With Darwen Borough Council KB - Male -…" at bounding box center [568, 298] width 1051 height 520
click at [1133, 570] on div "Add a comment..." at bounding box center [1210, 587] width 211 height 51
click at [1130, 577] on p at bounding box center [1212, 576] width 211 height 12
click at [0, 0] on icon at bounding box center [0, 0] width 0 height 0
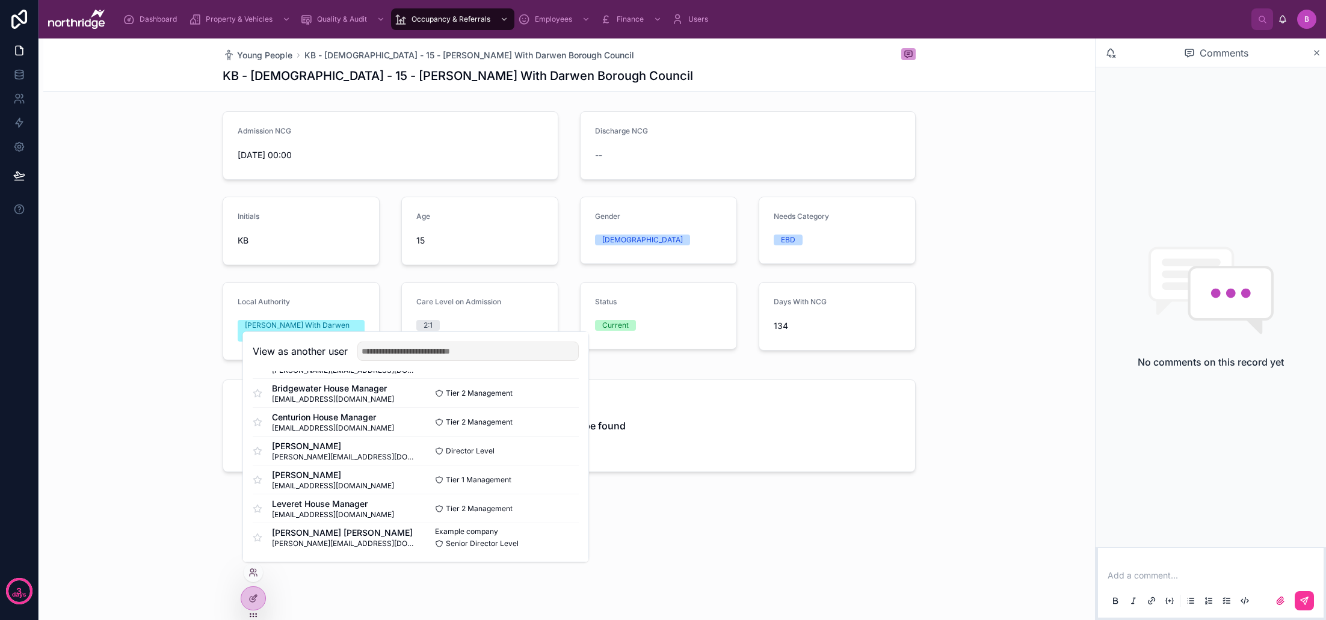
scroll to position [291, 0]
click at [0, 0] on button "Select" at bounding box center [0, 0] width 0 height 0
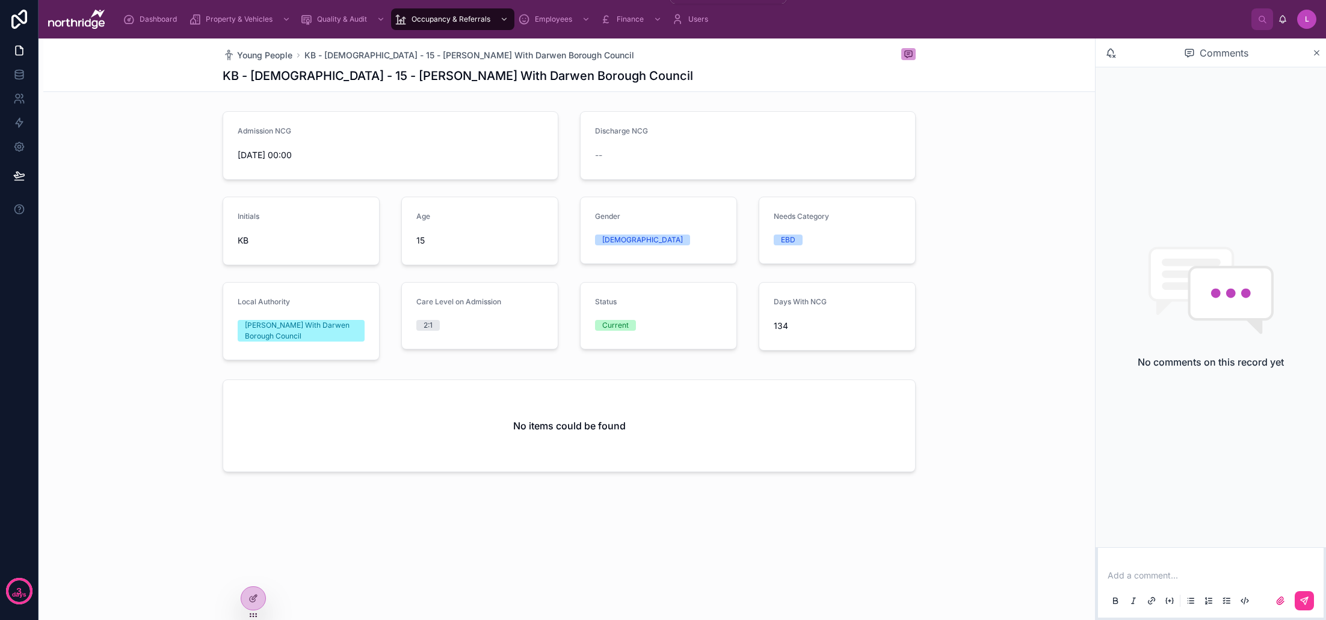
click at [644, 17] on div "Finance" at bounding box center [632, 19] width 64 height 19
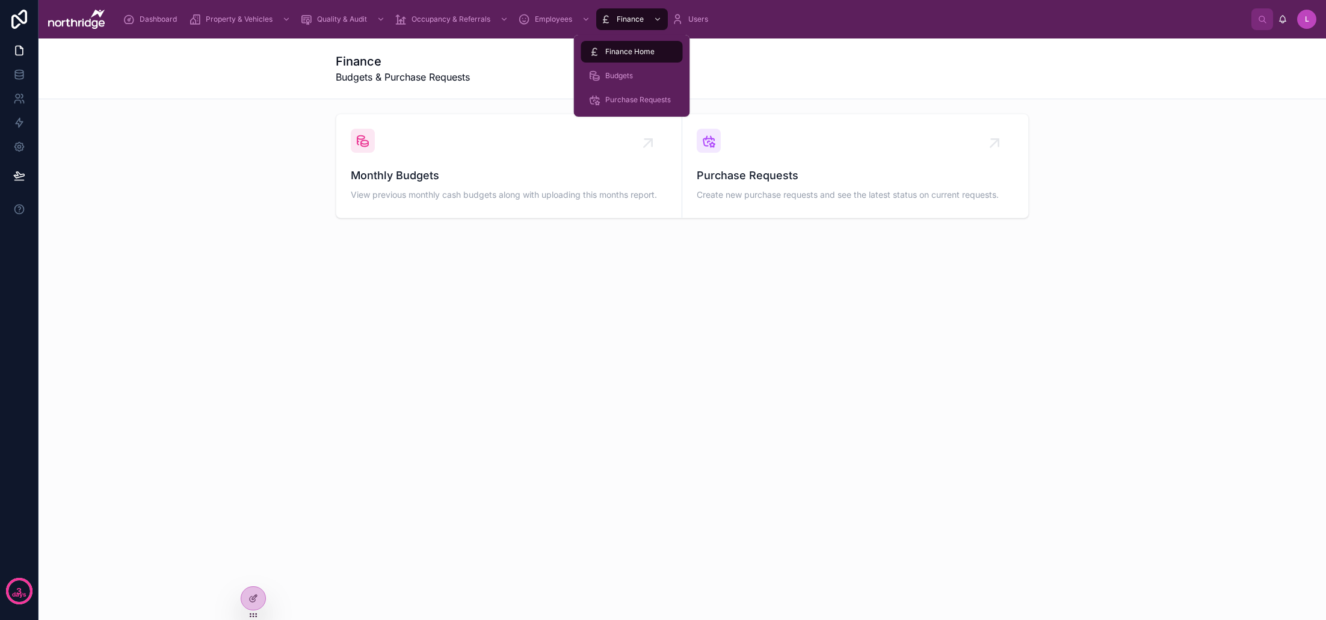
click at [649, 100] on span "Purchase Requests" at bounding box center [638, 100] width 66 height 10
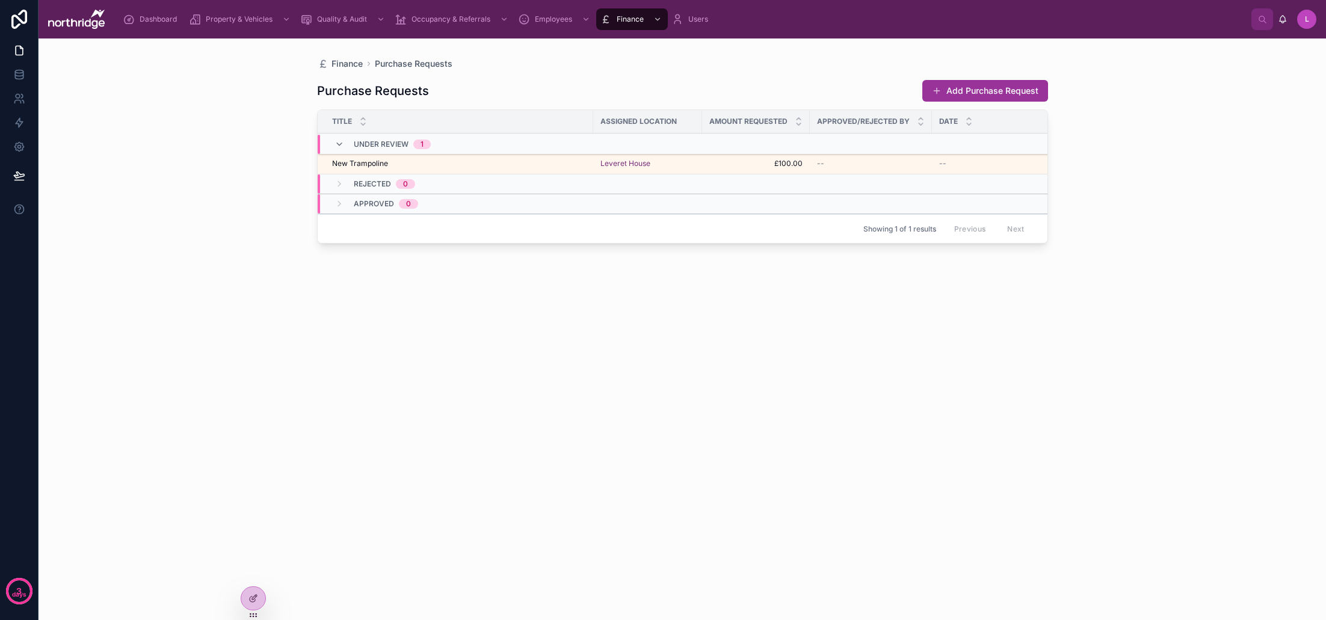
click at [477, 170] on td "New Trampoline New Trampoline" at bounding box center [455, 163] width 275 height 21
click at [391, 170] on td "New Trampoline New Trampoline" at bounding box center [455, 163] width 275 height 21
click at [379, 166] on span "New Trampoline" at bounding box center [360, 164] width 56 height 10
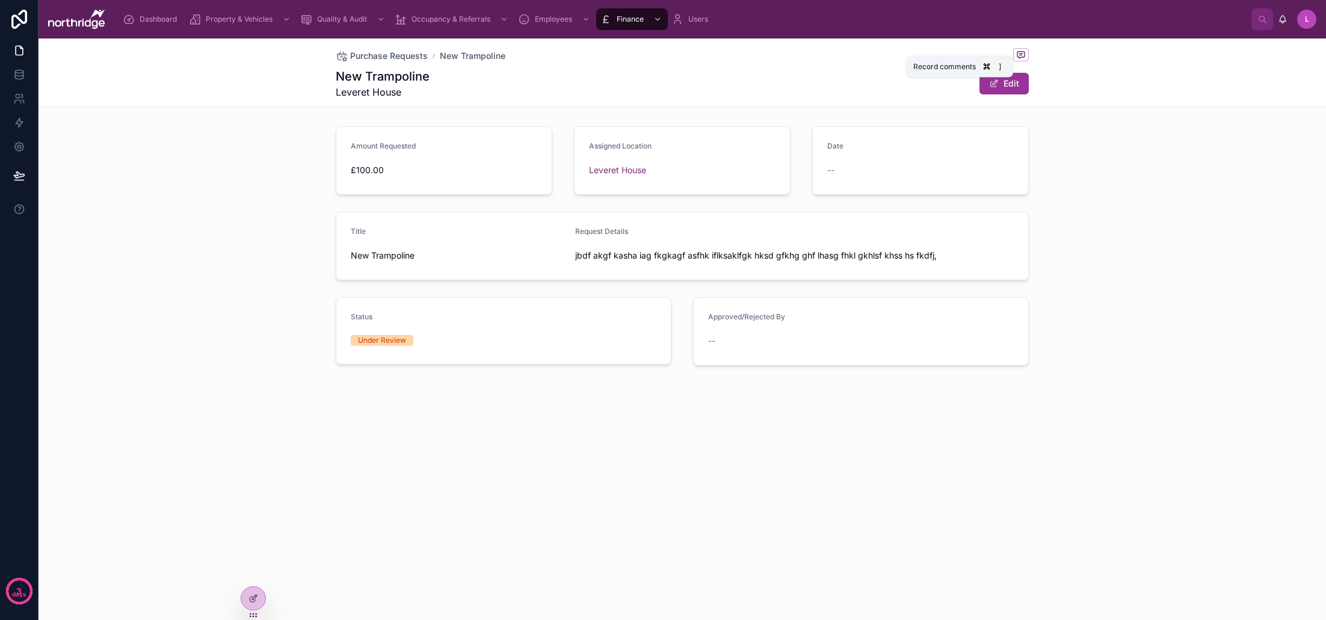
click at [1021, 55] on icon at bounding box center [1020, 55] width 2 height 0
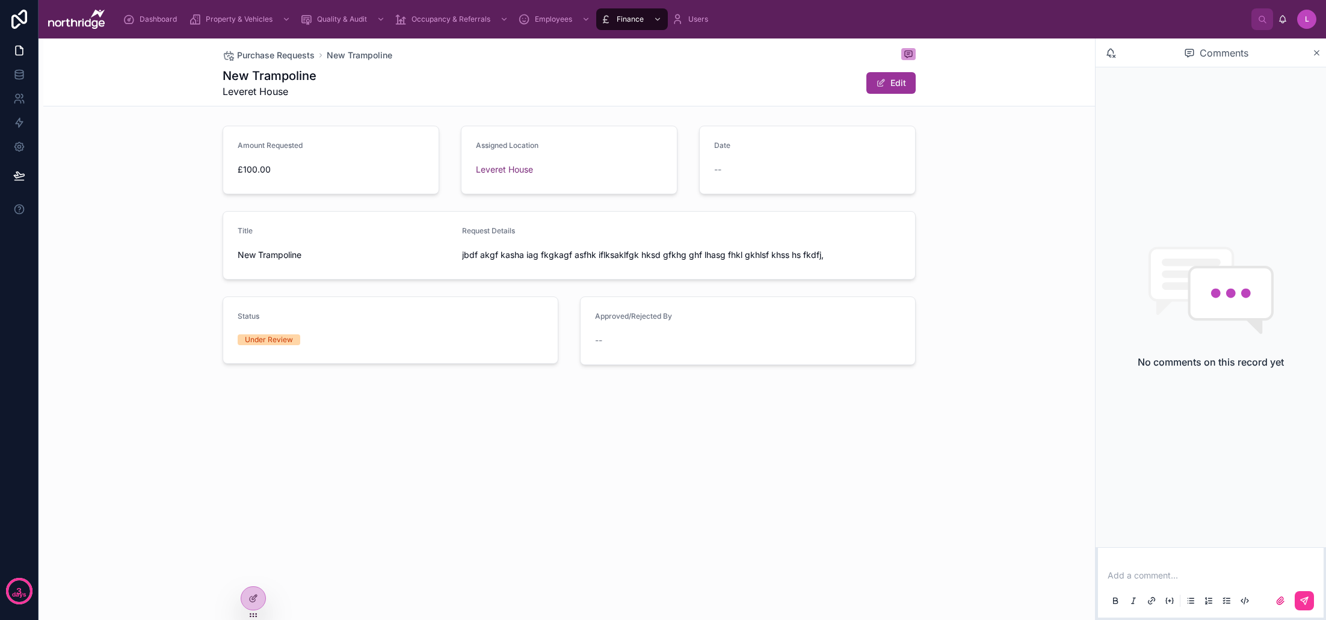
click at [1140, 573] on p at bounding box center [1212, 576] width 211 height 12
click at [1169, 546] on span "[PERSON_NAME]" at bounding box center [1235, 543] width 214 height 12
click at [1312, 54] on icon at bounding box center [1316, 53] width 9 height 10
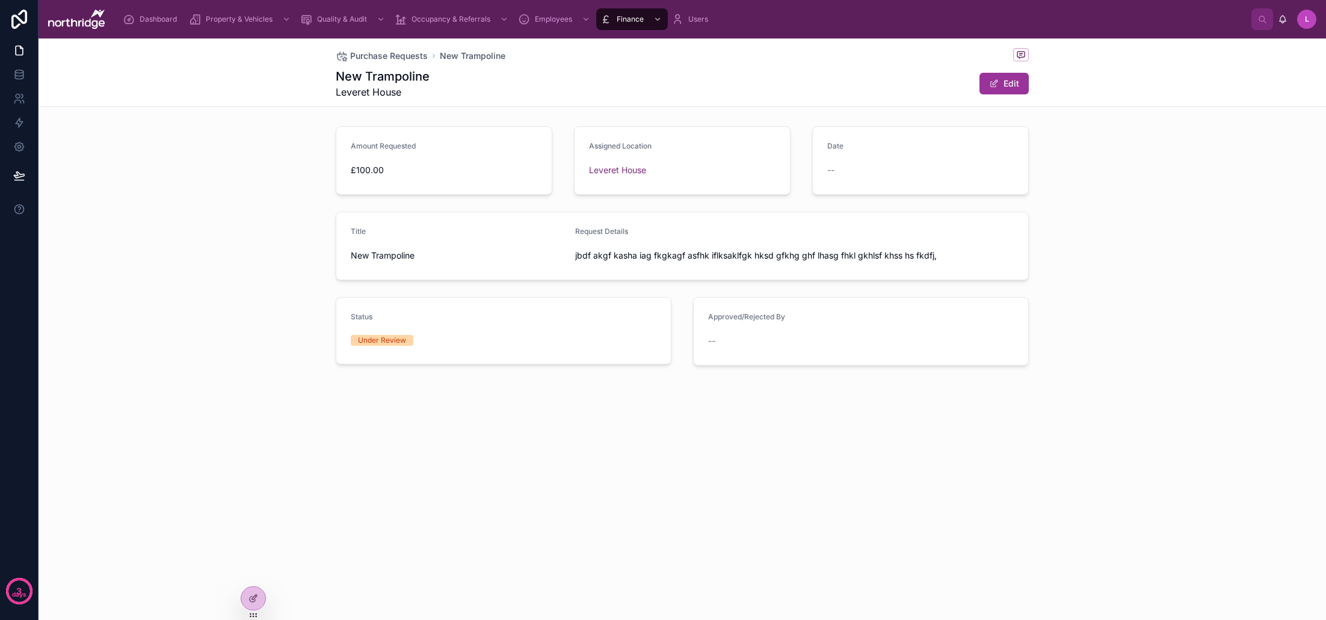
click at [0, 0] on div at bounding box center [0, 0] width 0 height 0
click at [0, 0] on icon at bounding box center [0, 0] width 0 height 0
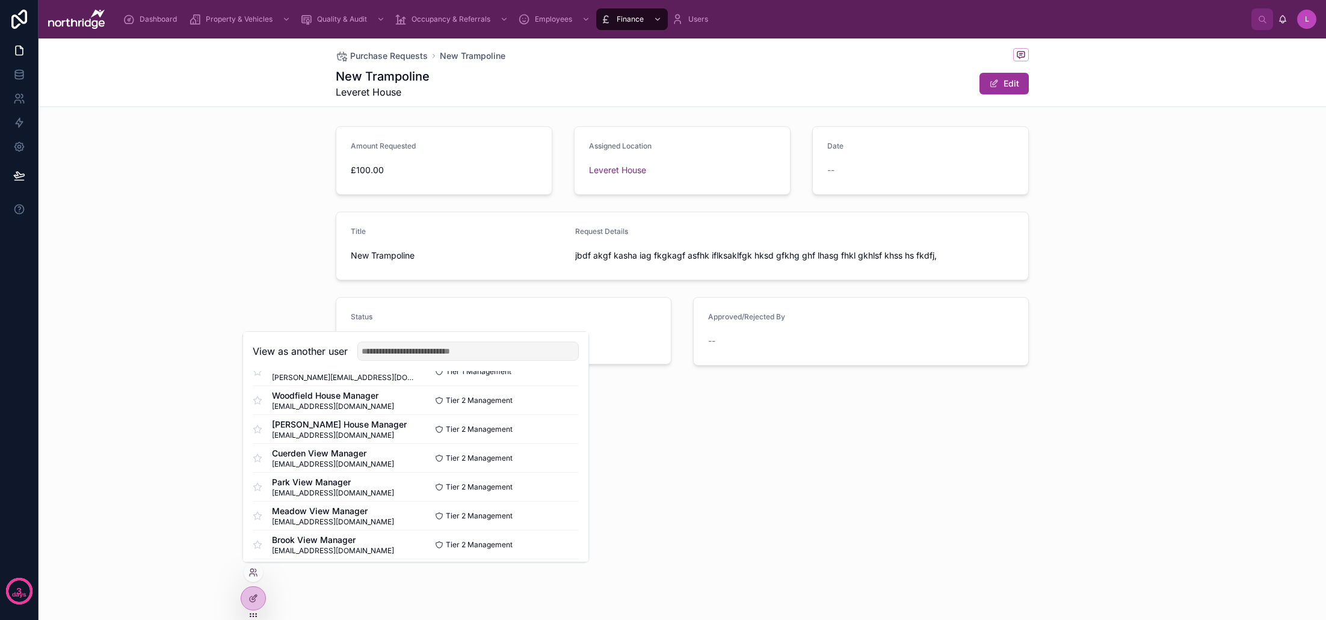
scroll to position [82, 0]
click at [0, 0] on button "Select" at bounding box center [0, 0] width 0 height 0
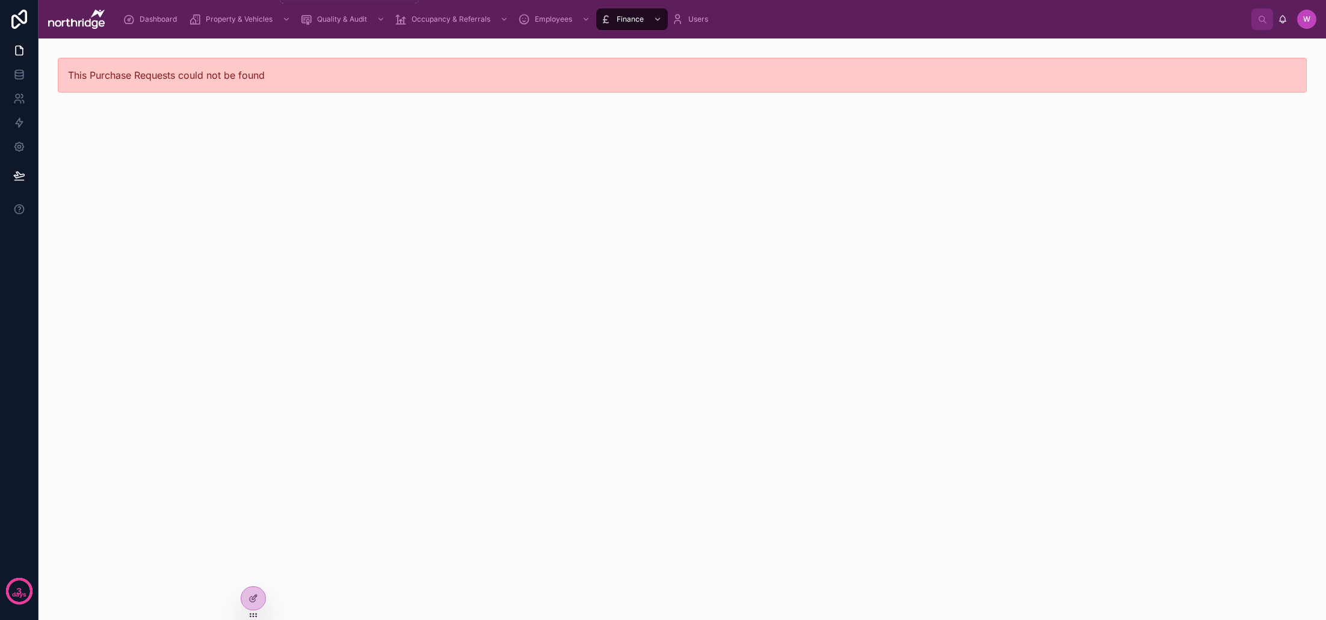
click at [138, 22] on div "Dashboard" at bounding box center [152, 19] width 59 height 19
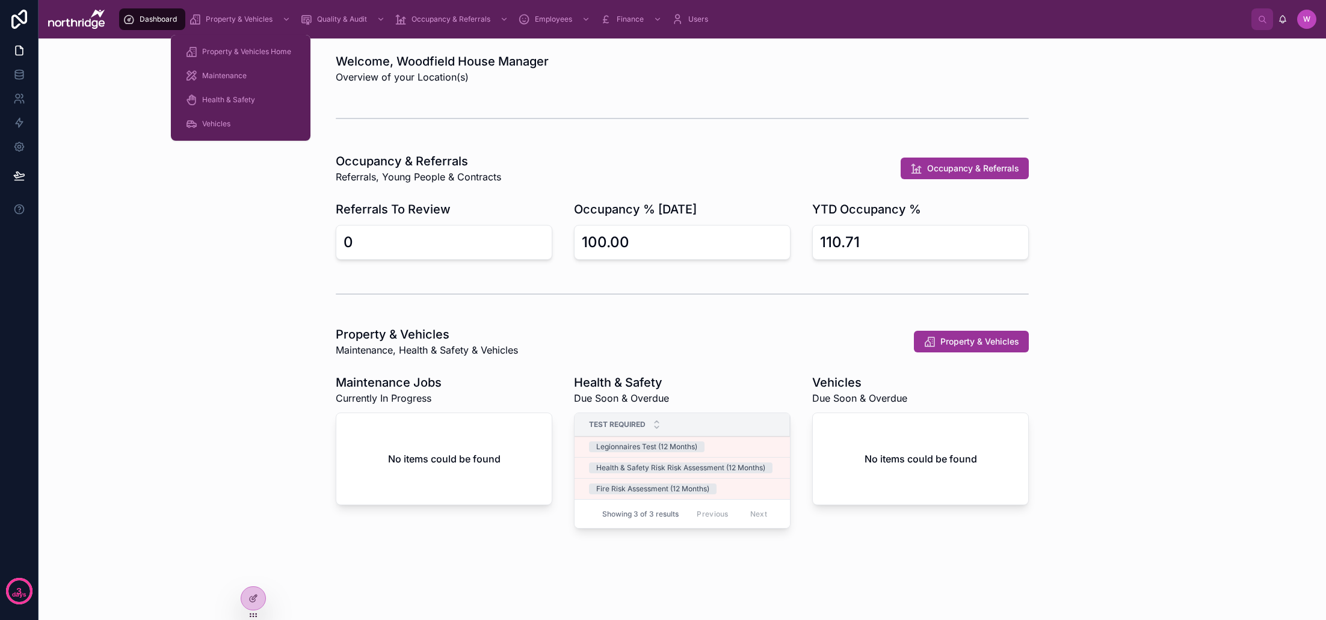
click at [224, 52] on span "Property & Vehicles Home" at bounding box center [246, 52] width 89 height 10
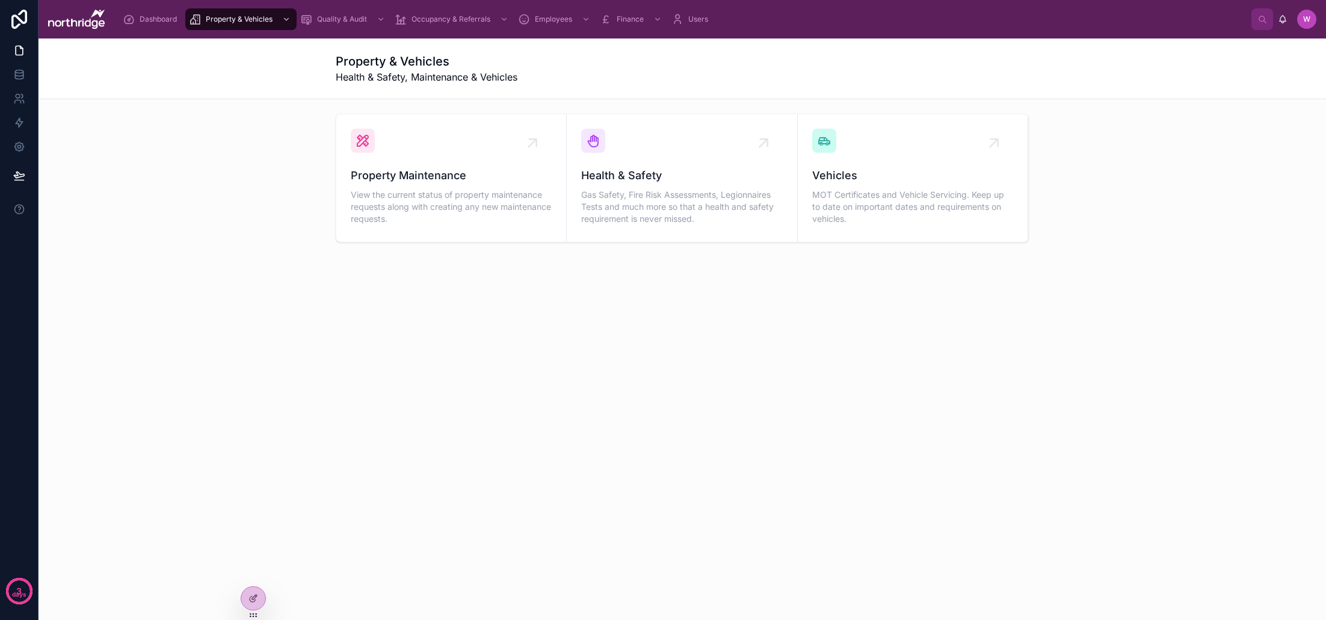
click at [449, 188] on div "Property Maintenance View the current status of property maintenance requests a…" at bounding box center [451, 197] width 201 height 60
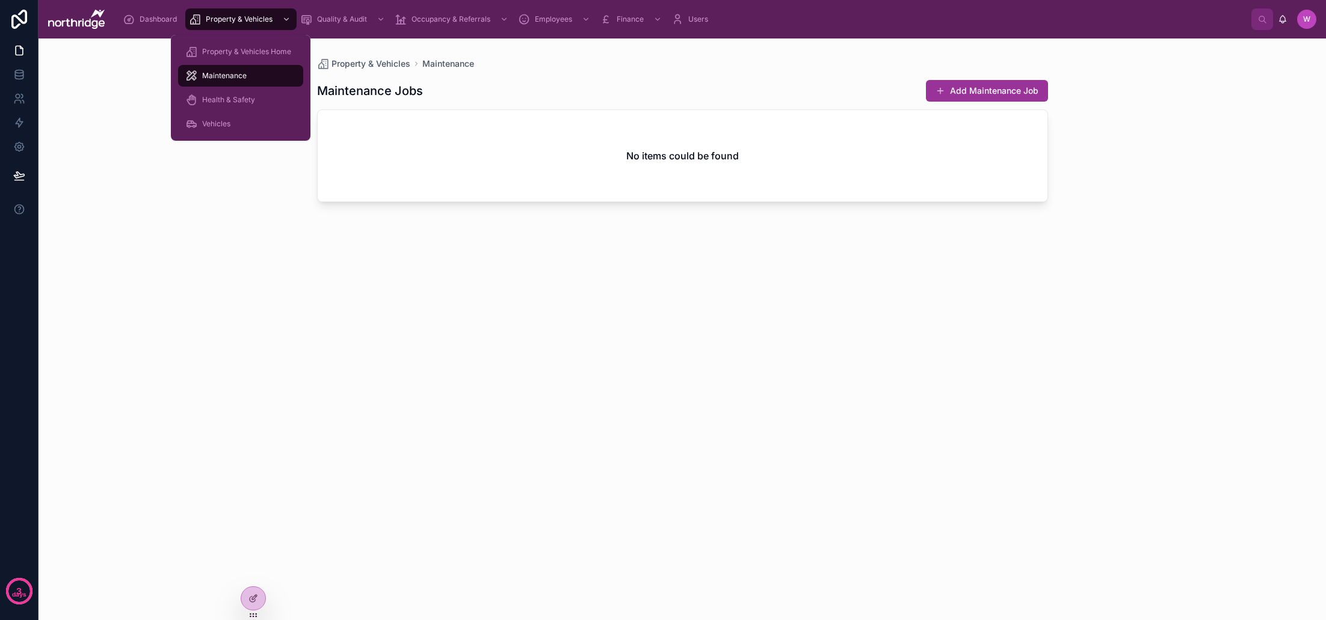
click at [271, 93] on div "Health & Safety" at bounding box center [240, 99] width 111 height 19
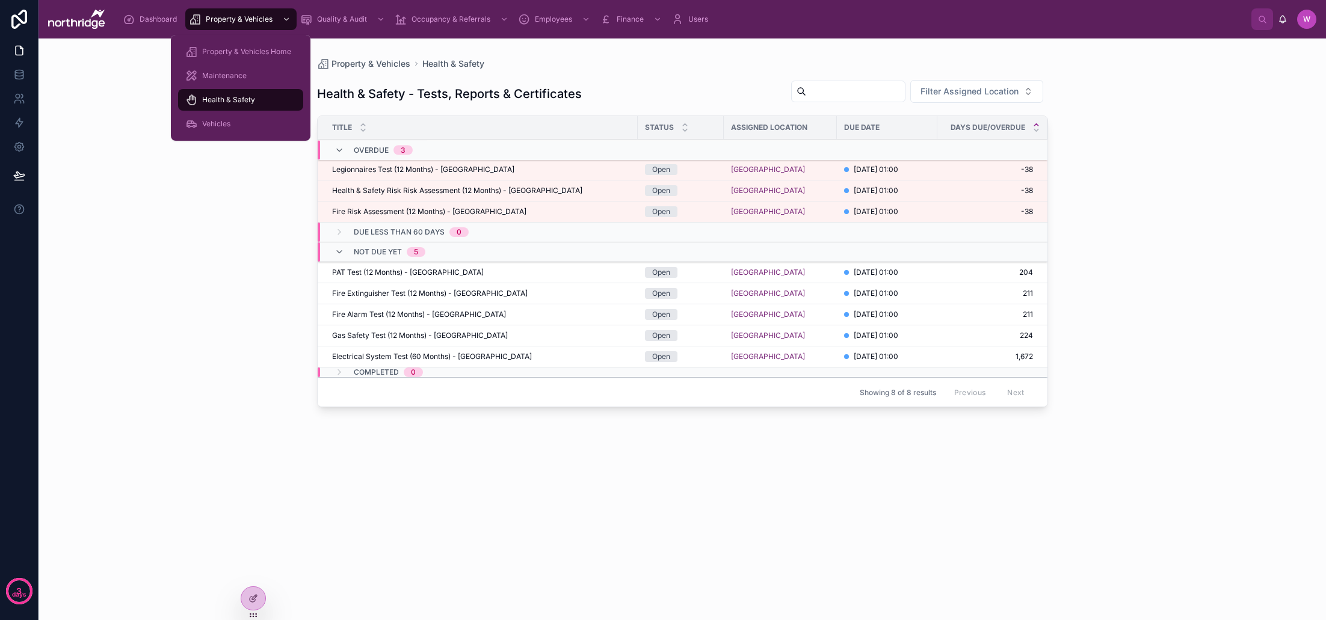
click at [230, 118] on div "Vehicles" at bounding box center [240, 123] width 111 height 19
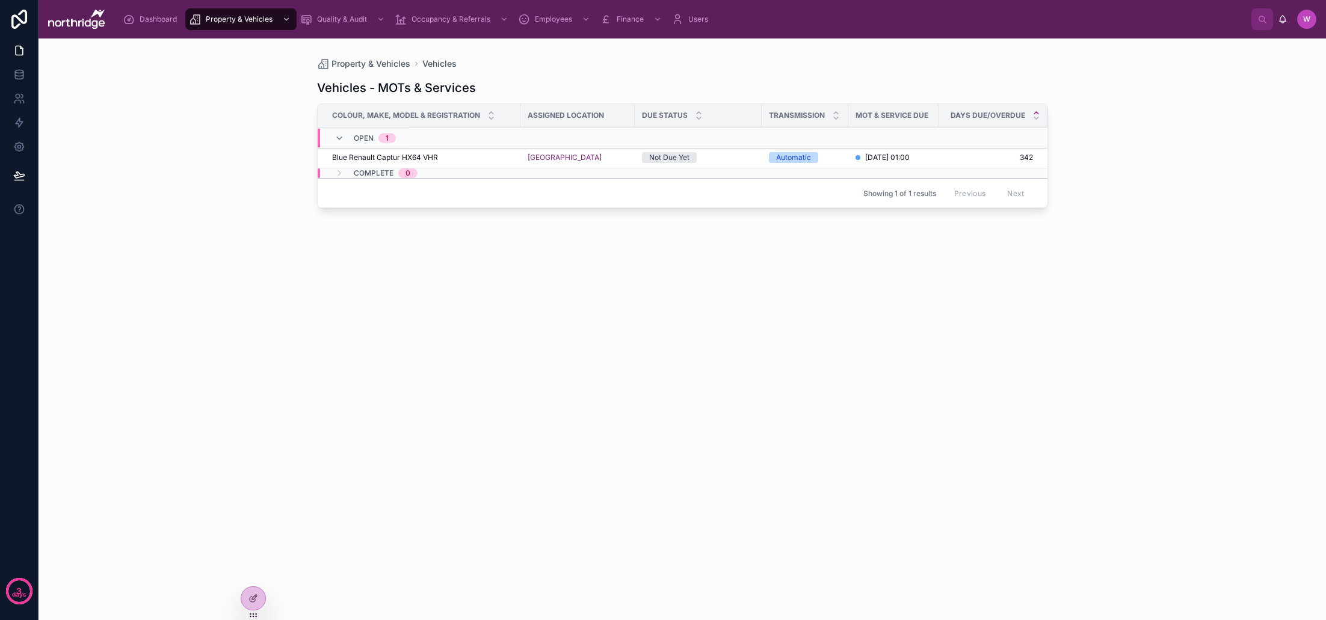
click at [248, 167] on div "Property & Vehicles Vehicles Vehicles - MOTs & Services Colour, Make, Model & R…" at bounding box center [681, 329] width 1287 height 582
click at [500, 22] on icon "scrollable content" at bounding box center [504, 19] width 8 height 8
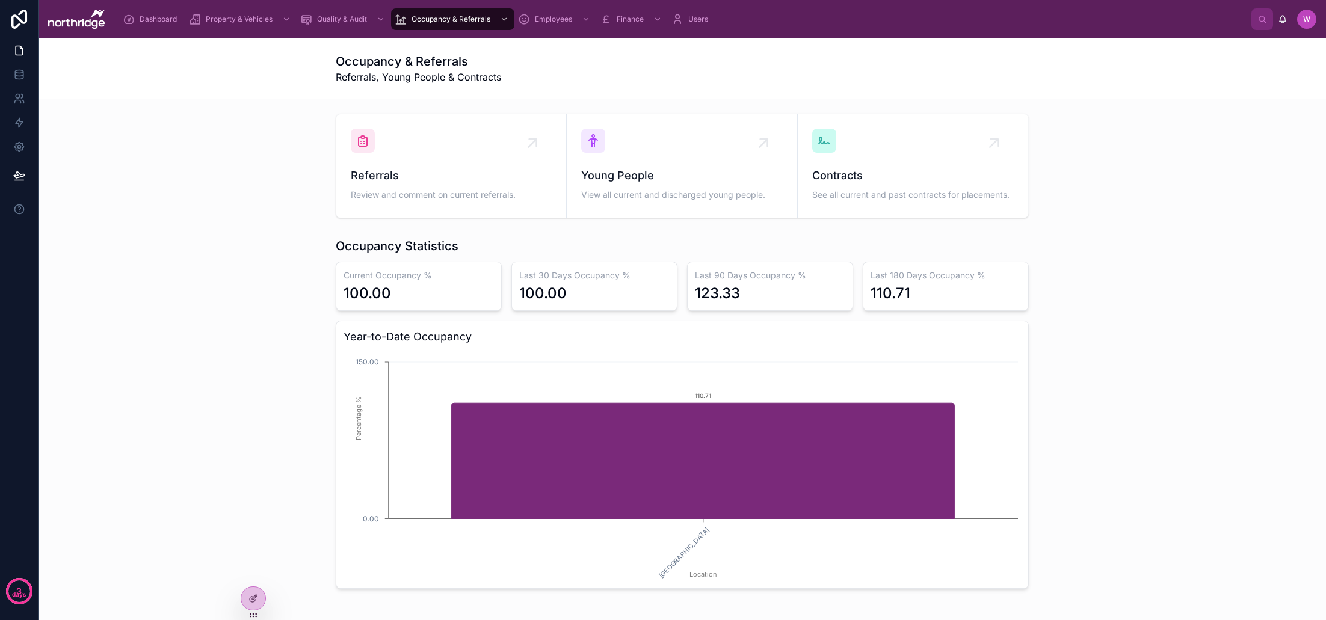
click at [570, 87] on div "Occupancy & Referrals Referrals, Young People & Contracts" at bounding box center [682, 68] width 693 height 60
click at [696, 17] on span "Users" at bounding box center [698, 19] width 20 height 10
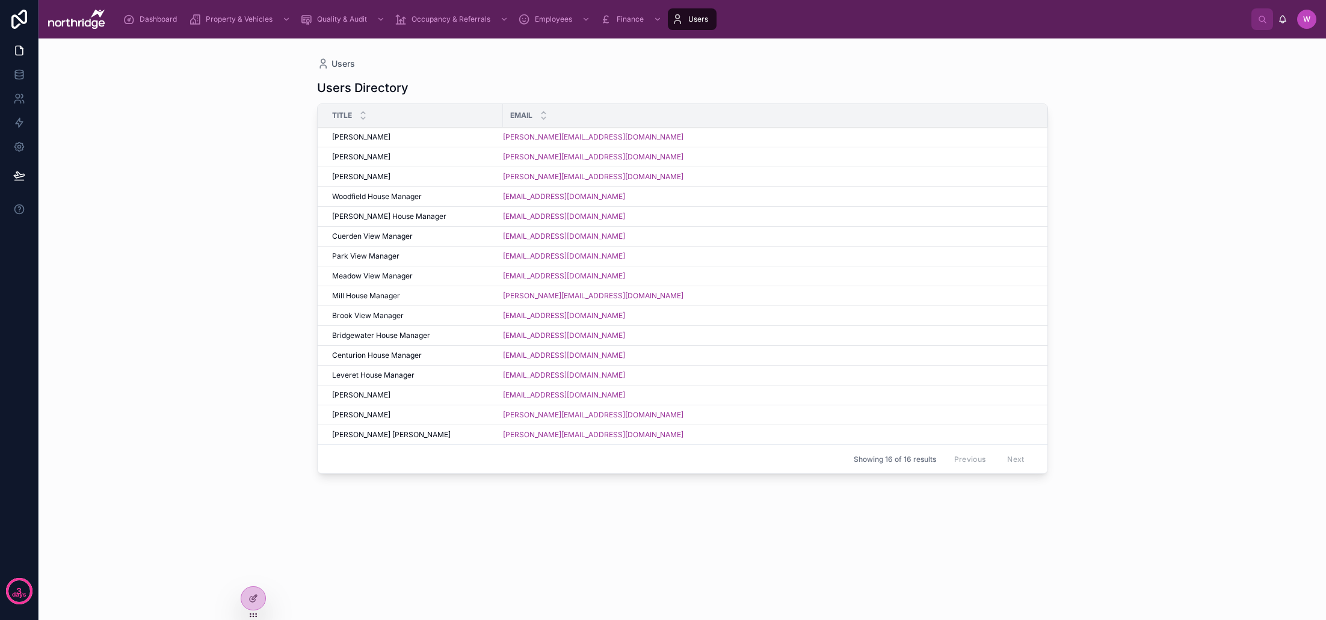
click at [671, 179] on div "[PERSON_NAME][EMAIL_ADDRESS][DOMAIN_NAME]" at bounding box center [768, 177] width 530 height 10
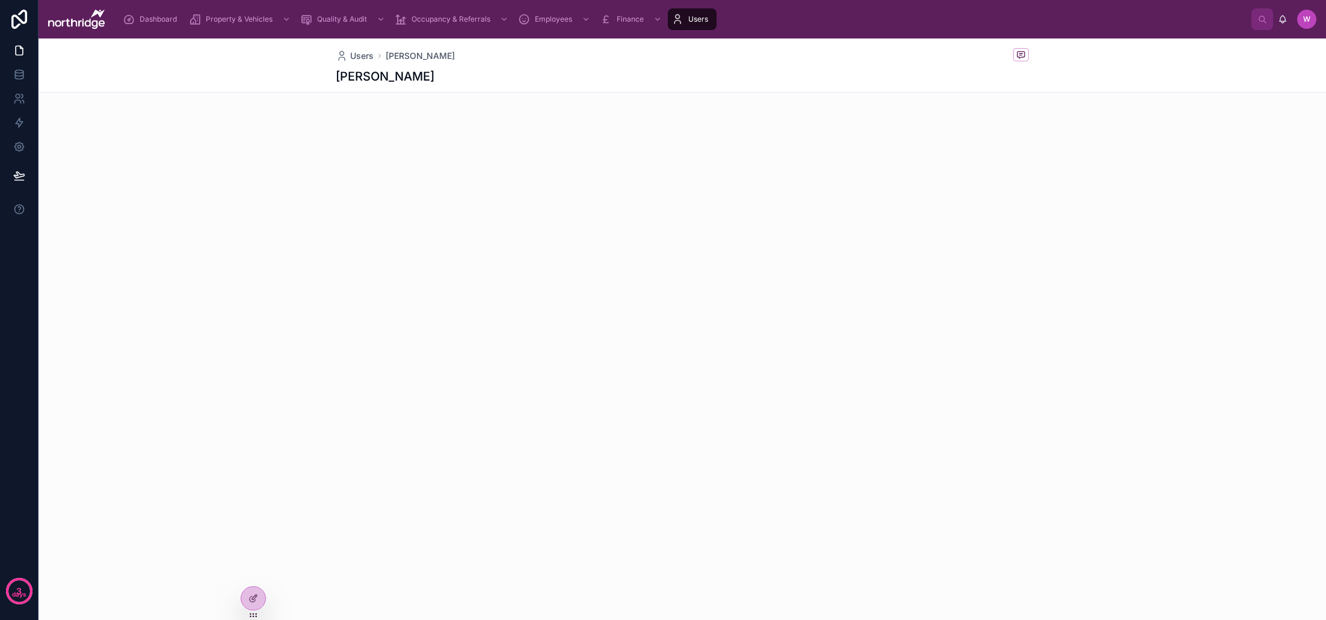
click at [255, 596] on icon at bounding box center [255, 595] width 1 height 1
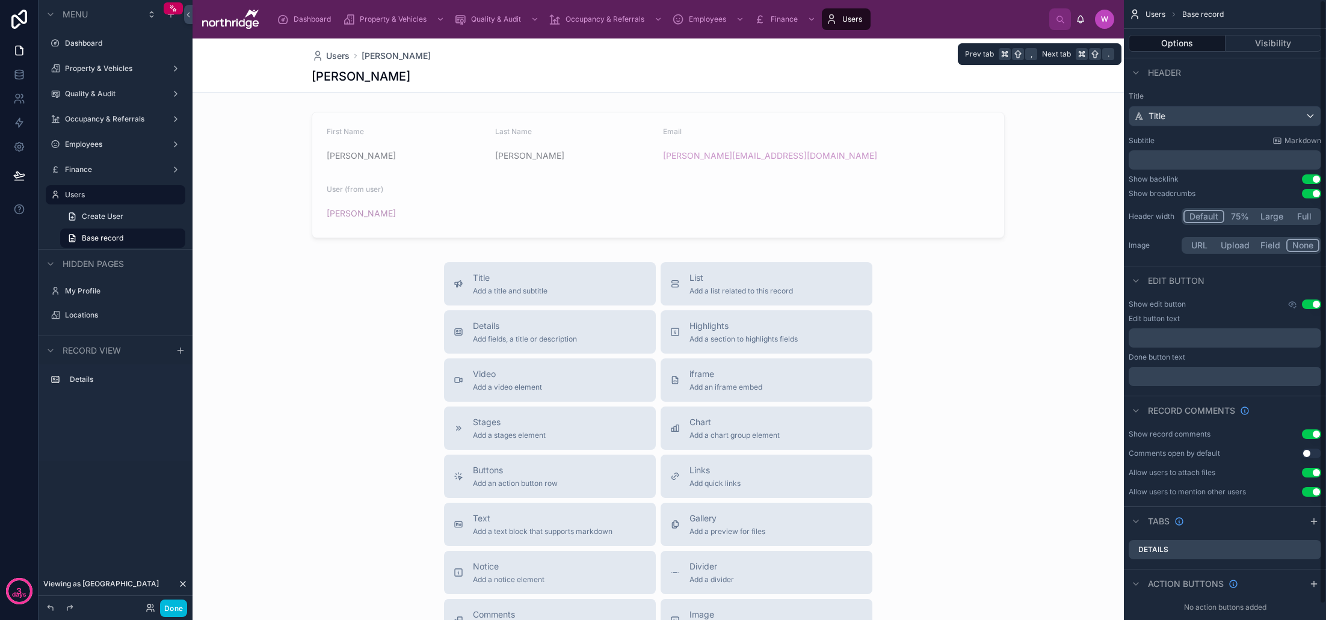
click at [1263, 48] on button "Visibility" at bounding box center [1273, 43] width 96 height 17
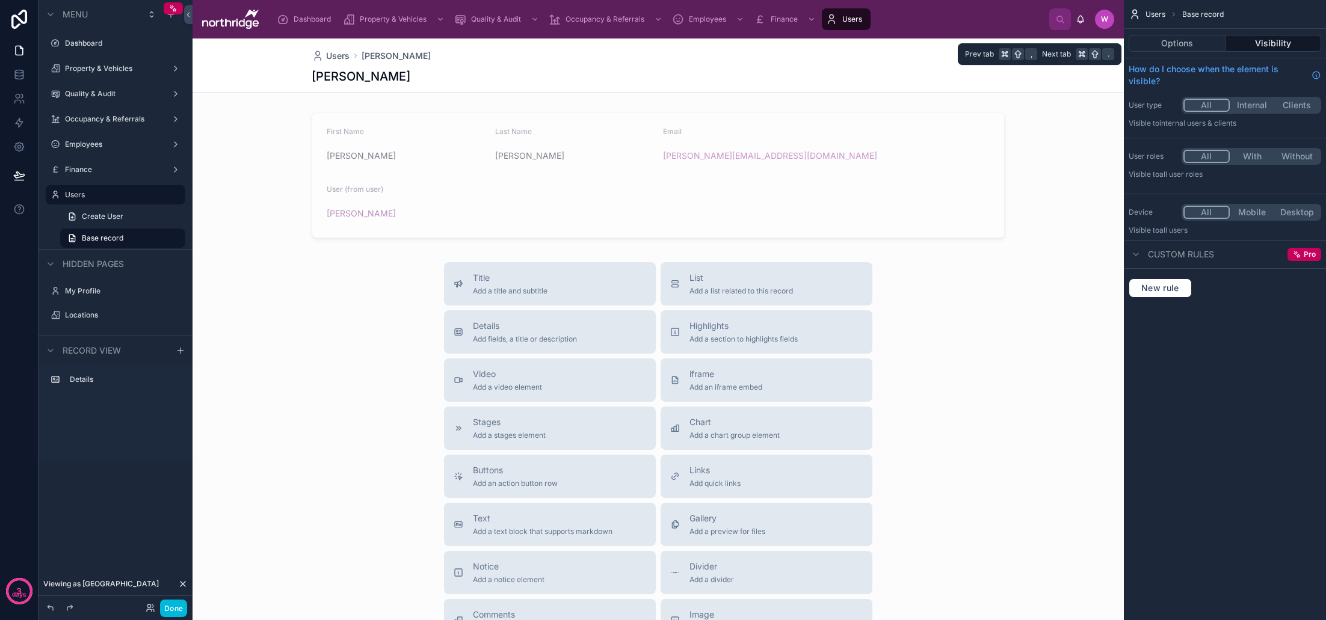
click at [1189, 48] on button "Options" at bounding box center [1176, 43] width 97 height 17
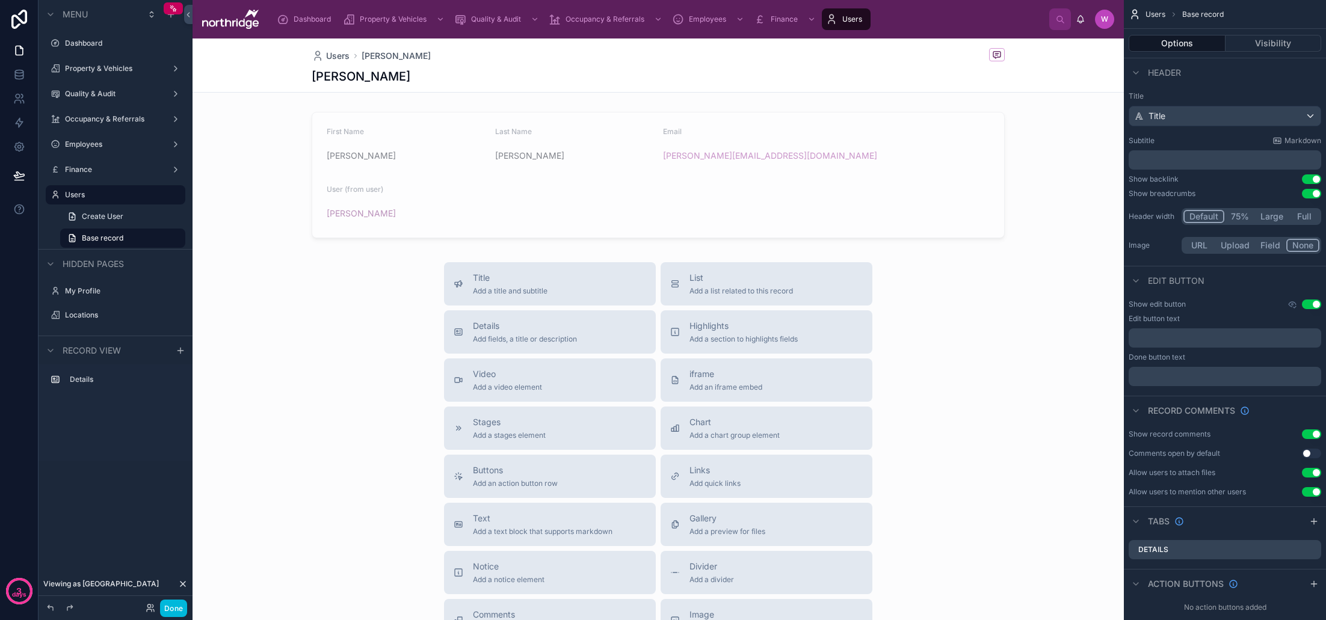
click at [183, 586] on icon at bounding box center [183, 584] width 10 height 10
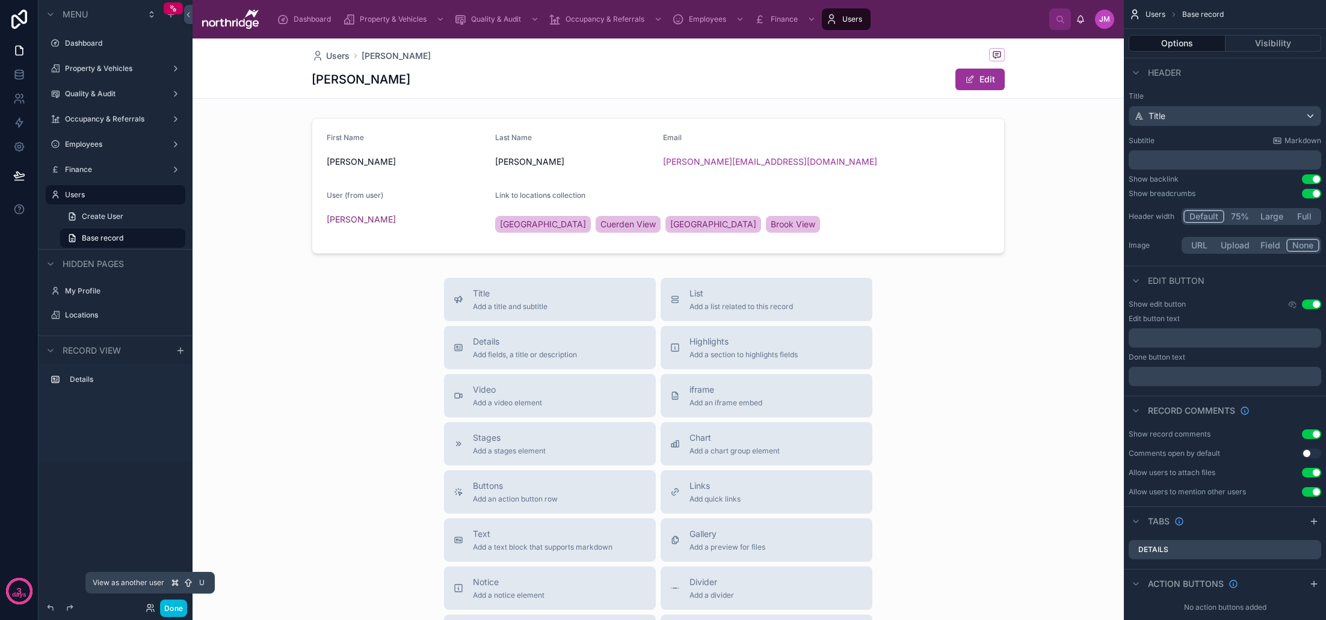
click at [152, 611] on icon at bounding box center [151, 608] width 10 height 10
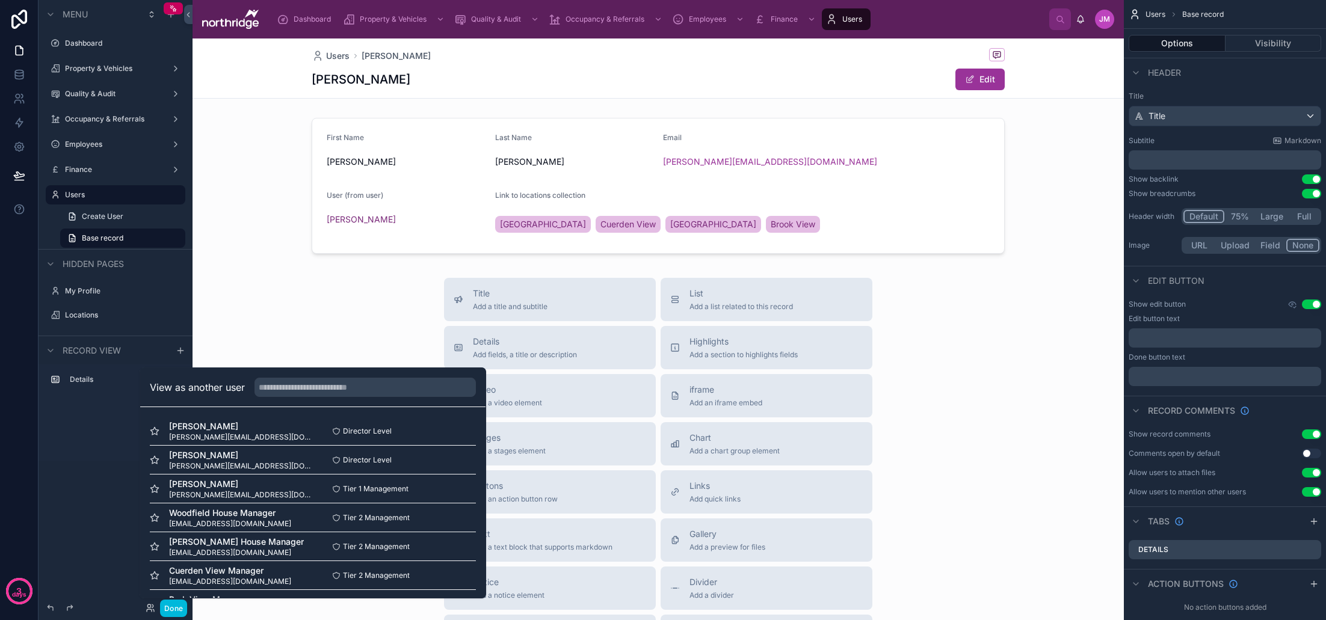
click at [0, 0] on button "Select" at bounding box center [0, 0] width 0 height 0
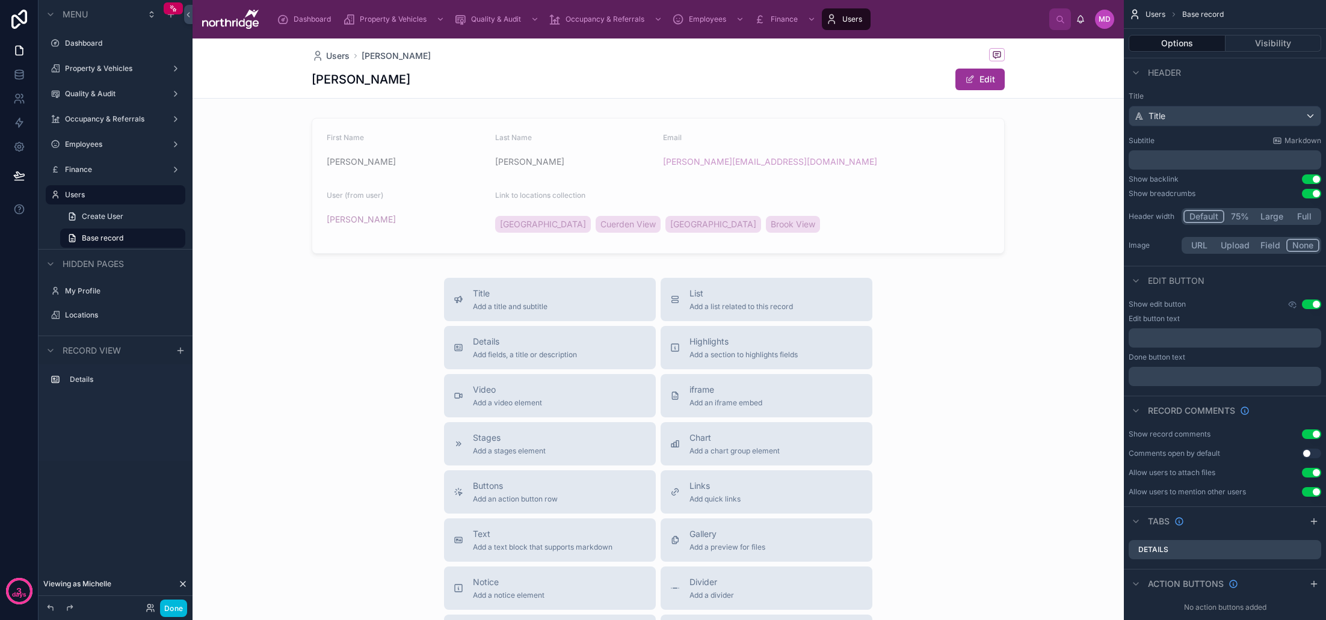
click at [183, 585] on icon at bounding box center [183, 584] width 10 height 10
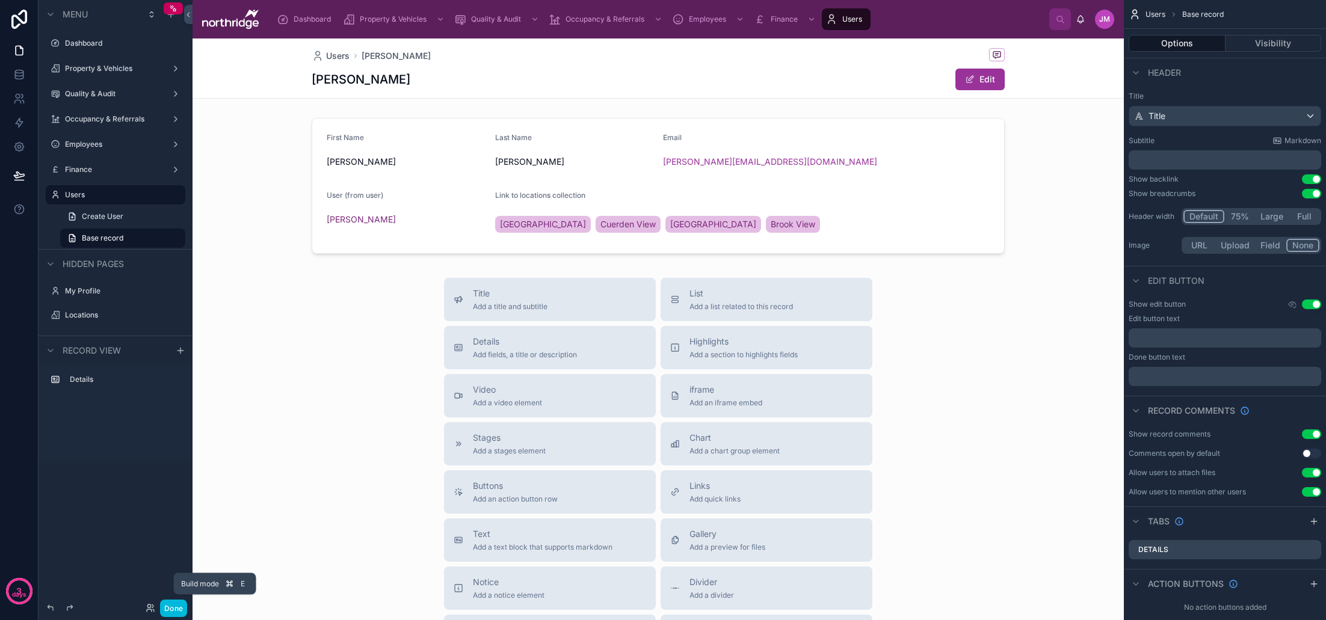
click at [171, 611] on button "Done" at bounding box center [173, 608] width 27 height 17
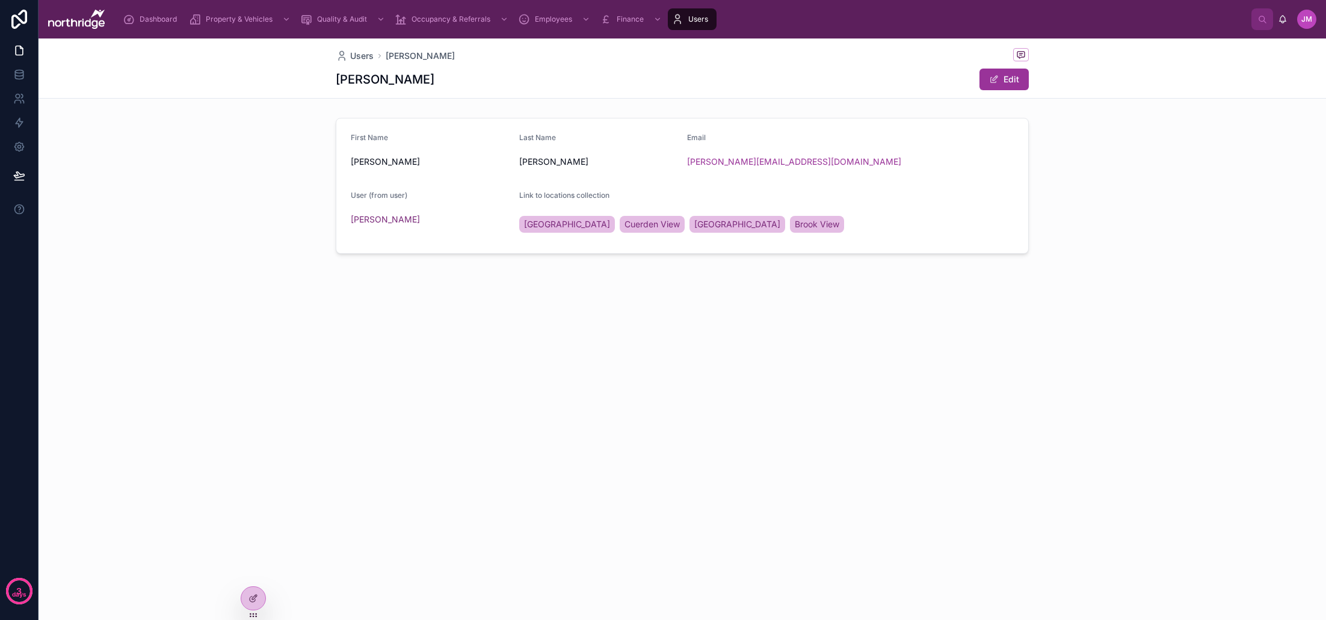
click at [1012, 79] on button "Edit" at bounding box center [1003, 80] width 49 height 22
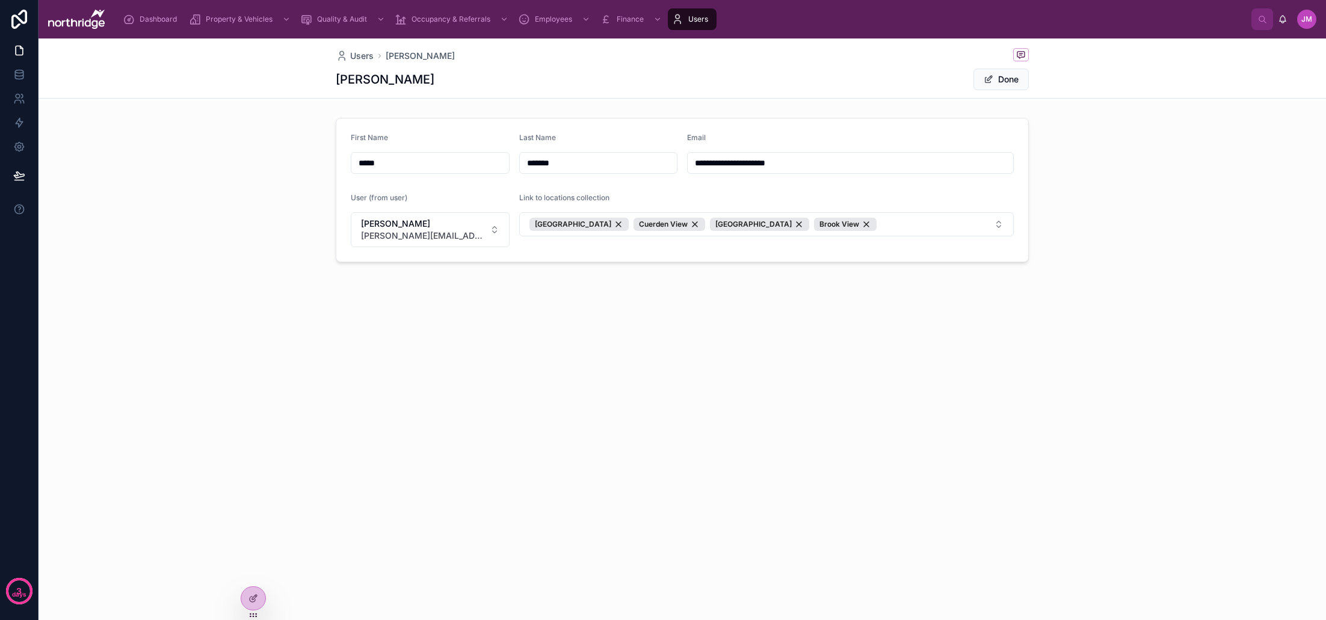
click at [1001, 85] on button "Done" at bounding box center [1000, 80] width 55 height 22
